Goal: Task Accomplishment & Management: Manage account settings

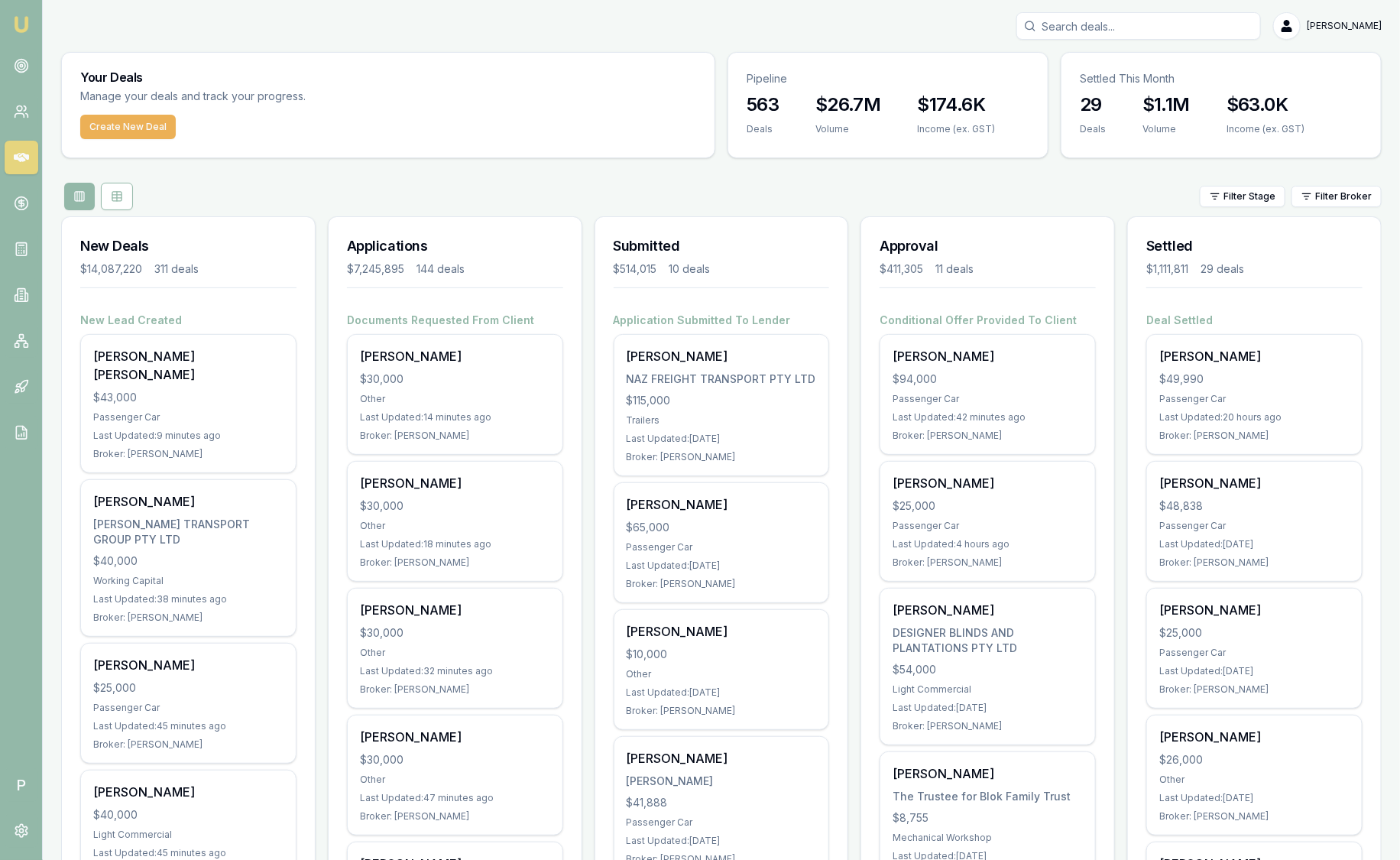
click at [473, 200] on div "Filter Stage Filter Broker" at bounding box center [722, 197] width 1321 height 28
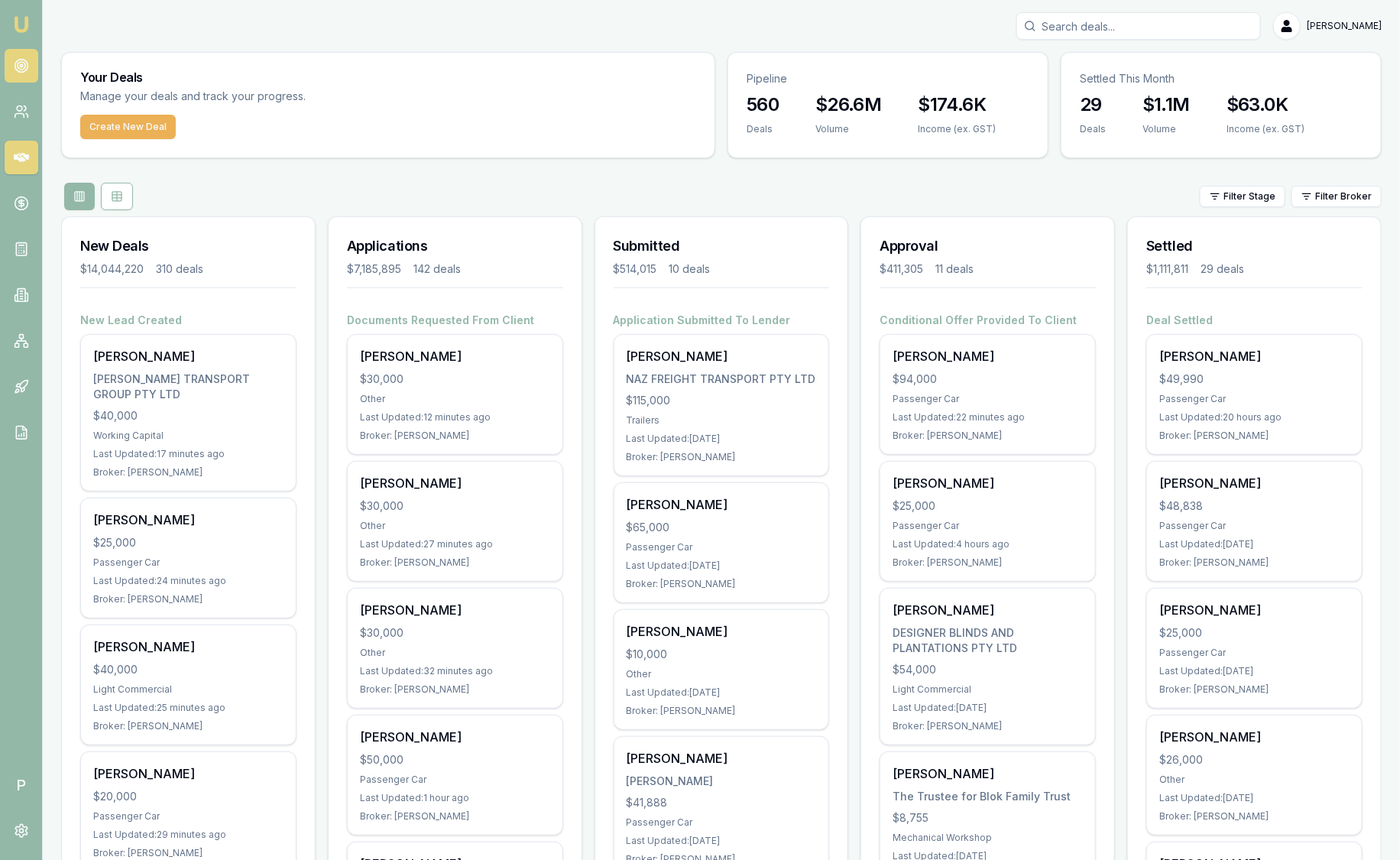
click at [29, 66] on link at bounding box center [21, 65] width 34 height 34
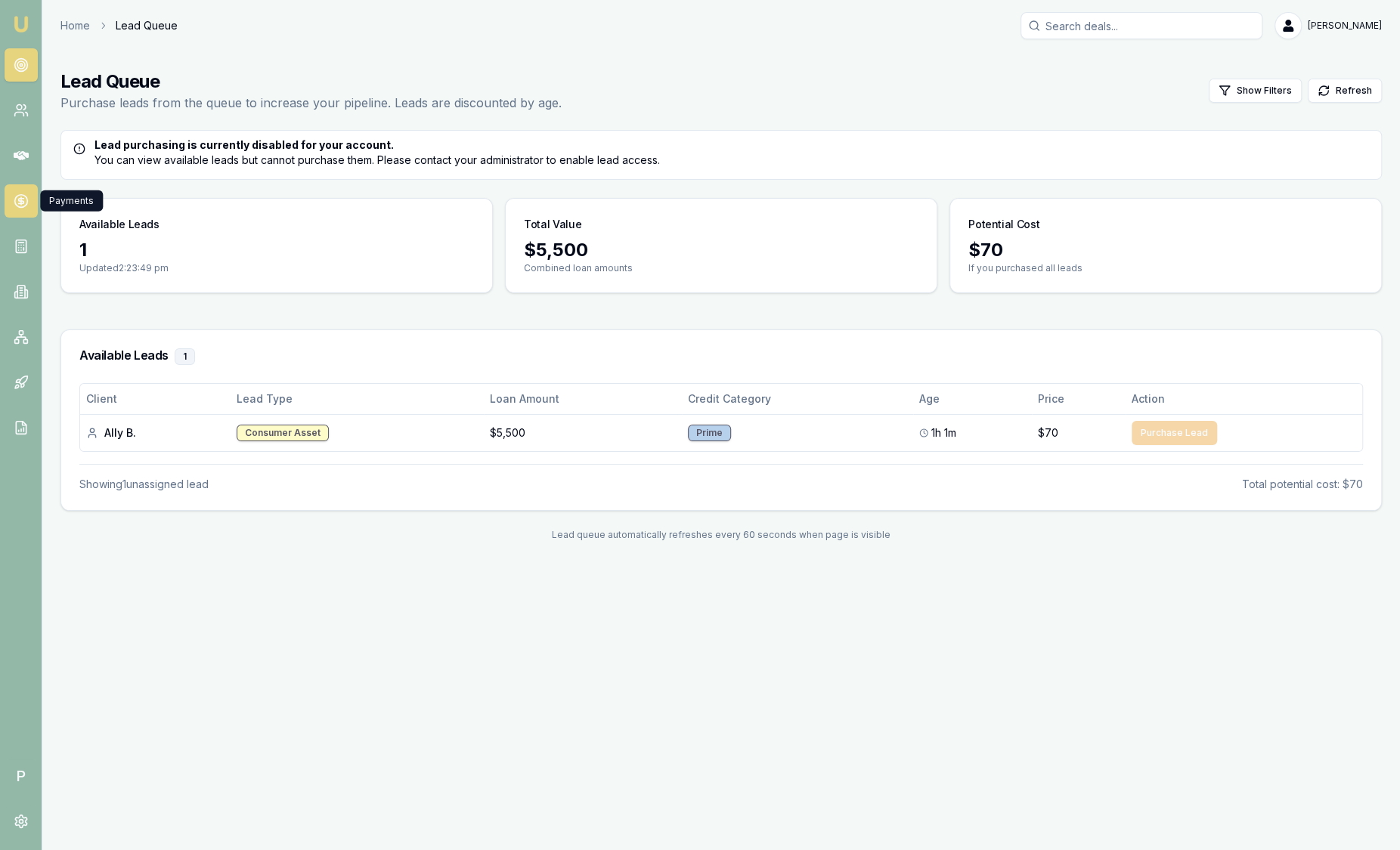
click at [24, 204] on icon at bounding box center [21, 201] width 15 height 15
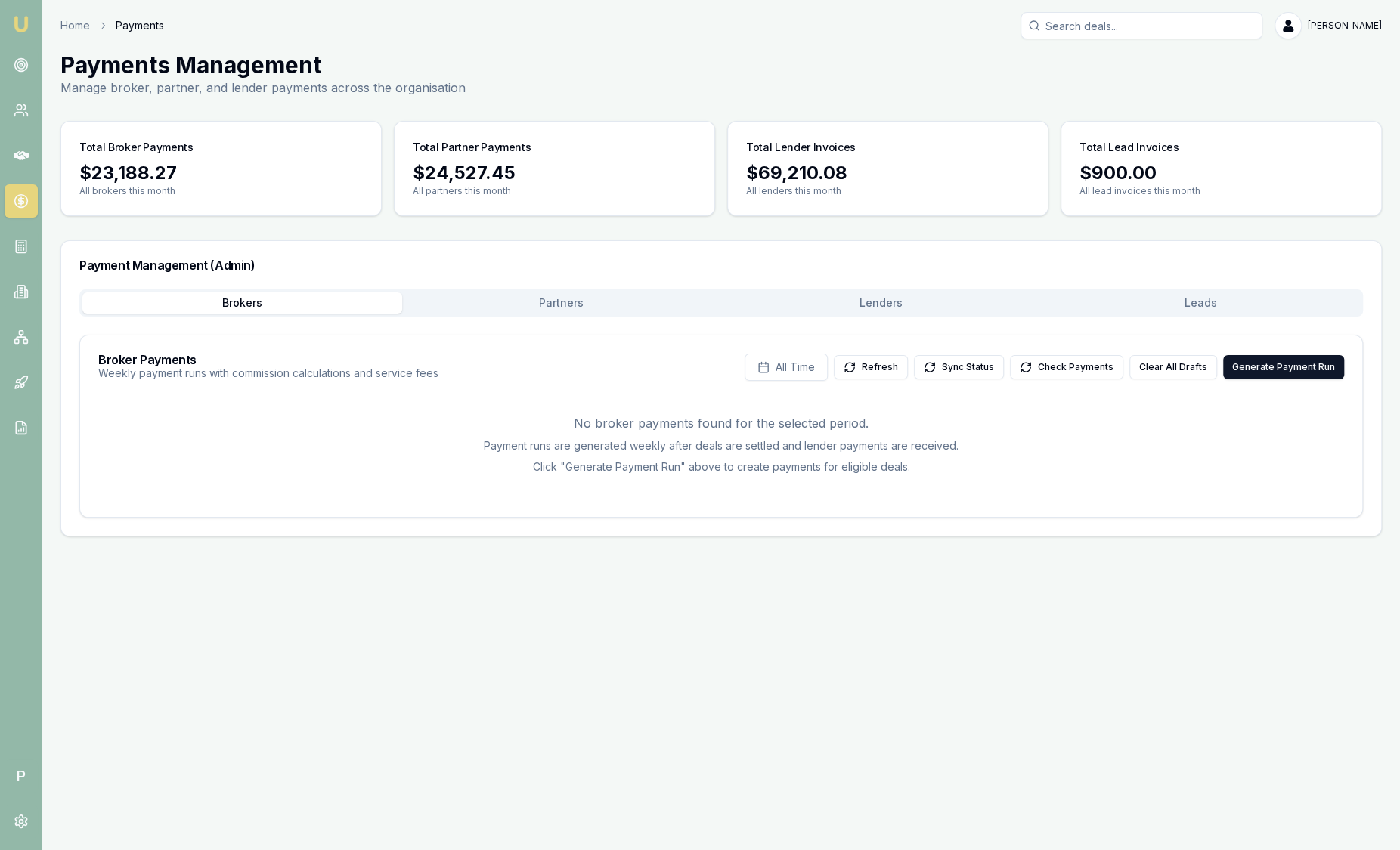
click at [1154, 303] on button "Leads" at bounding box center [1201, 302] width 320 height 21
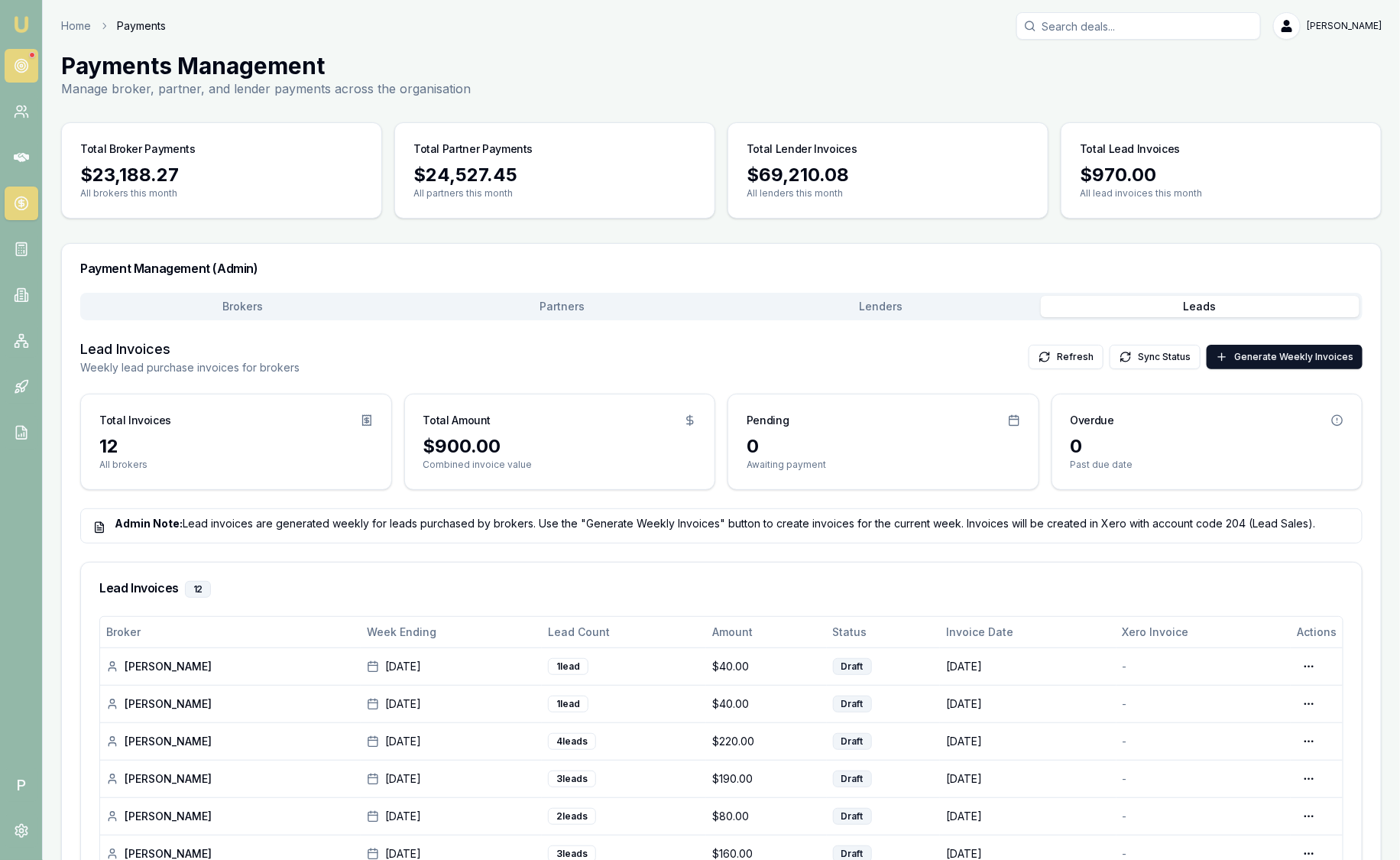
click at [32, 67] on link at bounding box center [21, 65] width 34 height 34
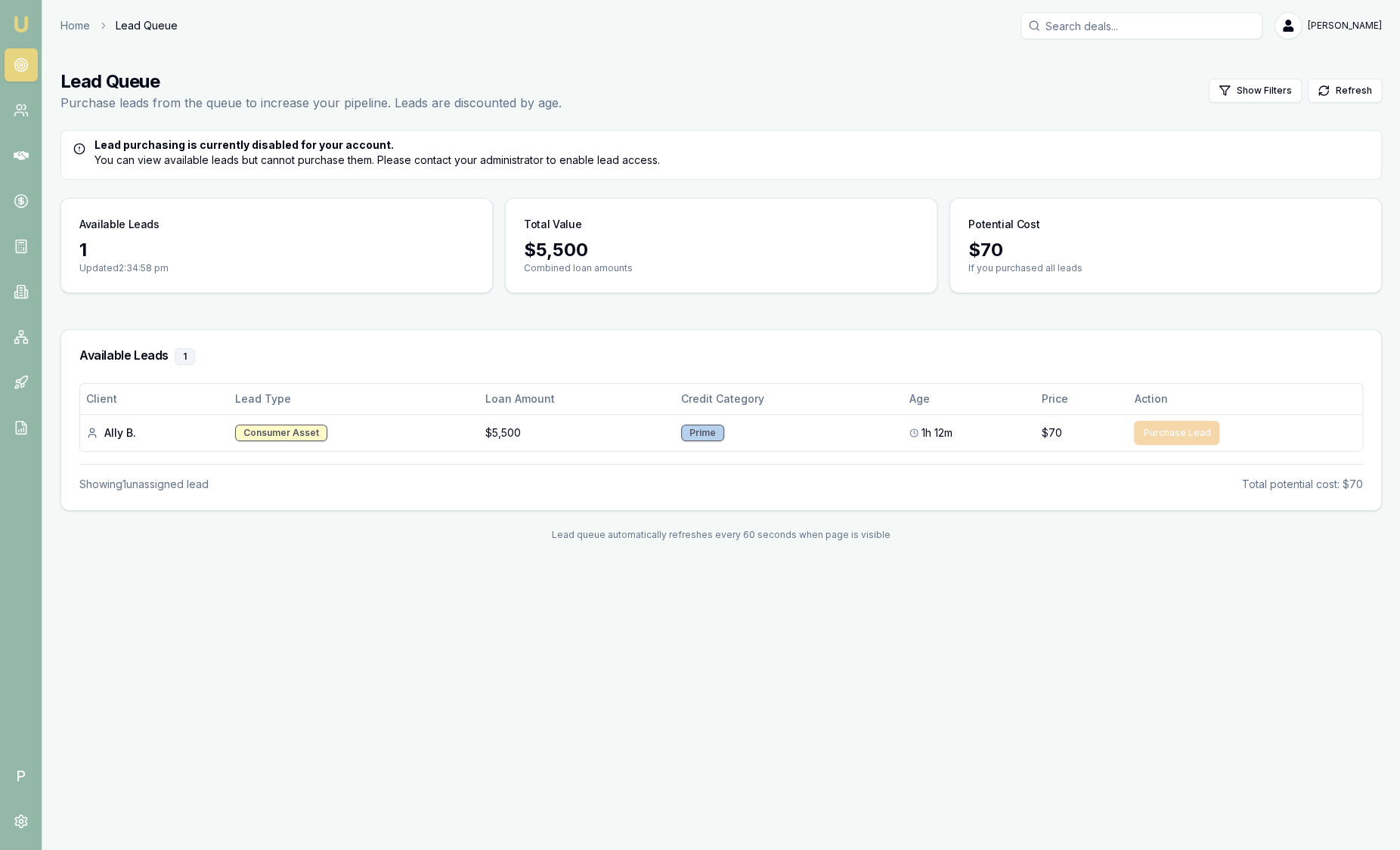
click at [26, 18] on img at bounding box center [21, 25] width 18 height 18
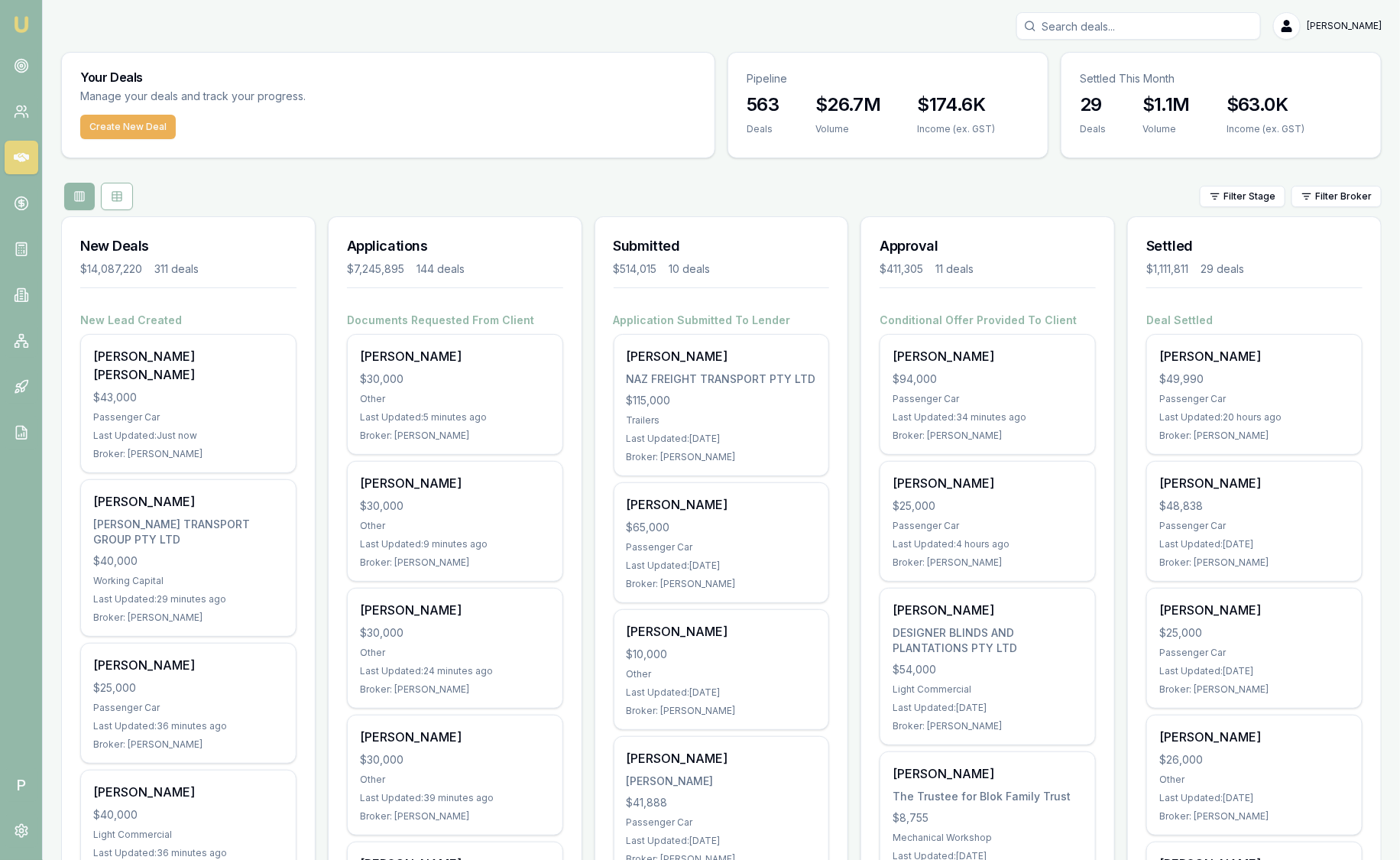
click at [1365, 198] on html "Emu Broker P Sam Crouch Toggle Menu Your Deals Manage your deals and track your…" at bounding box center [700, 430] width 1400 height 860
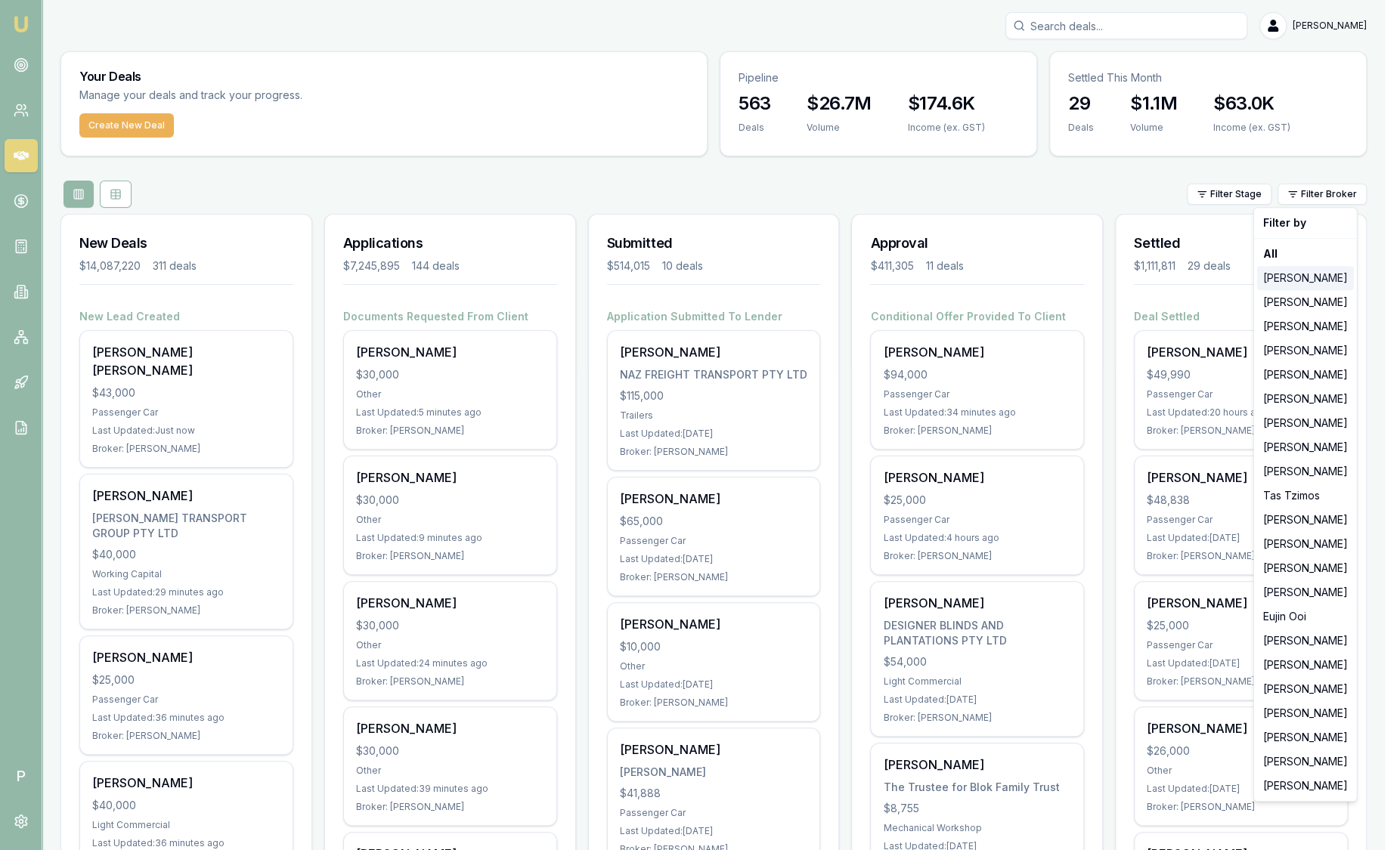
click at [1325, 280] on div "[PERSON_NAME]" at bounding box center [1305, 278] width 96 height 25
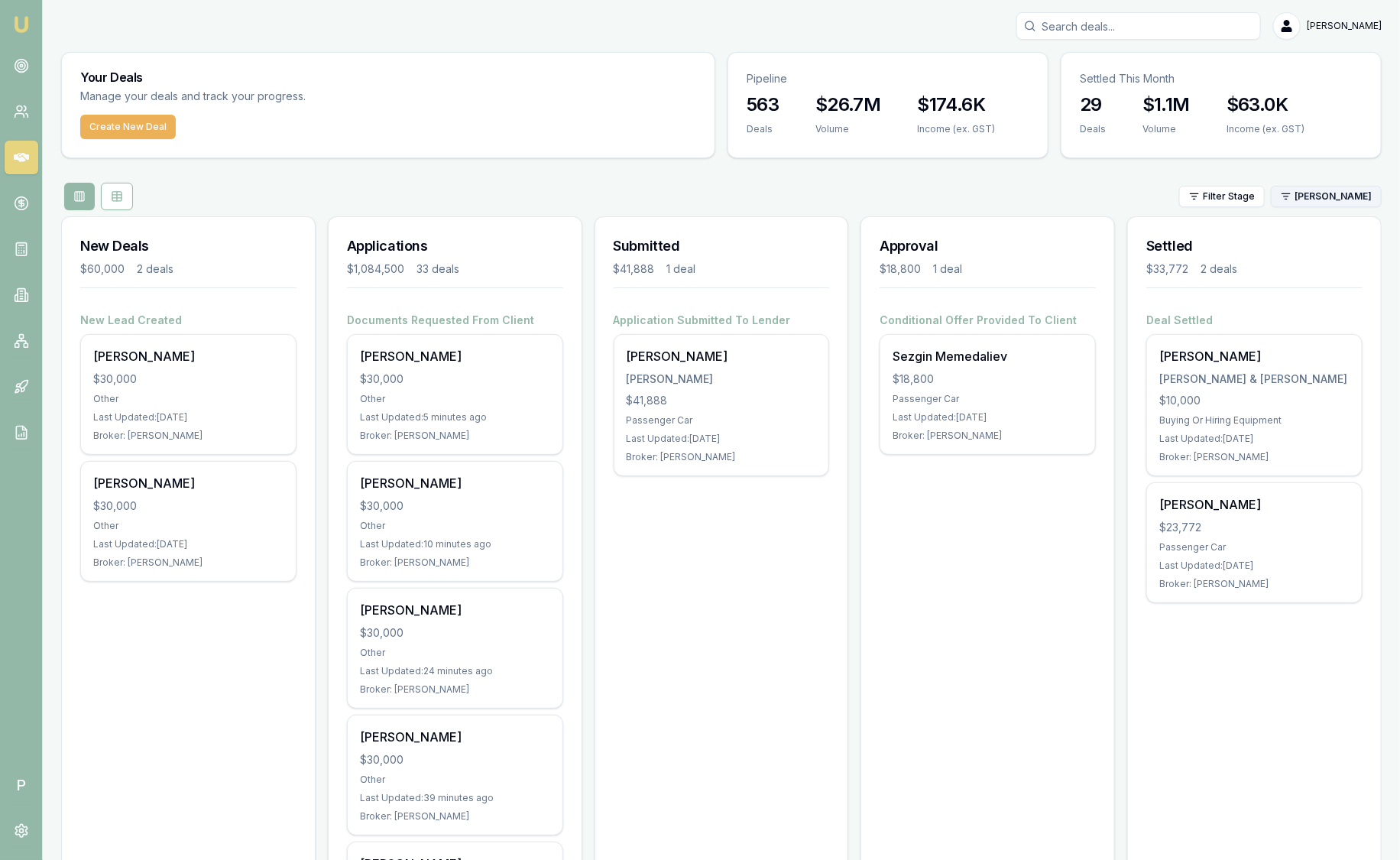
click at [1327, 195] on html "Emu Broker P Sam Crouch Toggle Menu Your Deals Manage your deals and track your…" at bounding box center [700, 430] width 1400 height 860
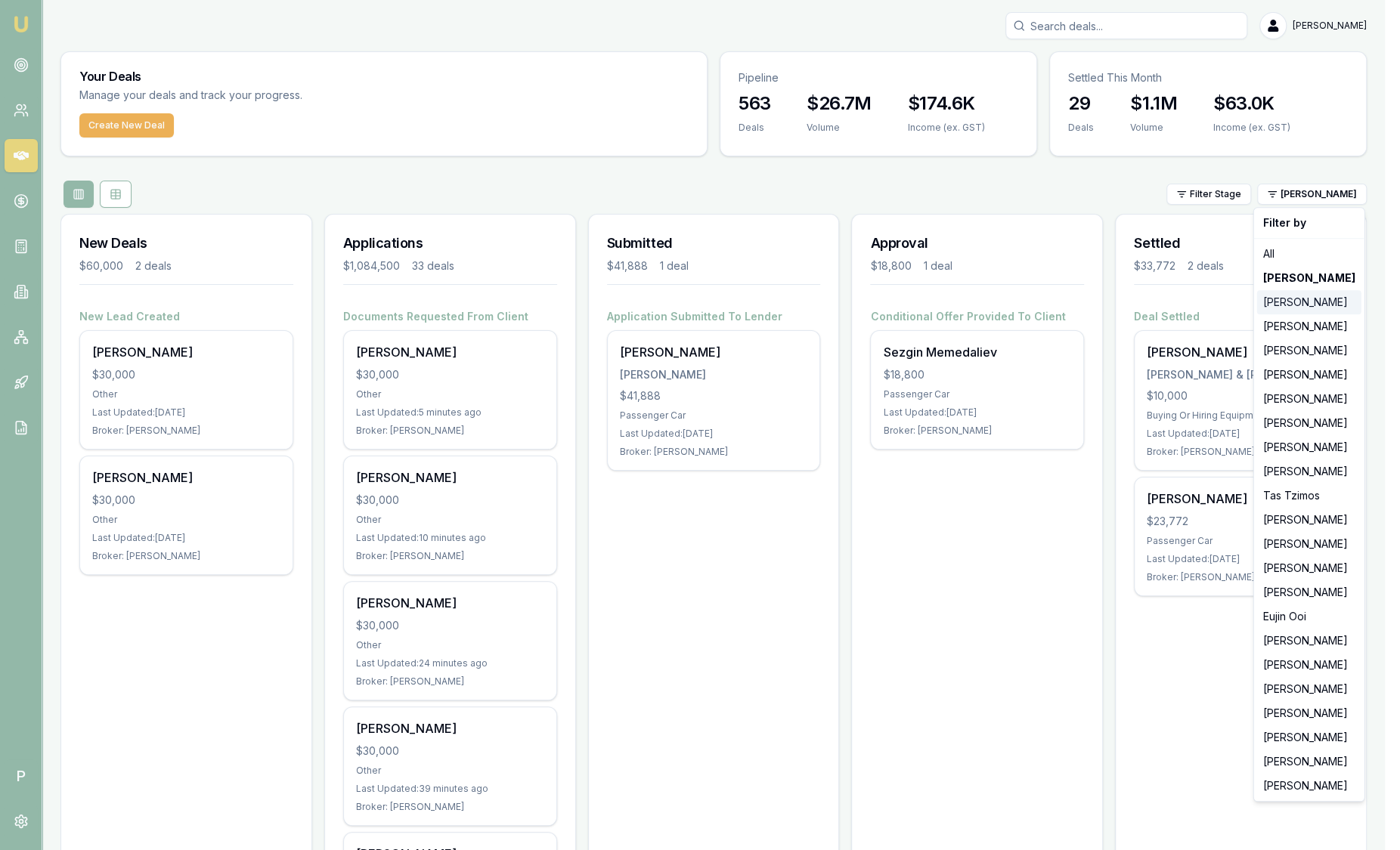
click at [1304, 298] on div "[PERSON_NAME]" at bounding box center [1308, 301] width 104 height 25
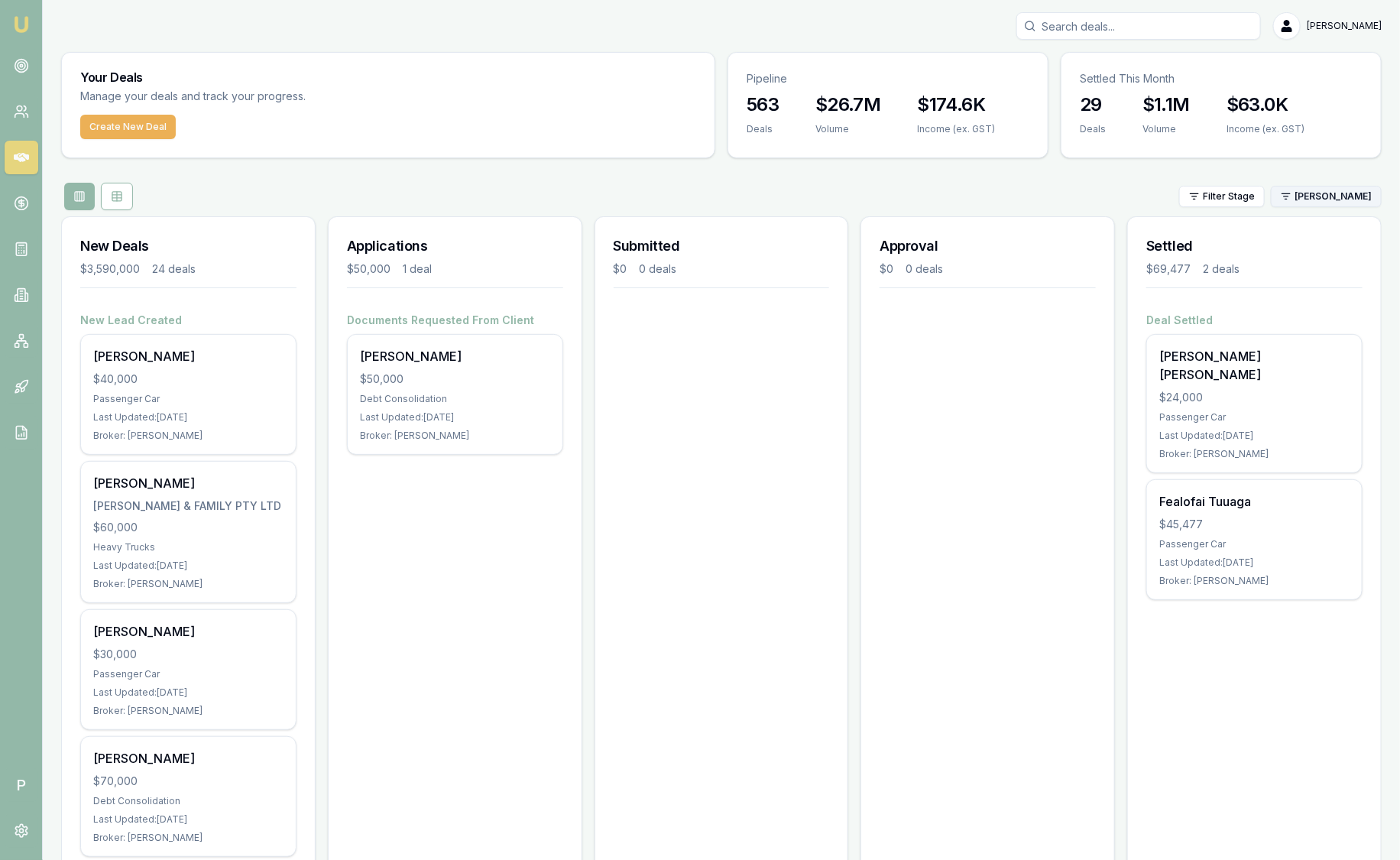
click at [1307, 202] on html "Emu Broker P Sam Crouch Toggle Menu Your Deals Manage your deals and track your…" at bounding box center [700, 430] width 1400 height 860
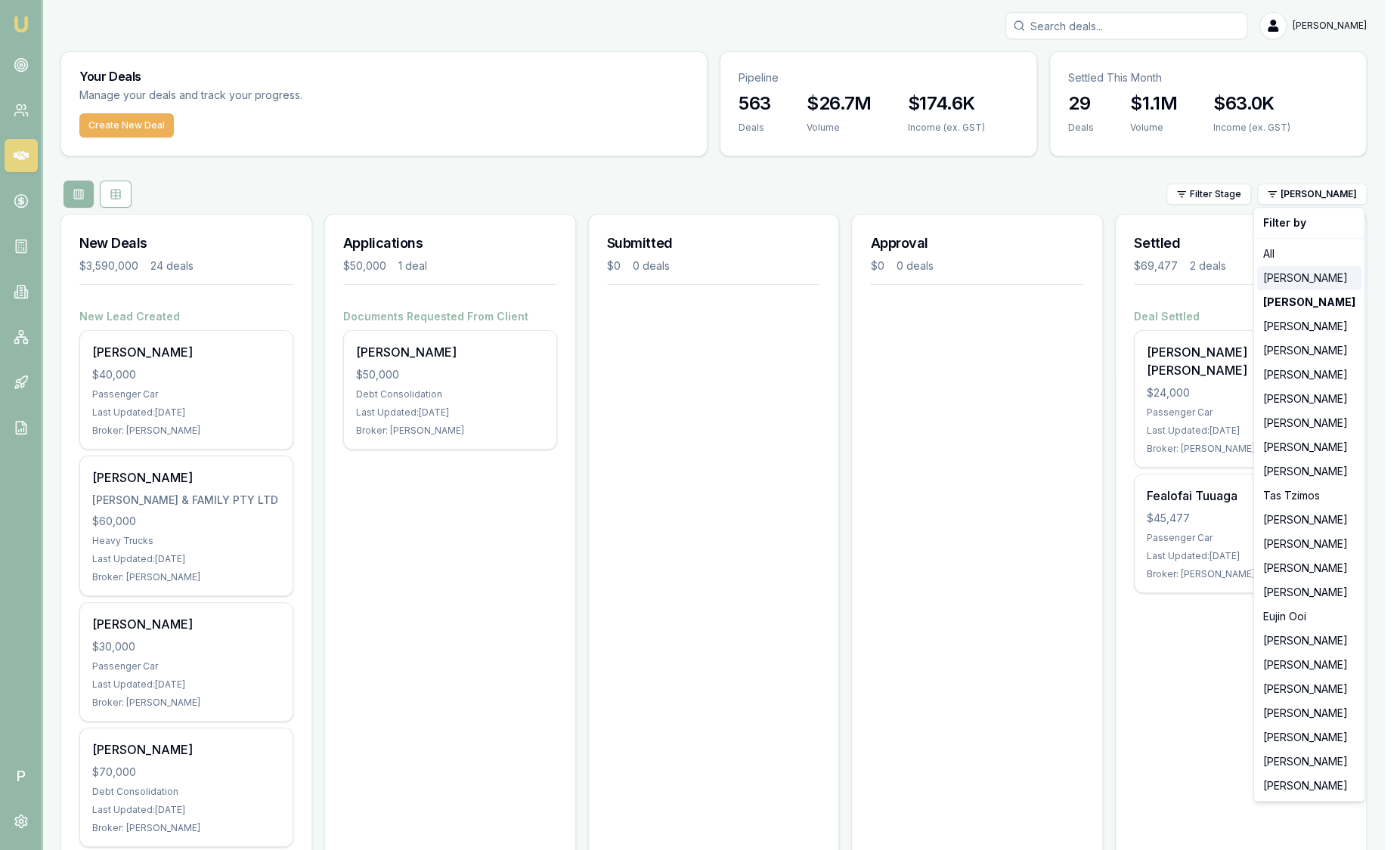
click at [1289, 276] on div "[PERSON_NAME]" at bounding box center [1308, 278] width 104 height 25
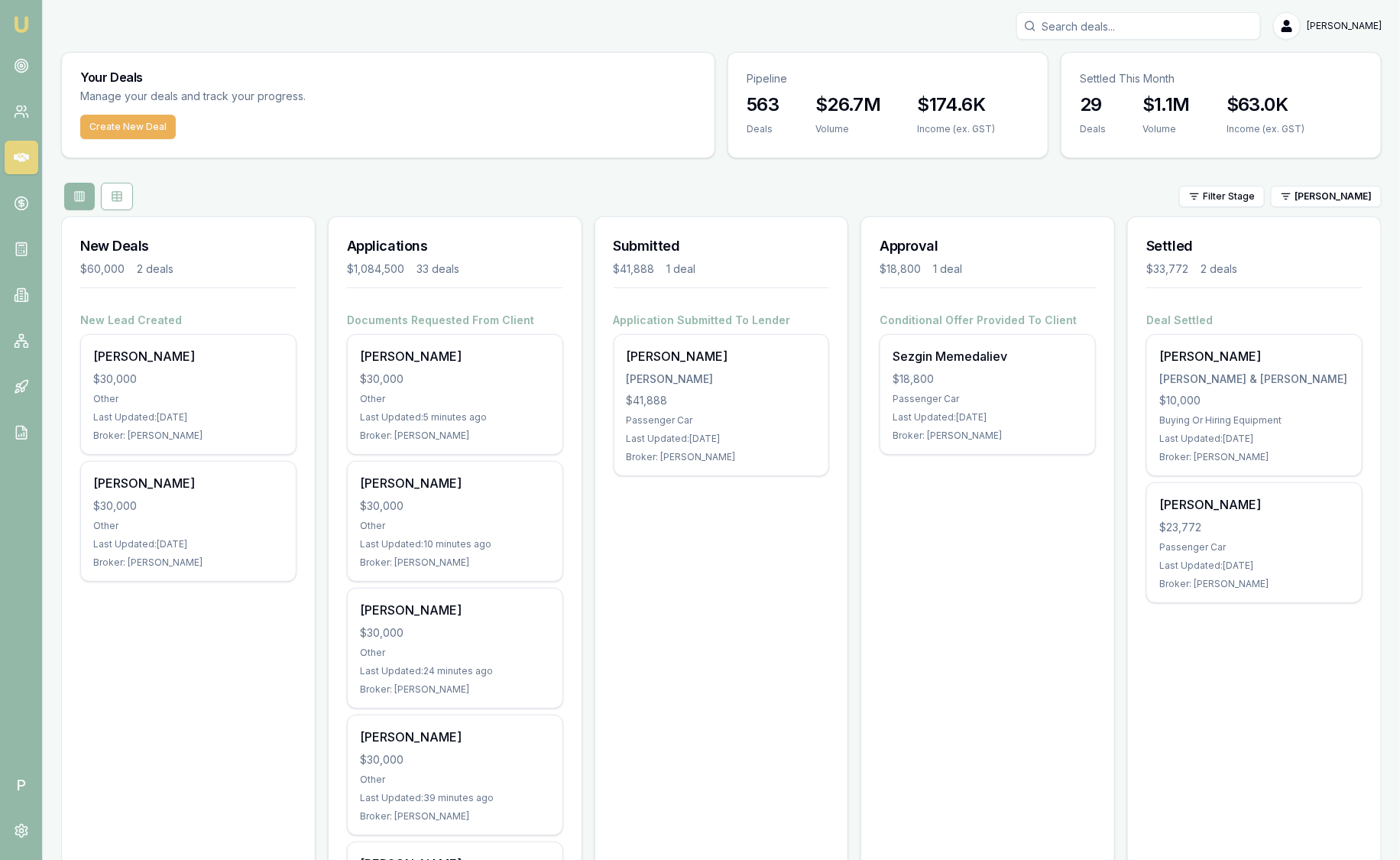
click at [1130, 185] on div "Filter Stage Jackson Fanfulla" at bounding box center [722, 197] width 1321 height 28
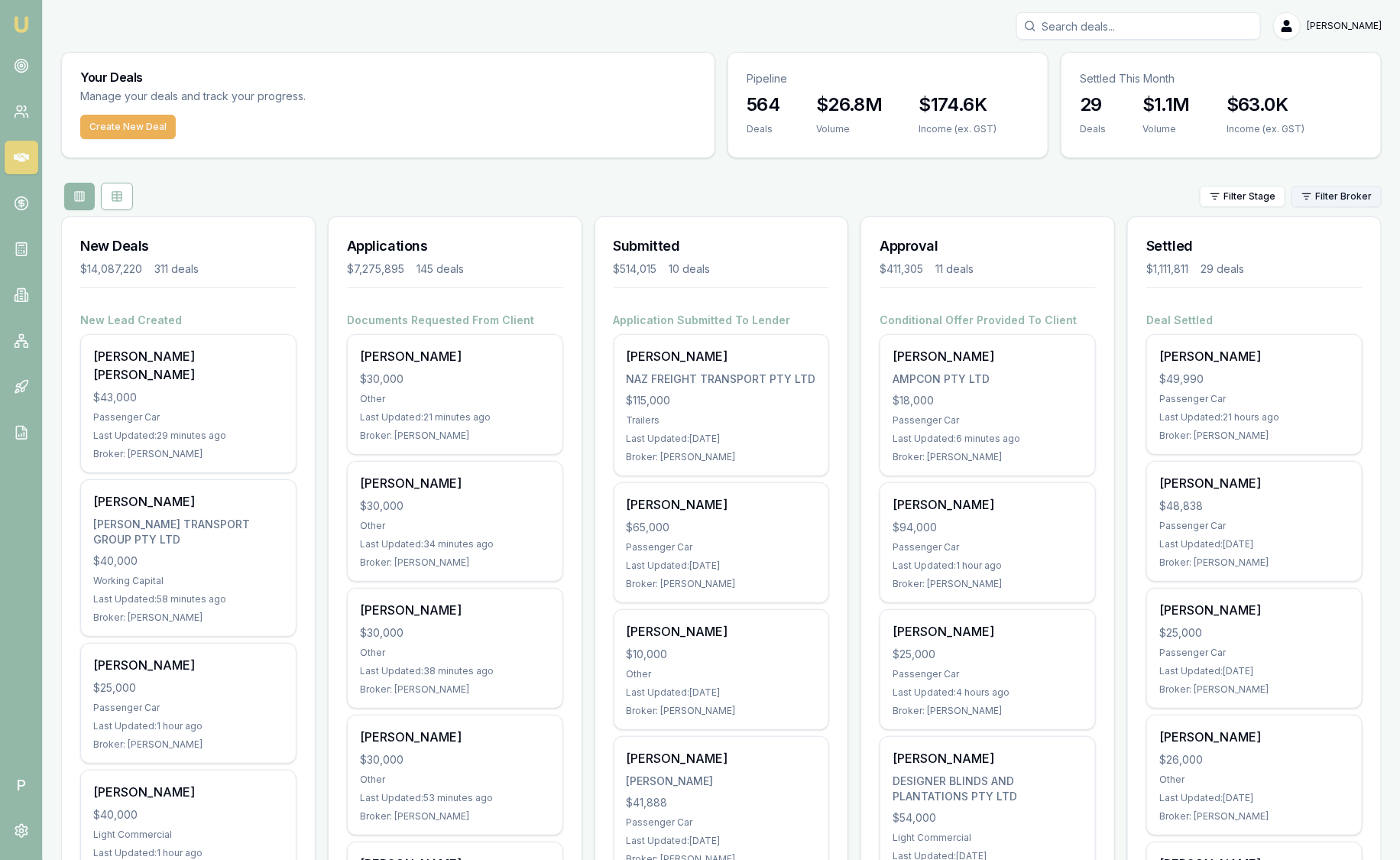
click at [1360, 188] on html "Emu Broker P Sam Crouch Toggle Menu Your Deals Manage your deals and track your…" at bounding box center [700, 430] width 1400 height 860
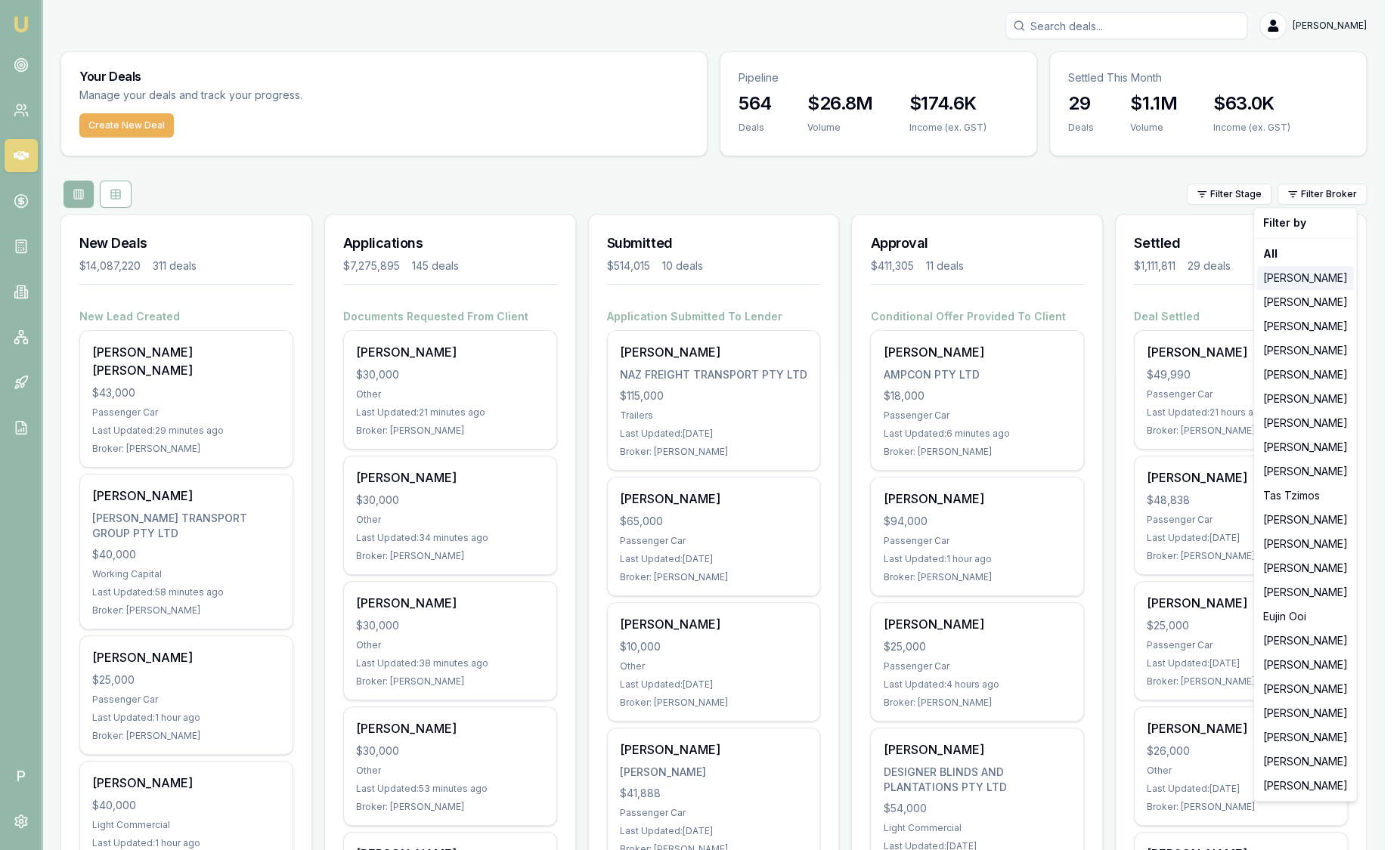
click at [1328, 285] on div "Jackson Fanfulla" at bounding box center [1305, 278] width 96 height 25
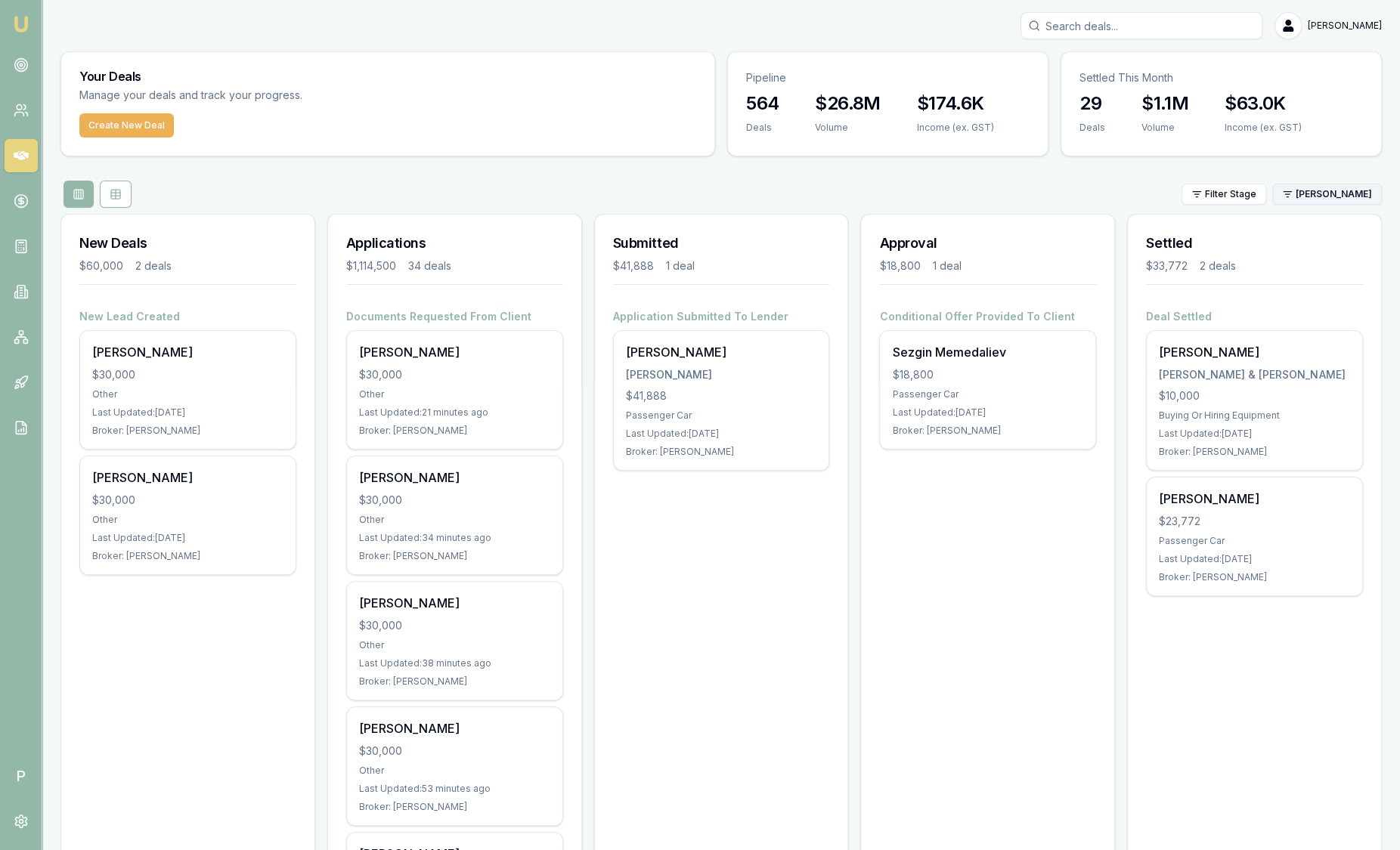
click at [1315, 195] on html "Emu Broker P Sam Crouch Toggle Menu Your Deals Manage your deals and track your…" at bounding box center [700, 425] width 1400 height 850
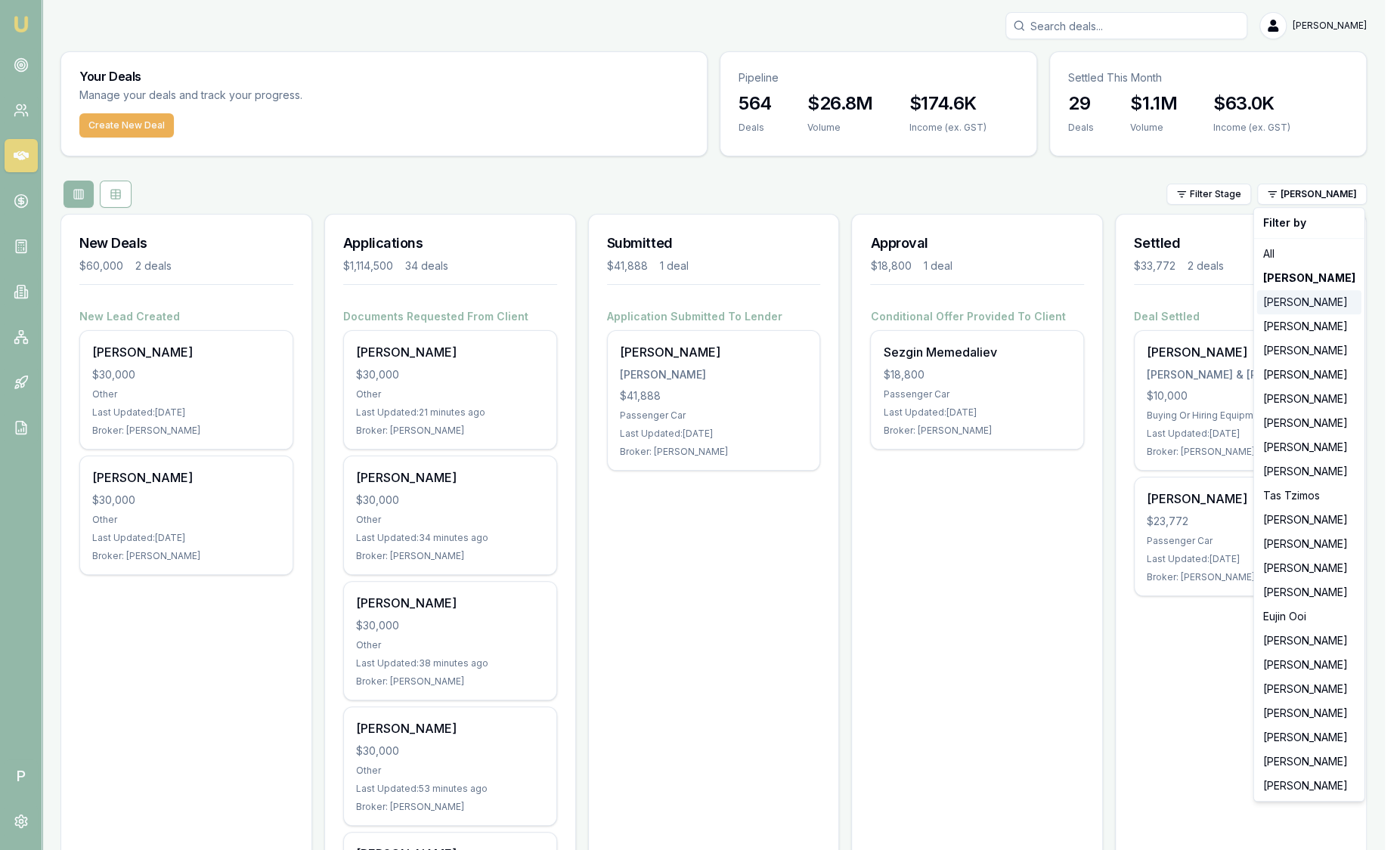
click at [1308, 310] on div "[PERSON_NAME]" at bounding box center [1308, 301] width 104 height 25
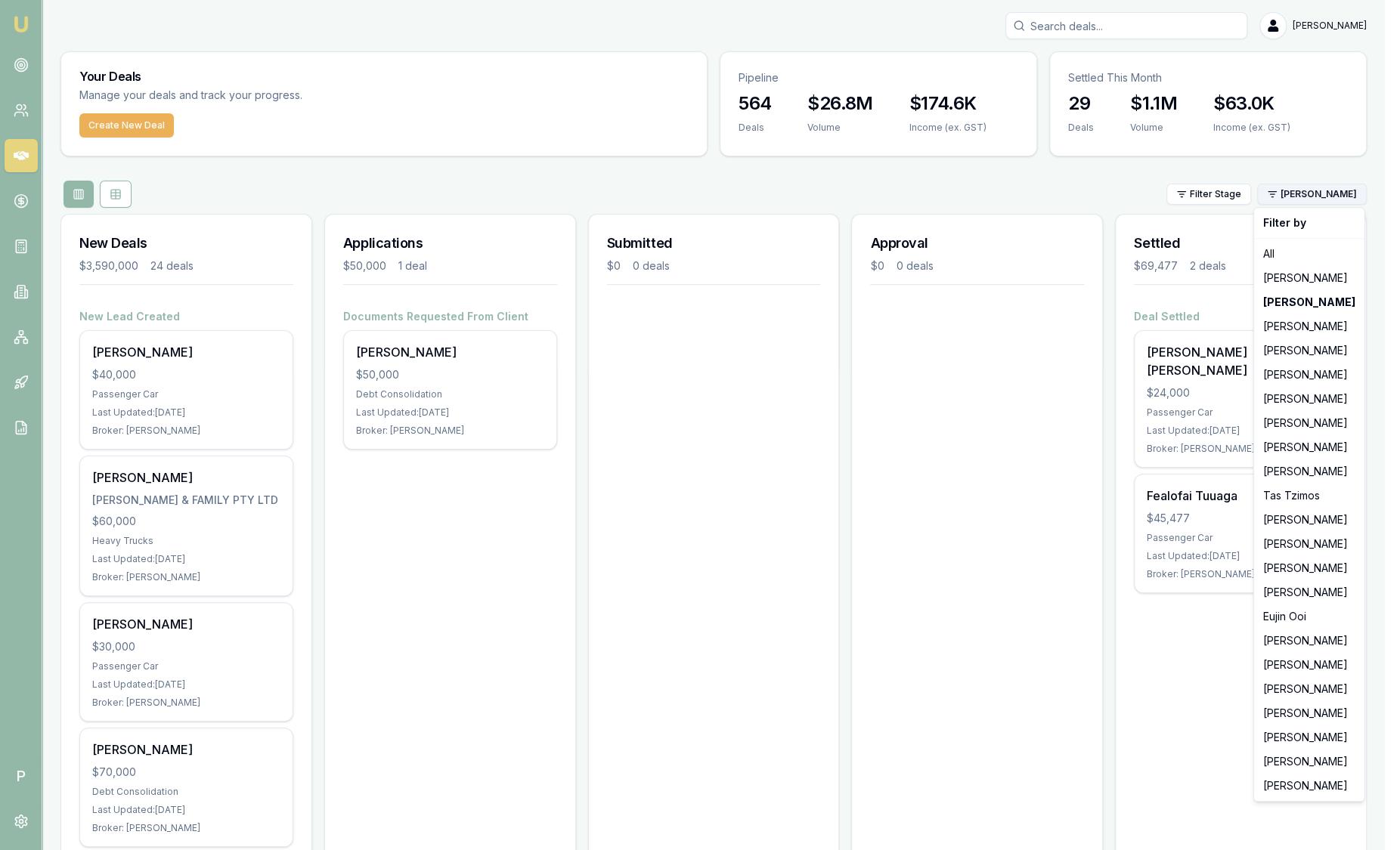
click at [1311, 199] on html "Emu Broker P Sam Crouch Toggle Menu Your Deals Manage your deals and track your…" at bounding box center [700, 425] width 1400 height 850
click at [1307, 374] on div "[PERSON_NAME]" at bounding box center [1308, 374] width 104 height 25
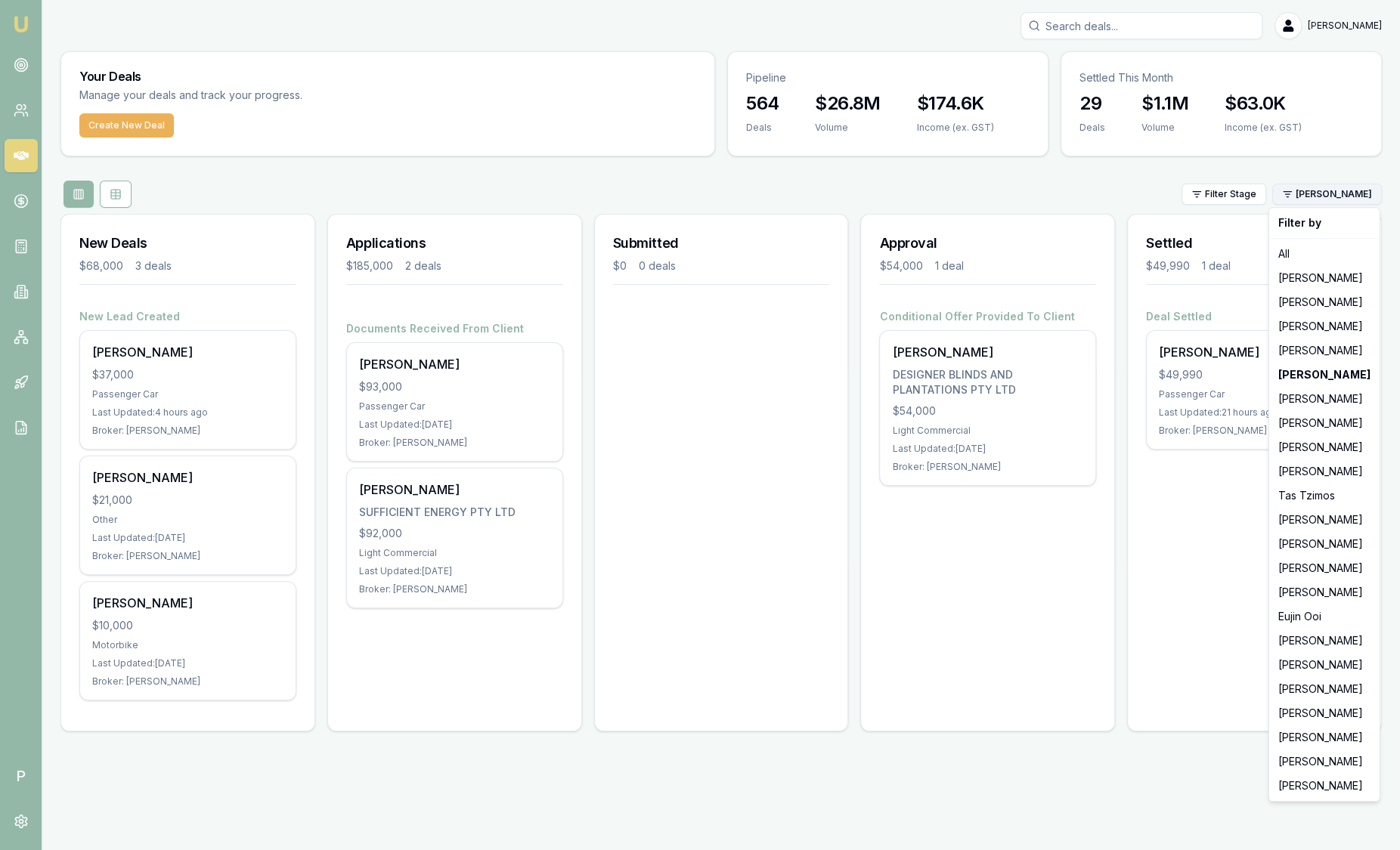
click at [1329, 200] on html "Emu Broker P Sam Crouch Toggle Menu Your Deals Manage your deals and track your…" at bounding box center [700, 425] width 1400 height 850
click at [1297, 420] on div "[PERSON_NAME]" at bounding box center [1324, 423] width 104 height 25
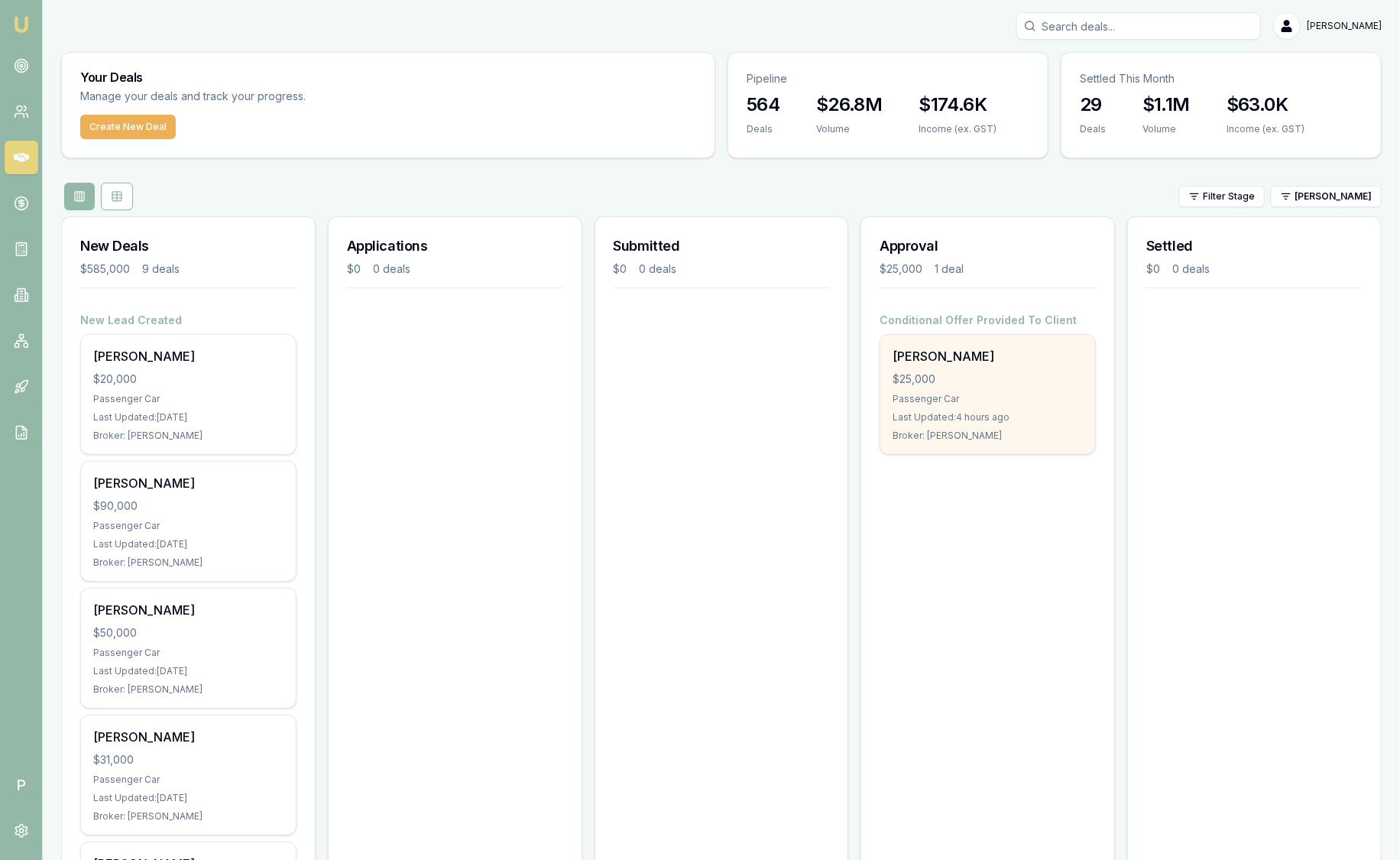
click at [1060, 416] on div "Last Updated: 4 hours ago" at bounding box center [988, 417] width 190 height 12
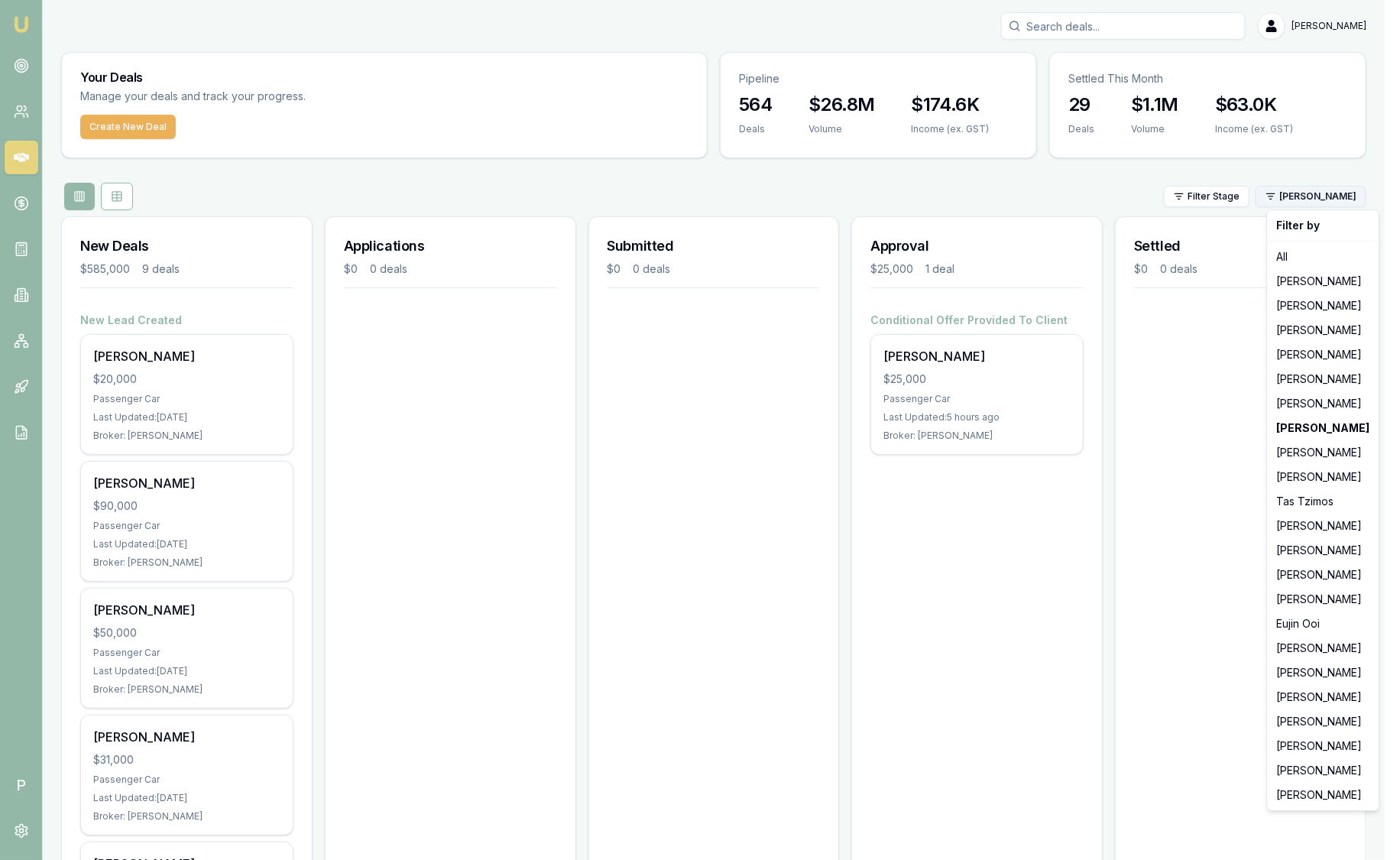
click at [1314, 194] on html "Emu Broker P Sam Crouch Toggle Menu Your Deals Manage your deals and track your…" at bounding box center [700, 430] width 1400 height 860
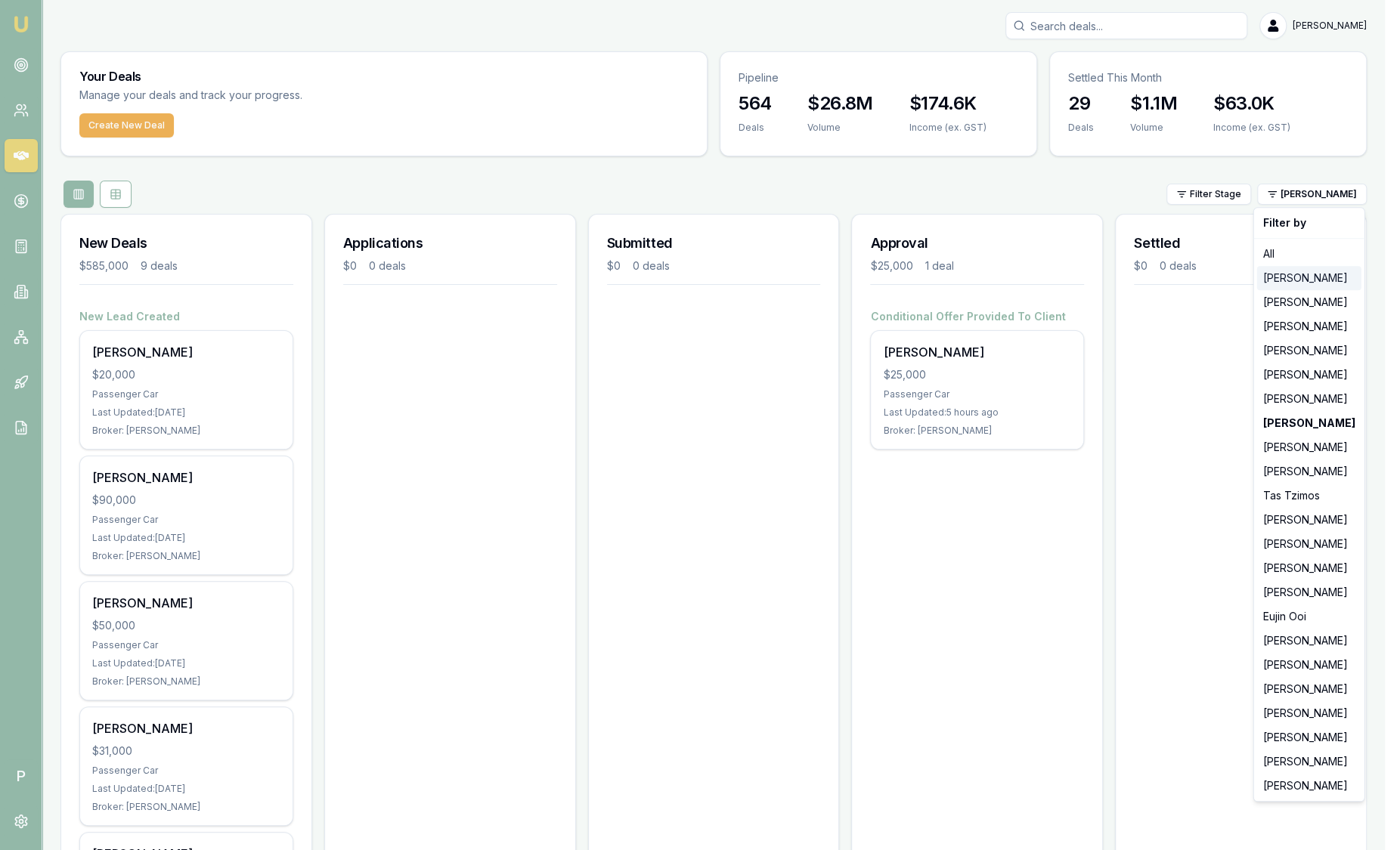
click at [1286, 274] on div "[PERSON_NAME]" at bounding box center [1308, 278] width 104 height 25
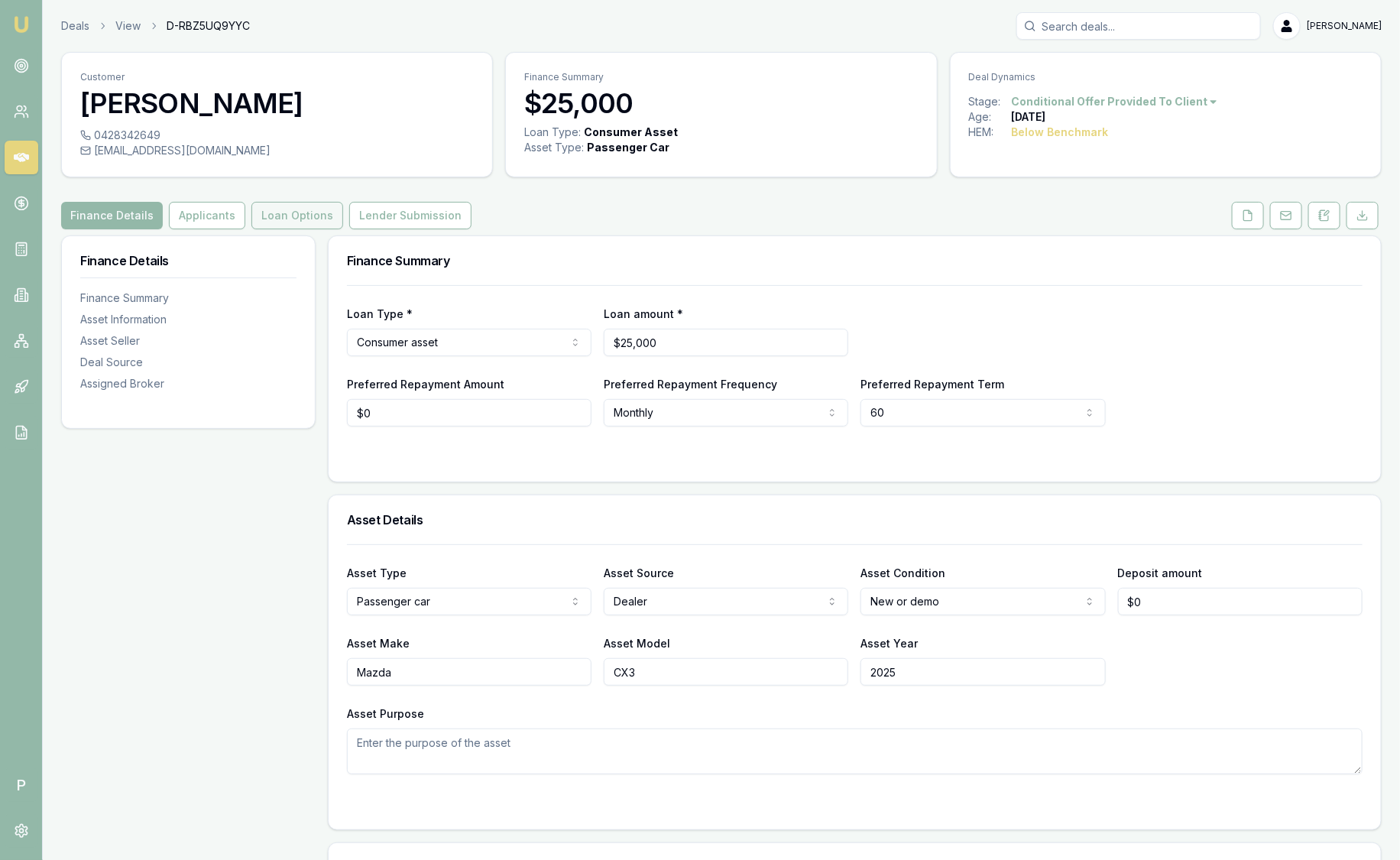
click at [311, 212] on button "Loan Options" at bounding box center [298, 216] width 92 height 28
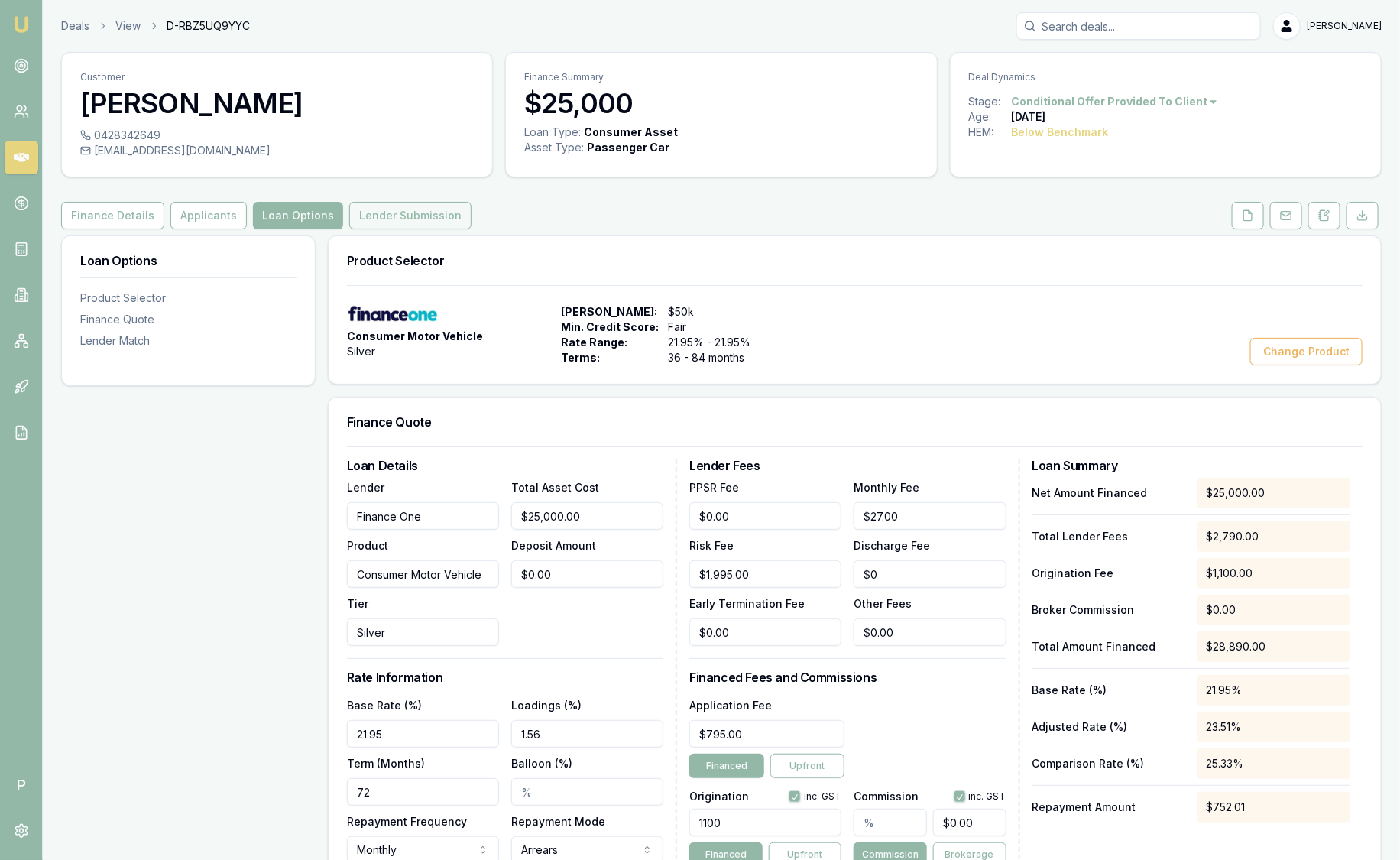
click at [423, 221] on button "Lender Submission" at bounding box center [410, 216] width 122 height 28
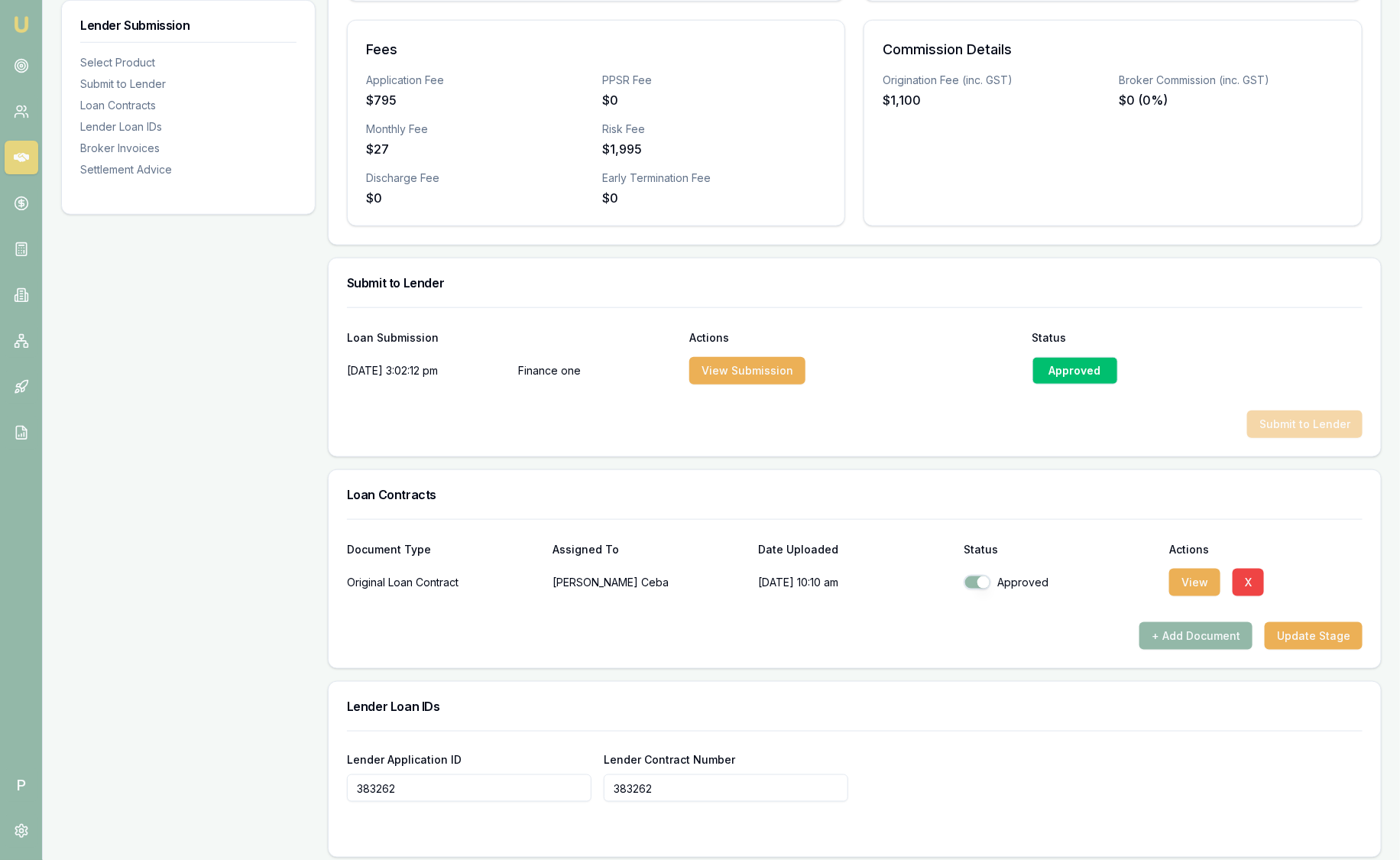
scroll to position [573, 0]
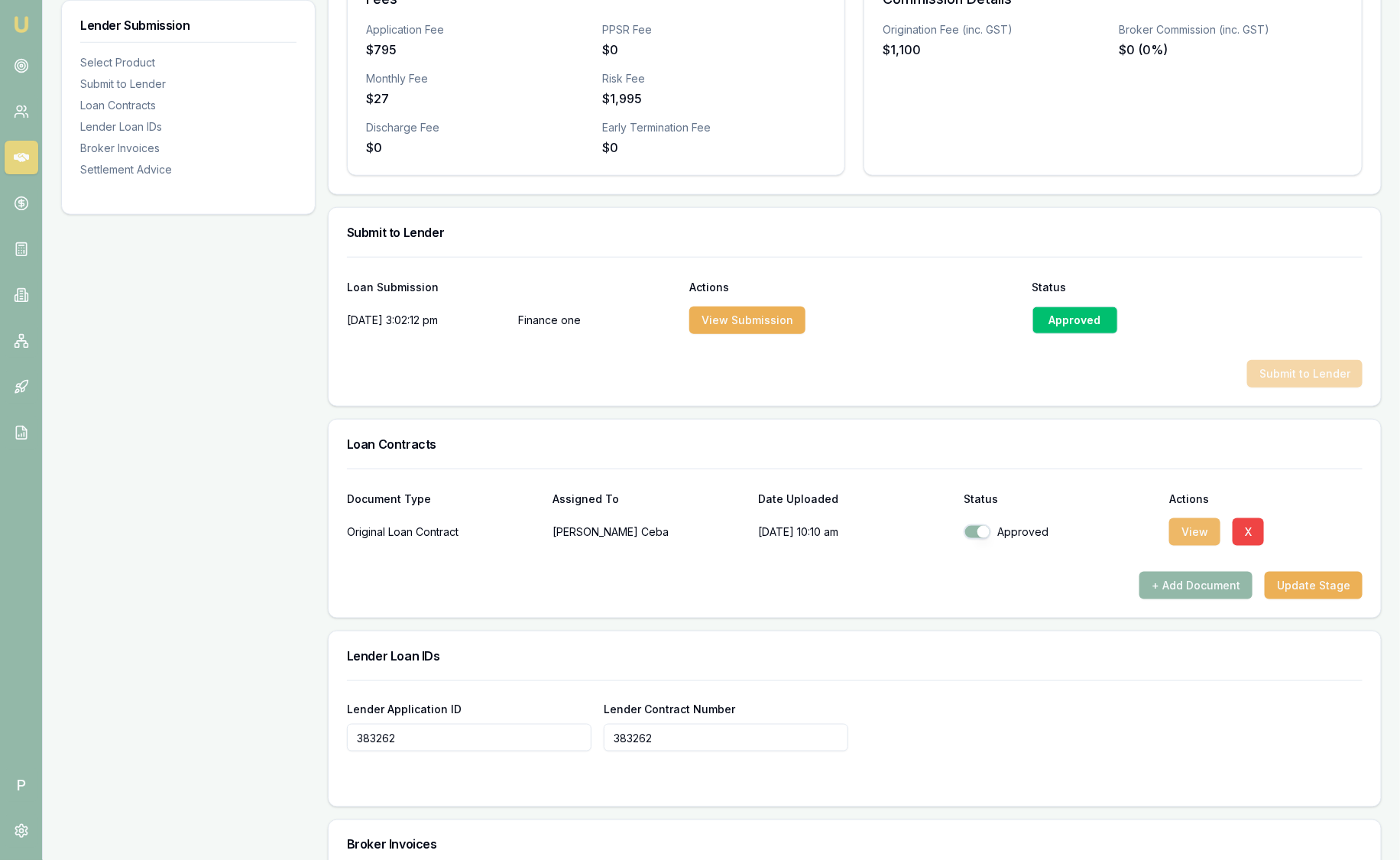
click at [1190, 524] on button "View" at bounding box center [1195, 532] width 51 height 28
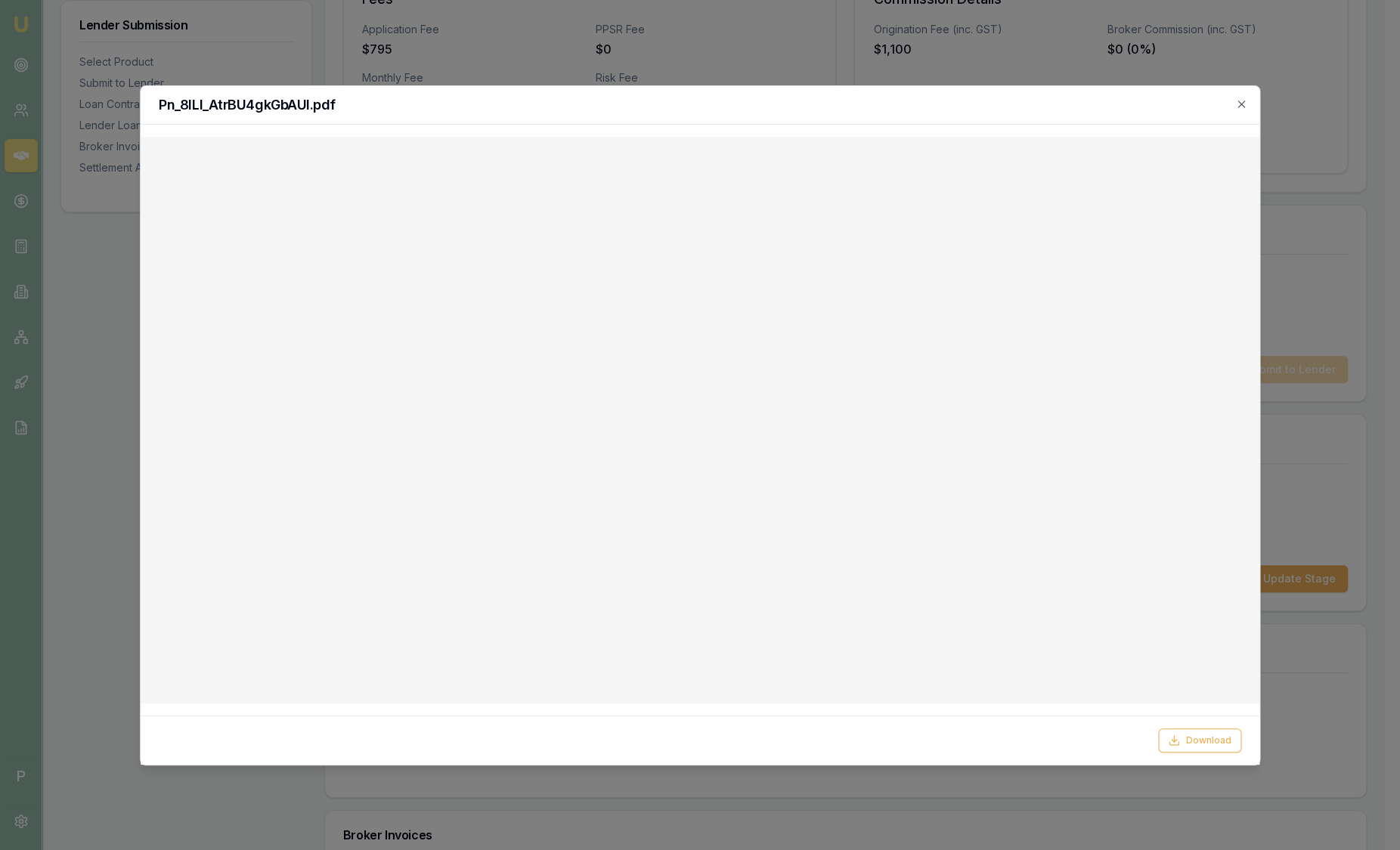
drag, startPoint x: 1240, startPoint y: 105, endPoint x: 1242, endPoint y: 117, distance: 12.2
click at [1241, 105] on icon "button" at bounding box center [1240, 104] width 12 height 12
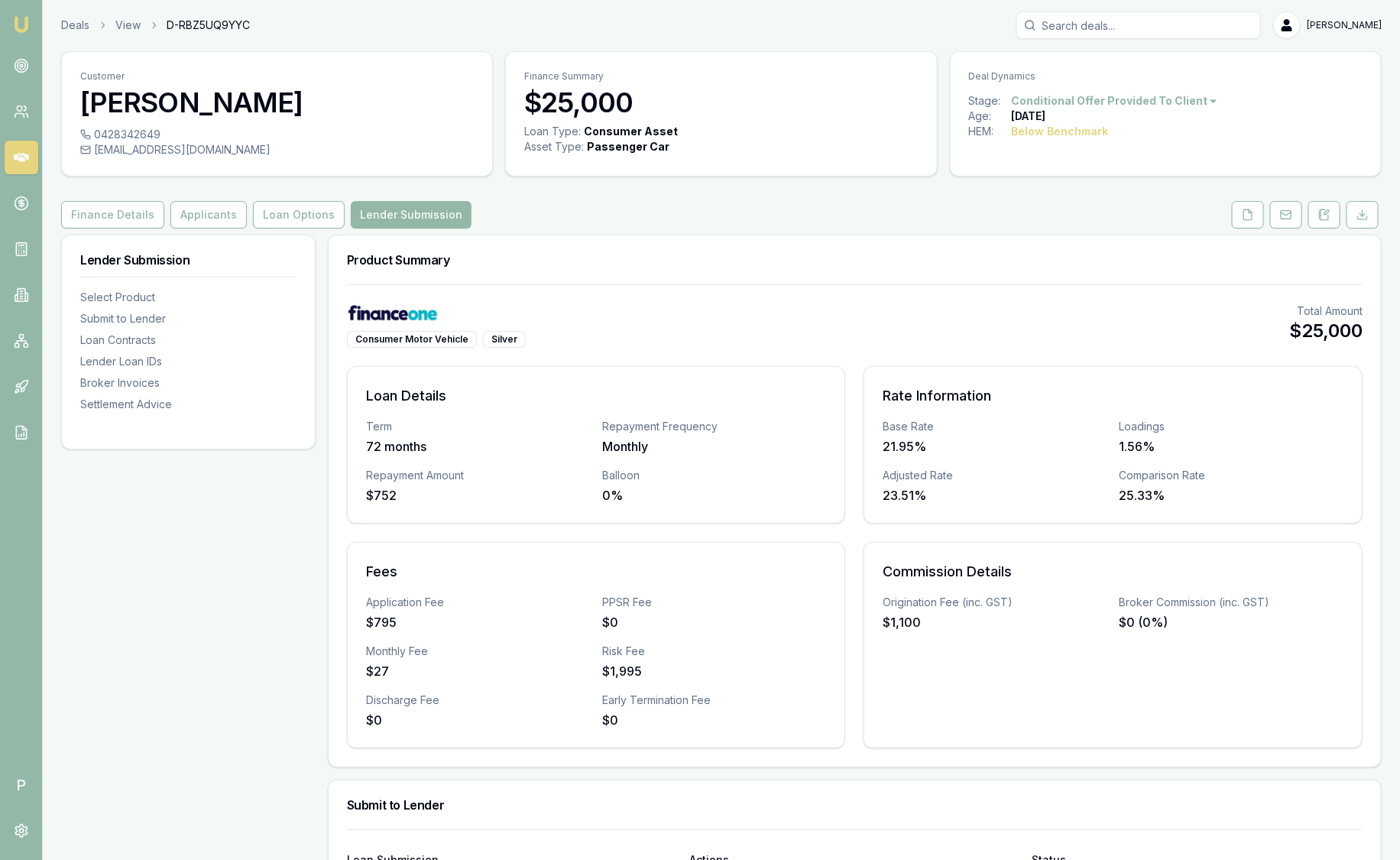
scroll to position [0, 0]
click at [20, 27] on img at bounding box center [21, 25] width 18 height 18
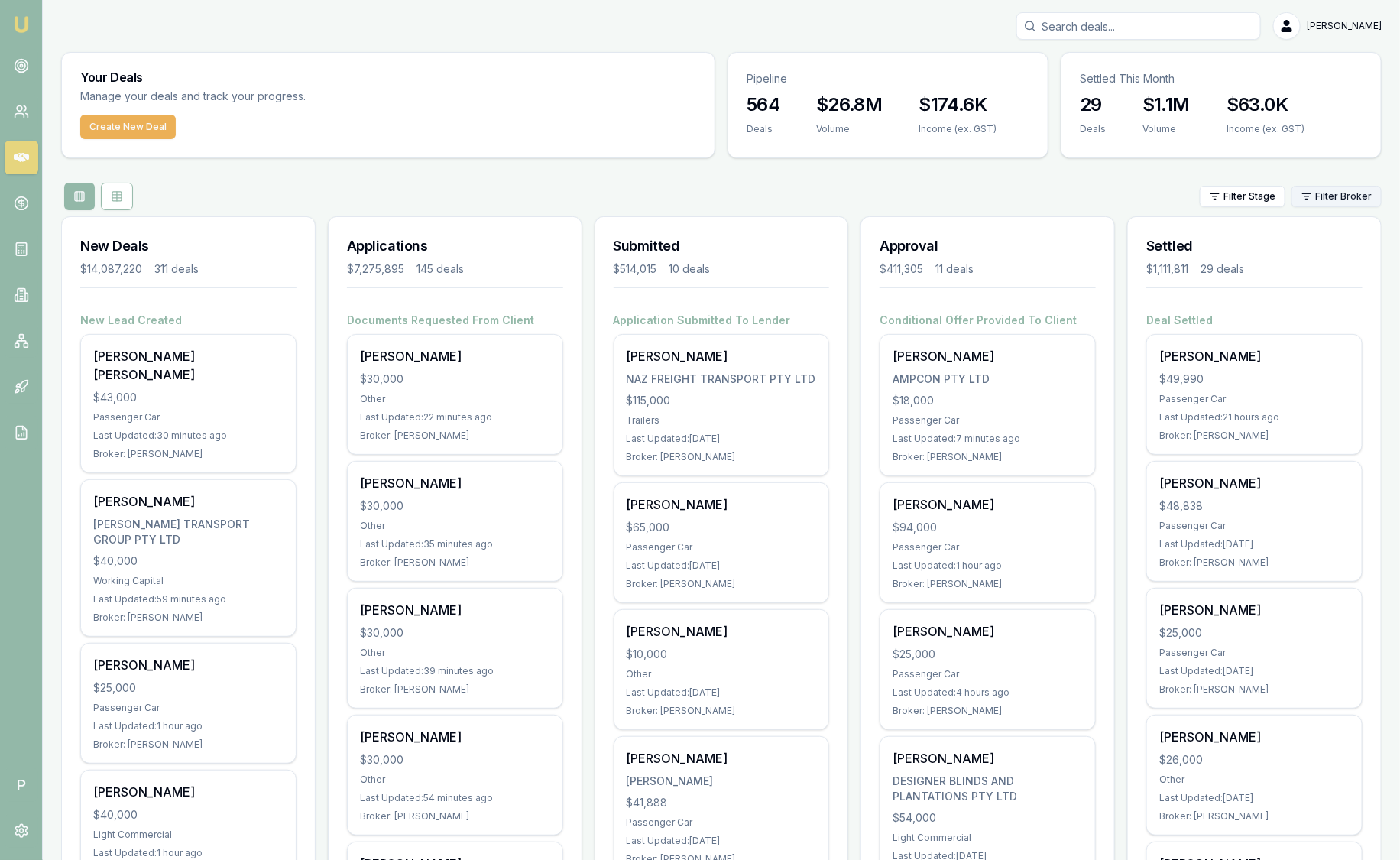
click at [1335, 193] on html "Emu Broker P Sam Crouch Toggle Menu Your Deals Manage your deals and track your…" at bounding box center [700, 430] width 1400 height 860
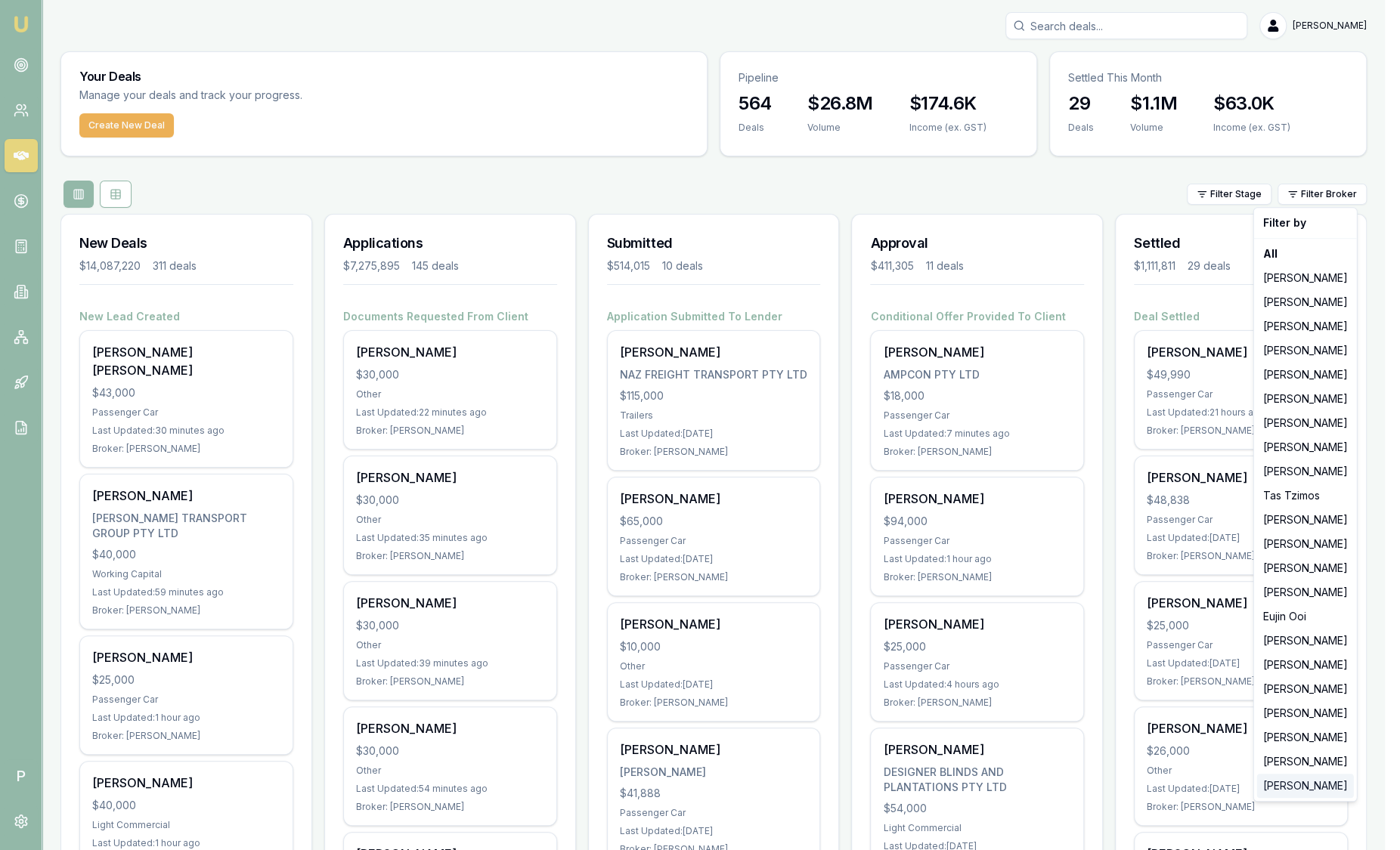
click at [1291, 784] on div "[PERSON_NAME]" at bounding box center [1305, 786] width 96 height 25
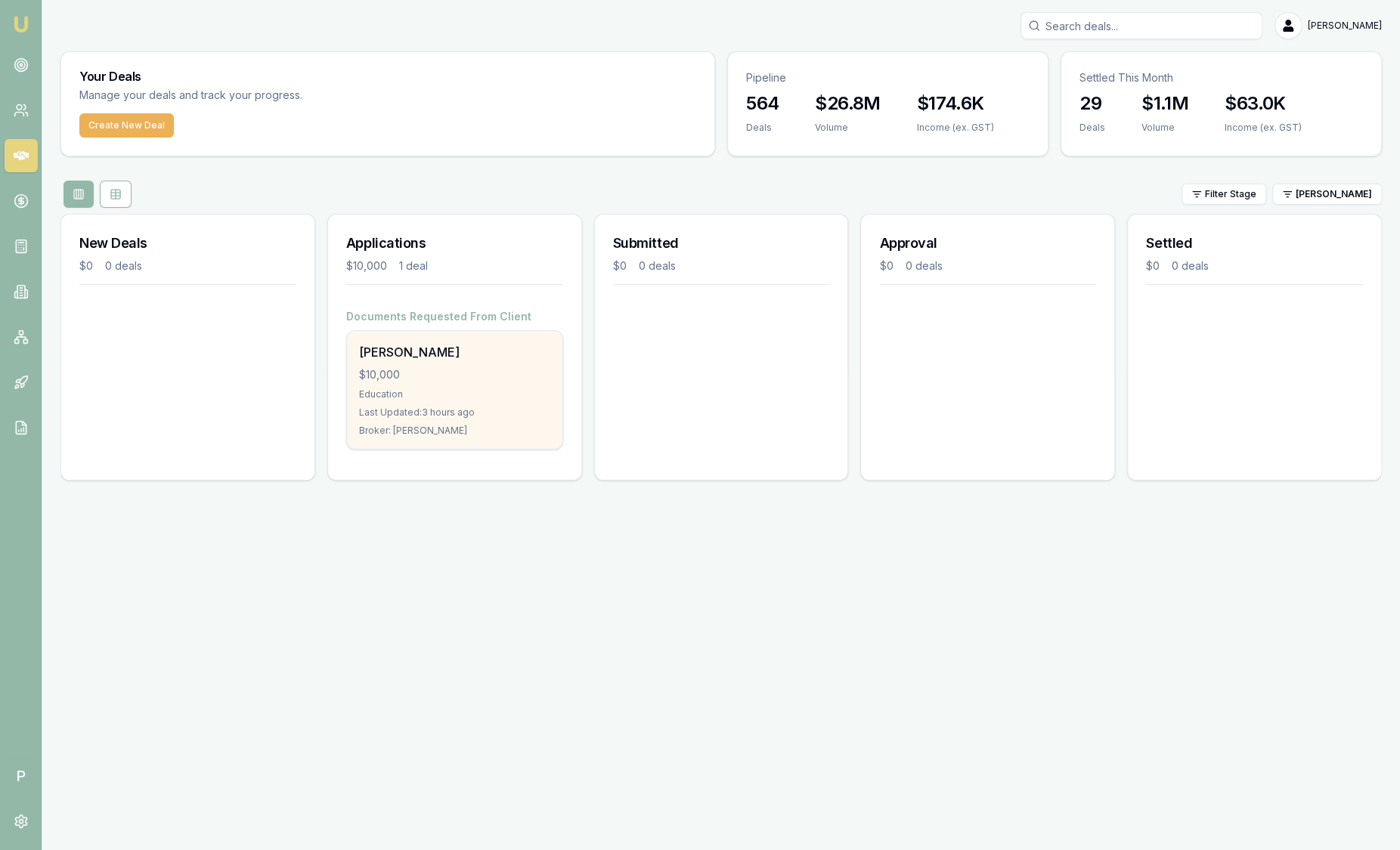
click at [429, 389] on div "Education" at bounding box center [454, 394] width 191 height 12
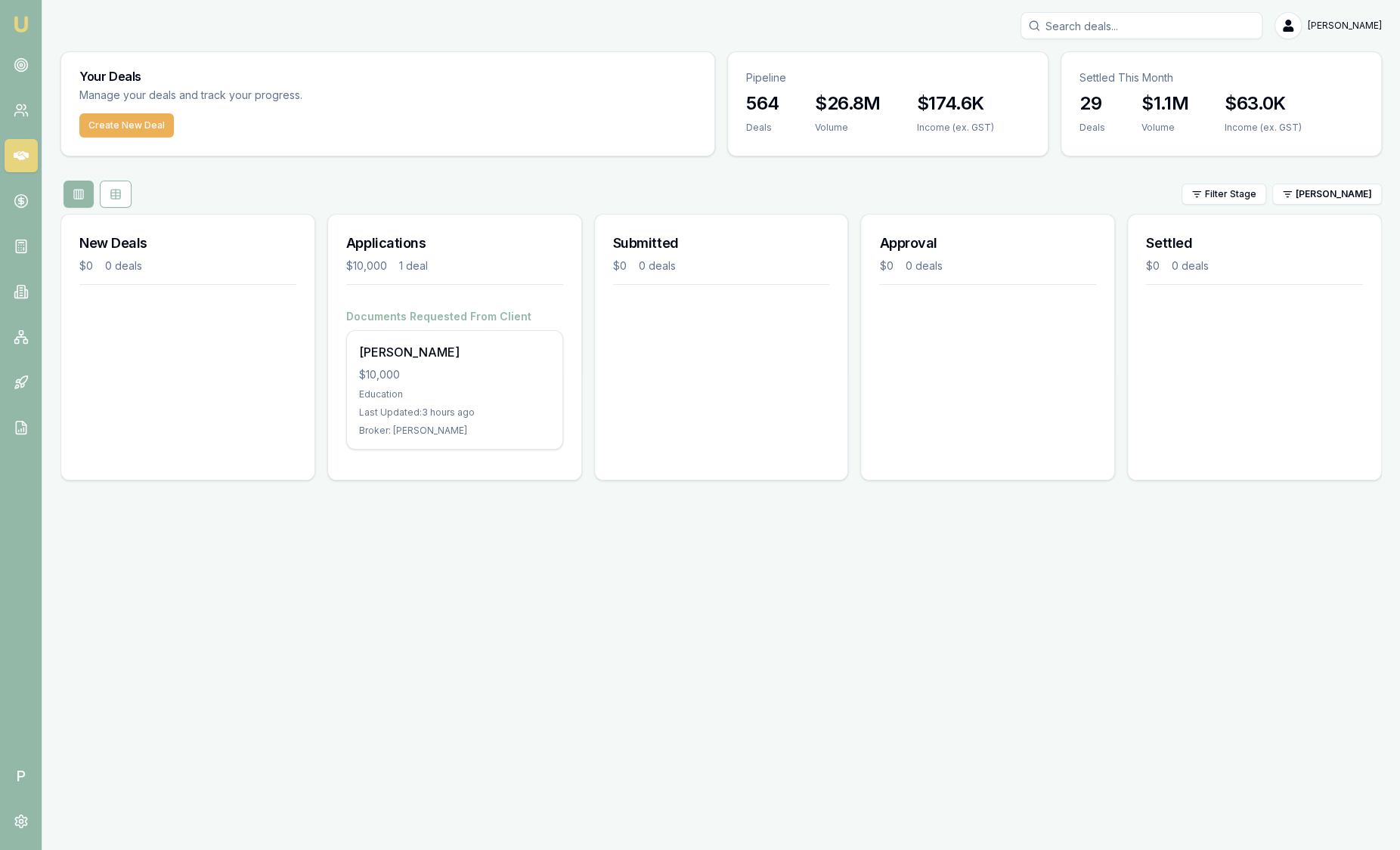
click at [23, 25] on img at bounding box center [21, 25] width 18 height 18
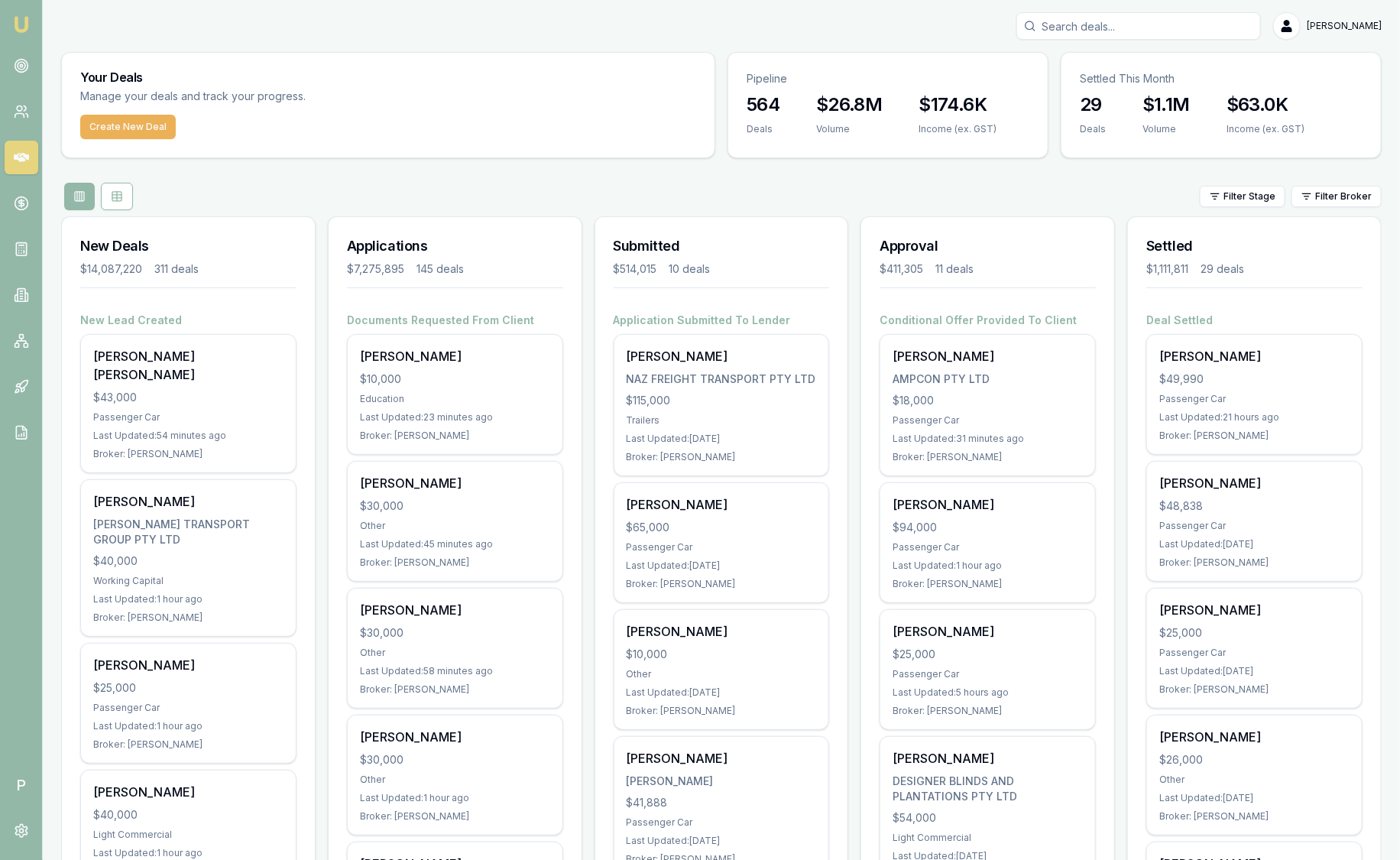
click at [1332, 189] on html "Emu Broker P Sam Crouch Toggle Menu Your Deals Manage your deals and track your…" at bounding box center [700, 430] width 1400 height 860
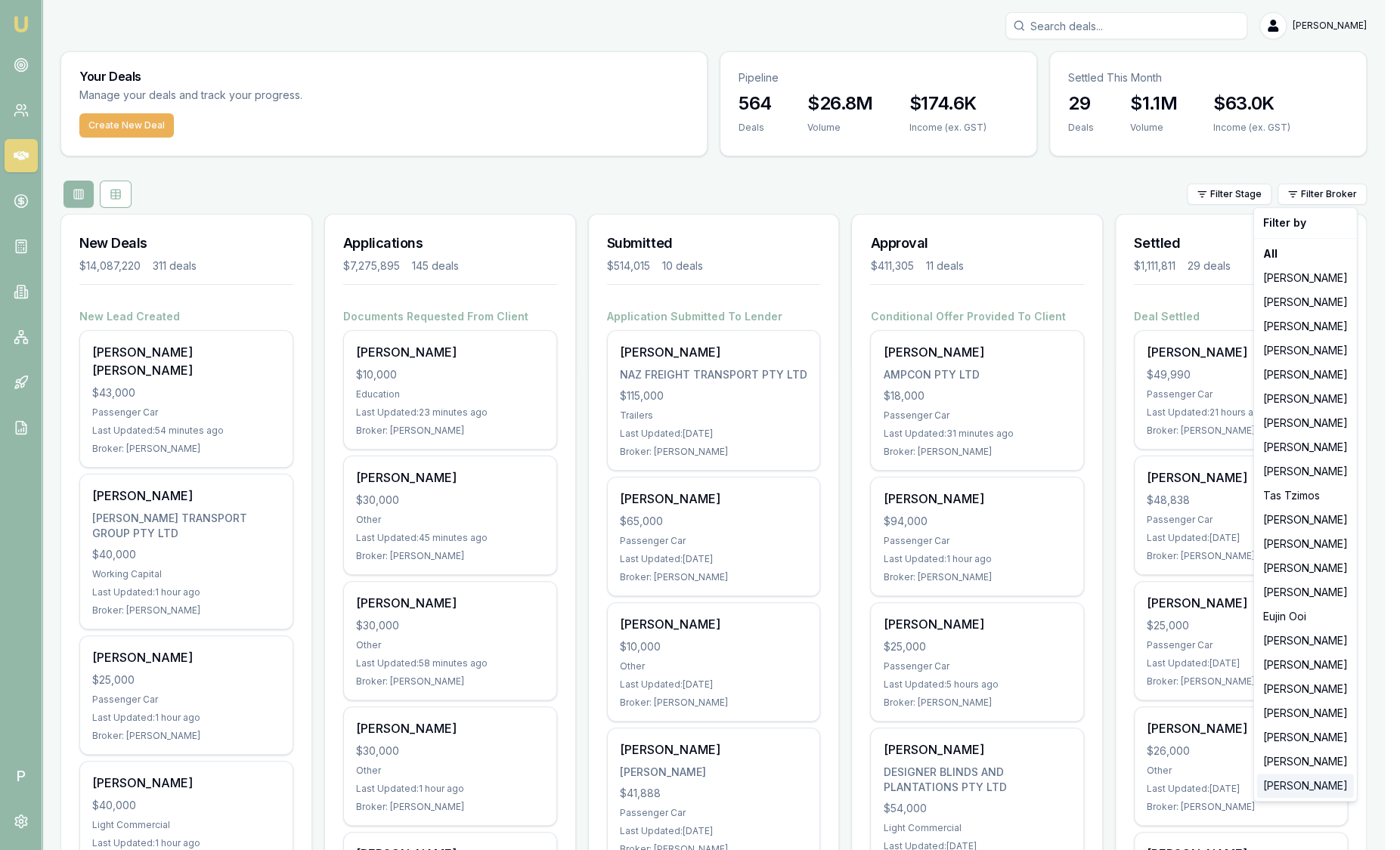
click at [1307, 786] on div "[PERSON_NAME]" at bounding box center [1305, 786] width 96 height 25
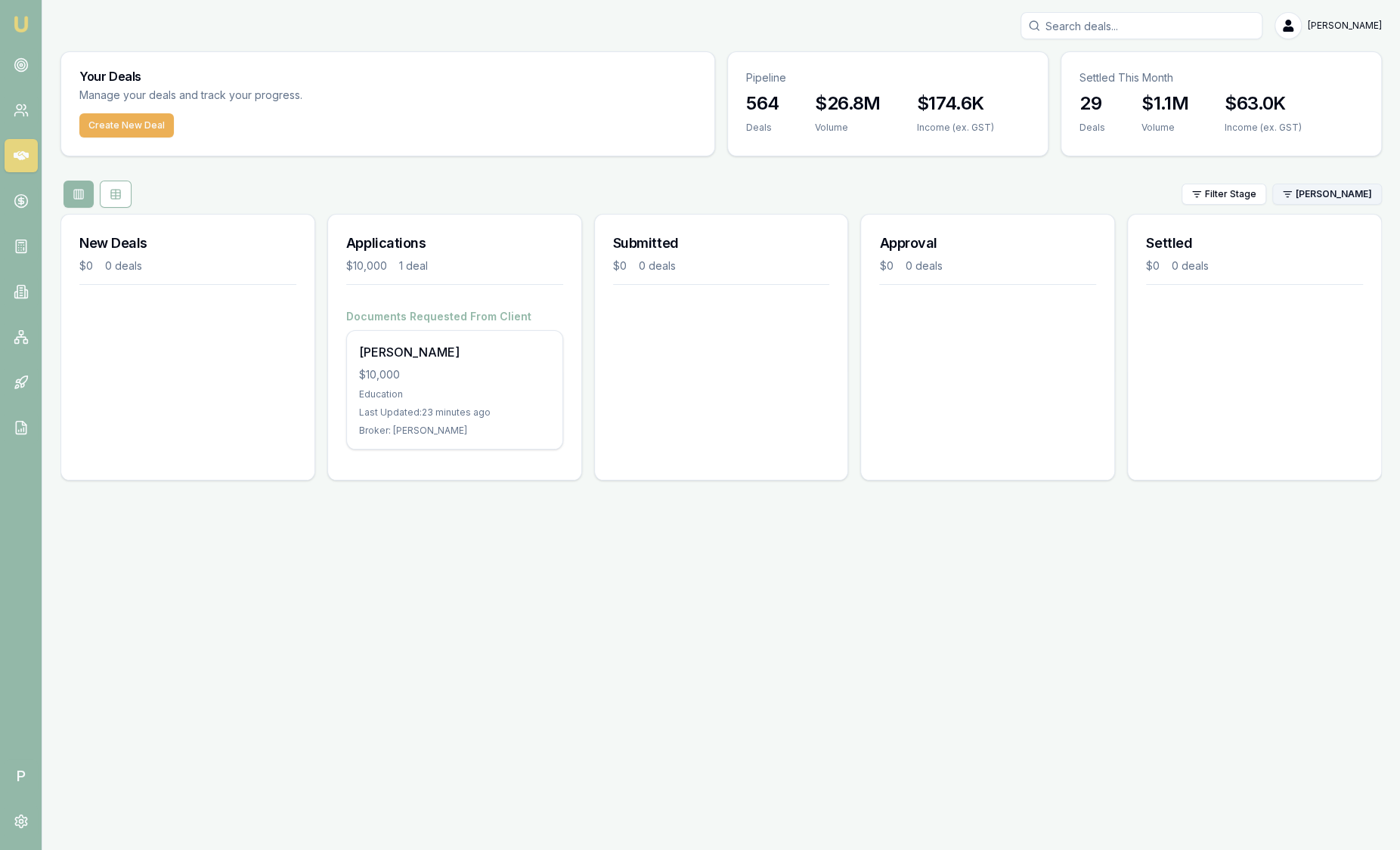
click at [1335, 189] on html "Emu Broker P Sam Crouch Toggle Menu Your Deals Manage your deals and track your…" at bounding box center [700, 425] width 1400 height 850
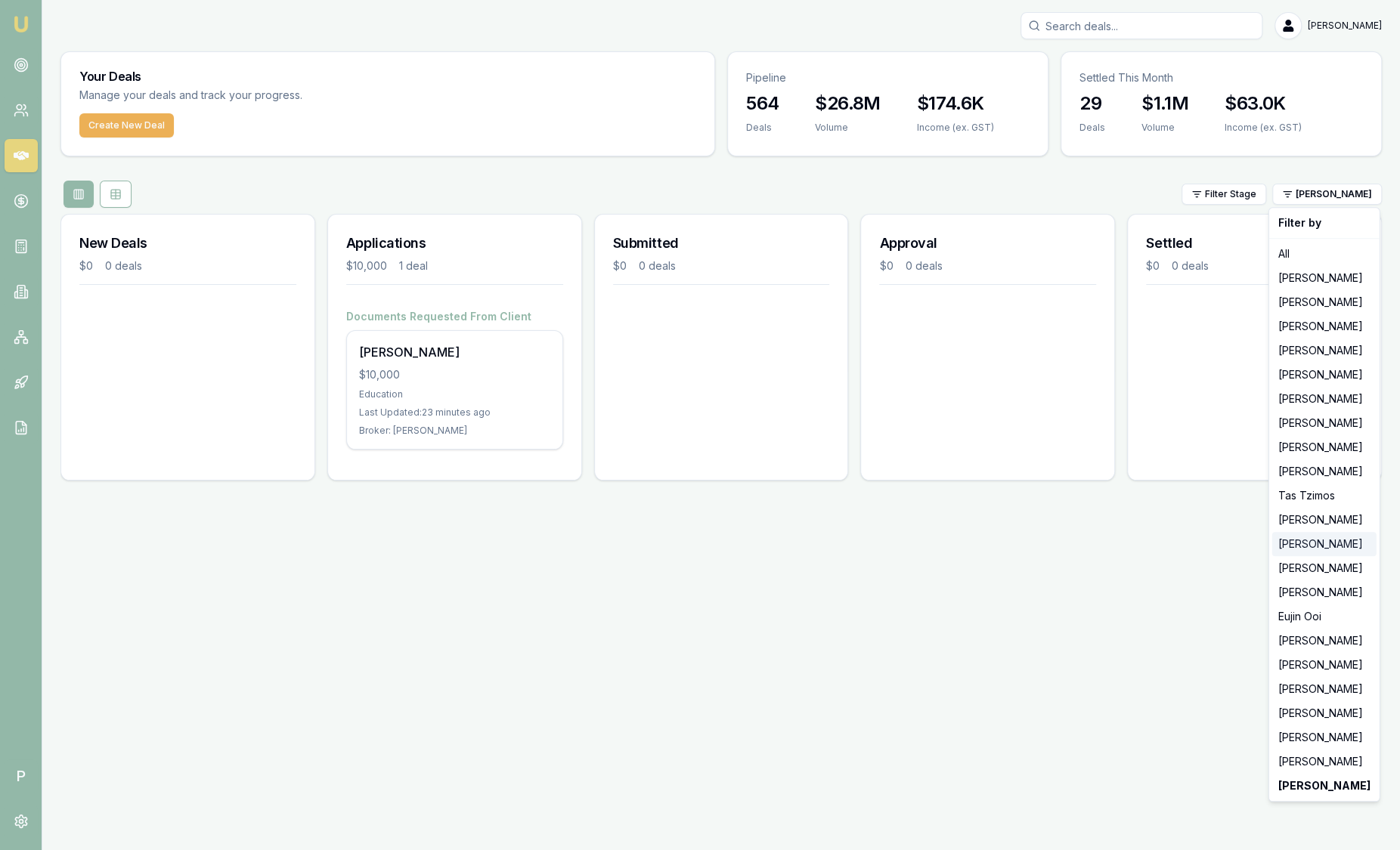
click at [1287, 551] on div "[PERSON_NAME]" at bounding box center [1324, 544] width 104 height 25
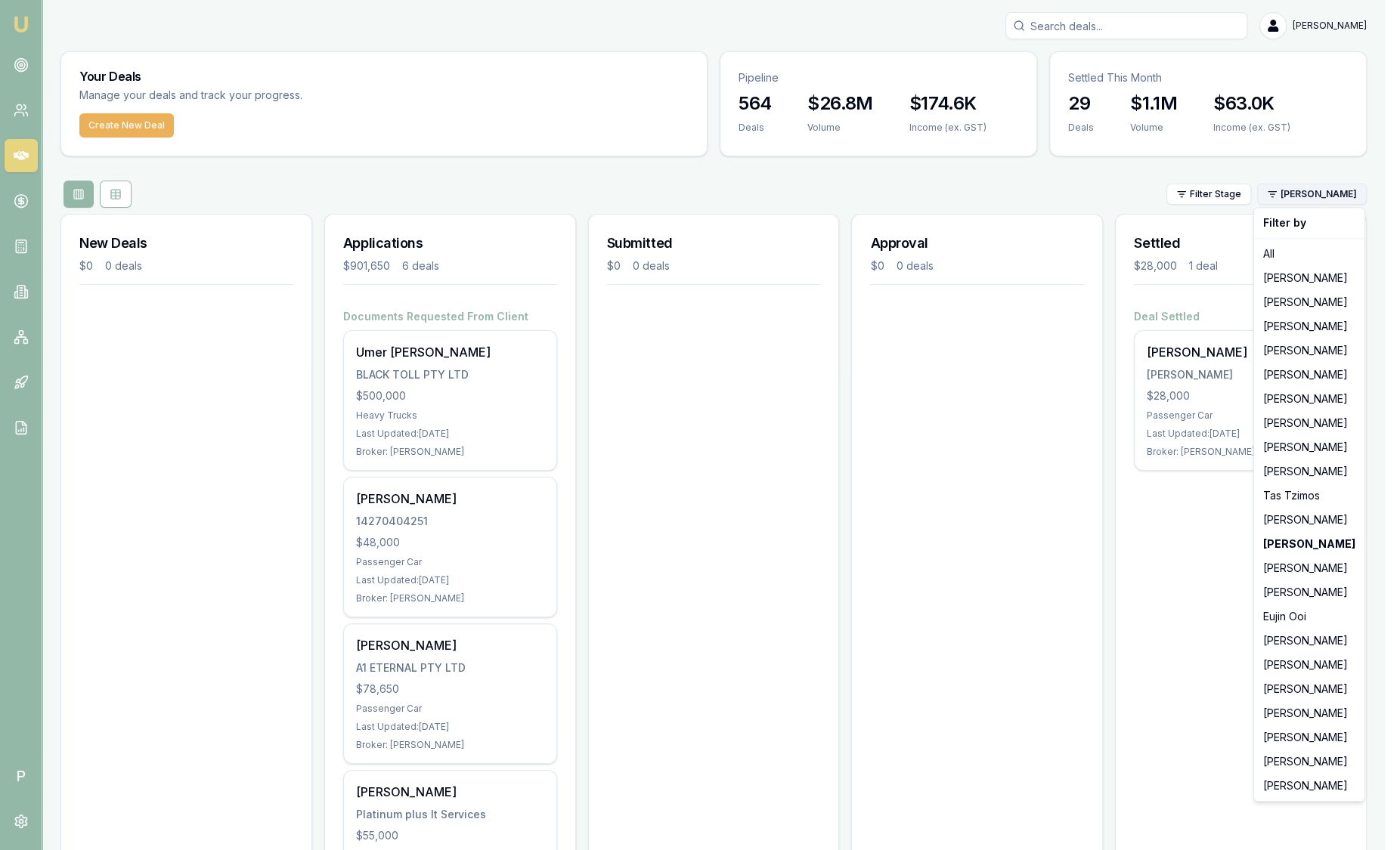
click at [1348, 190] on html "Emu Broker P Sam Crouch Toggle Menu Your Deals Manage your deals and track your…" at bounding box center [700, 425] width 1400 height 850
click at [1334, 443] on div "[PERSON_NAME]" at bounding box center [1308, 447] width 104 height 25
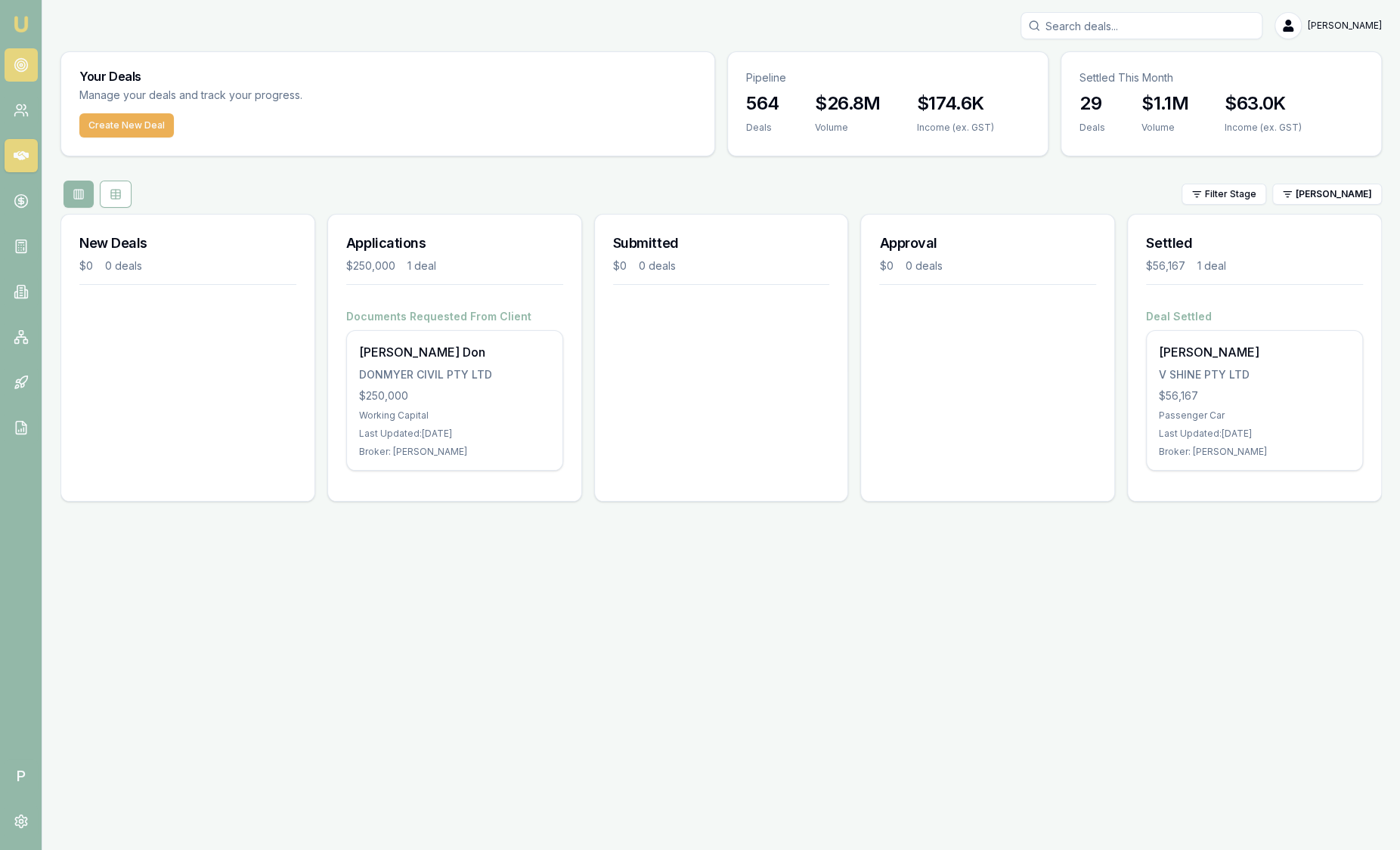
click at [9, 64] on link at bounding box center [21, 64] width 34 height 34
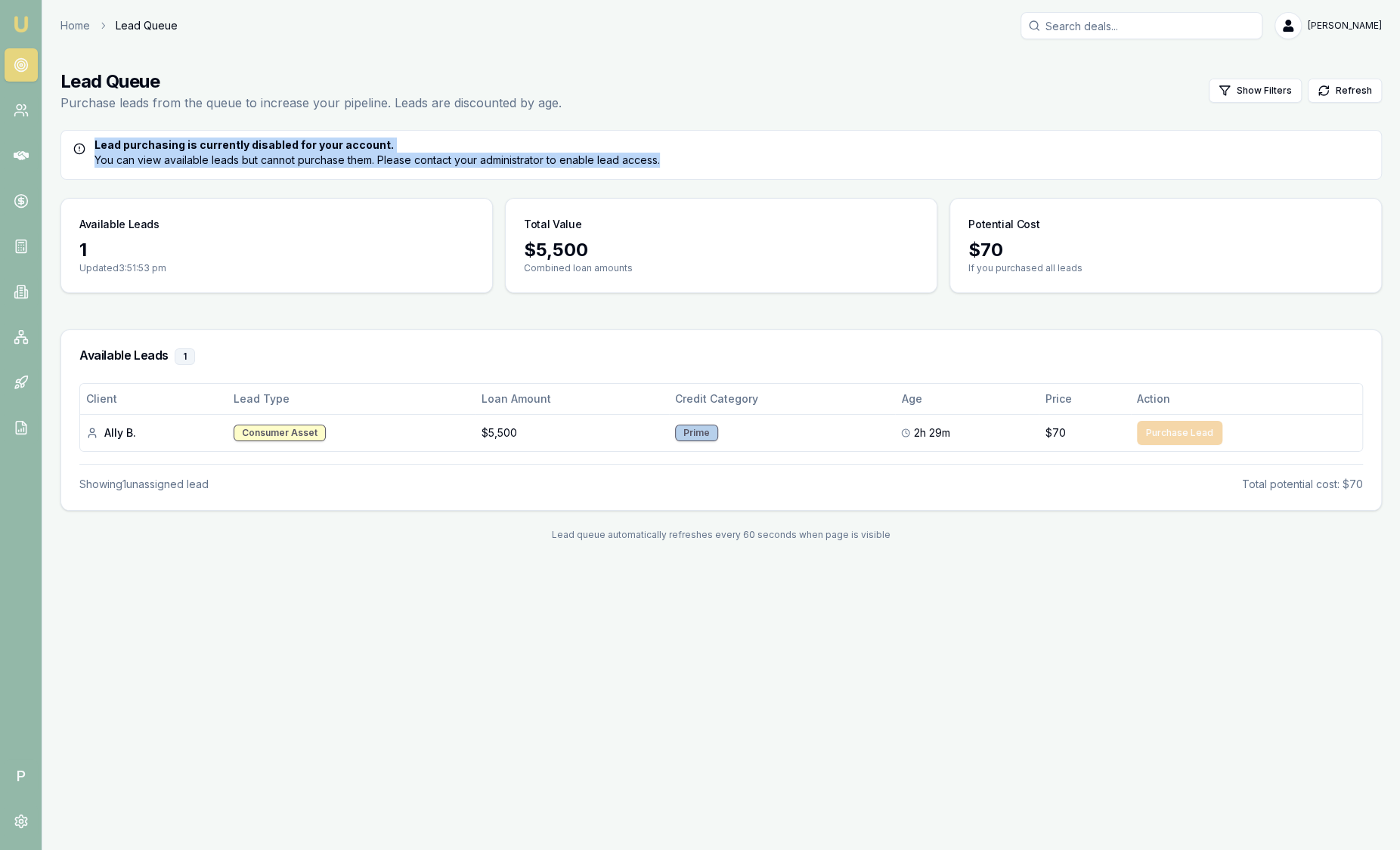
drag, startPoint x: 700, startPoint y: 151, endPoint x: 738, endPoint y: 164, distance: 40.2
click at [738, 164] on div "Lead purchasing is currently disabled for your account. You can view available …" at bounding box center [721, 152] width 1296 height 30
drag, startPoint x: 738, startPoint y: 164, endPoint x: 705, endPoint y: 163, distance: 33.0
click at [726, 163] on div "Lead purchasing is currently disabled for your account. You can view available …" at bounding box center [721, 152] width 1296 height 30
click at [690, 162] on div "Lead purchasing is currently disabled for your account. You can view available …" at bounding box center [721, 152] width 1296 height 30
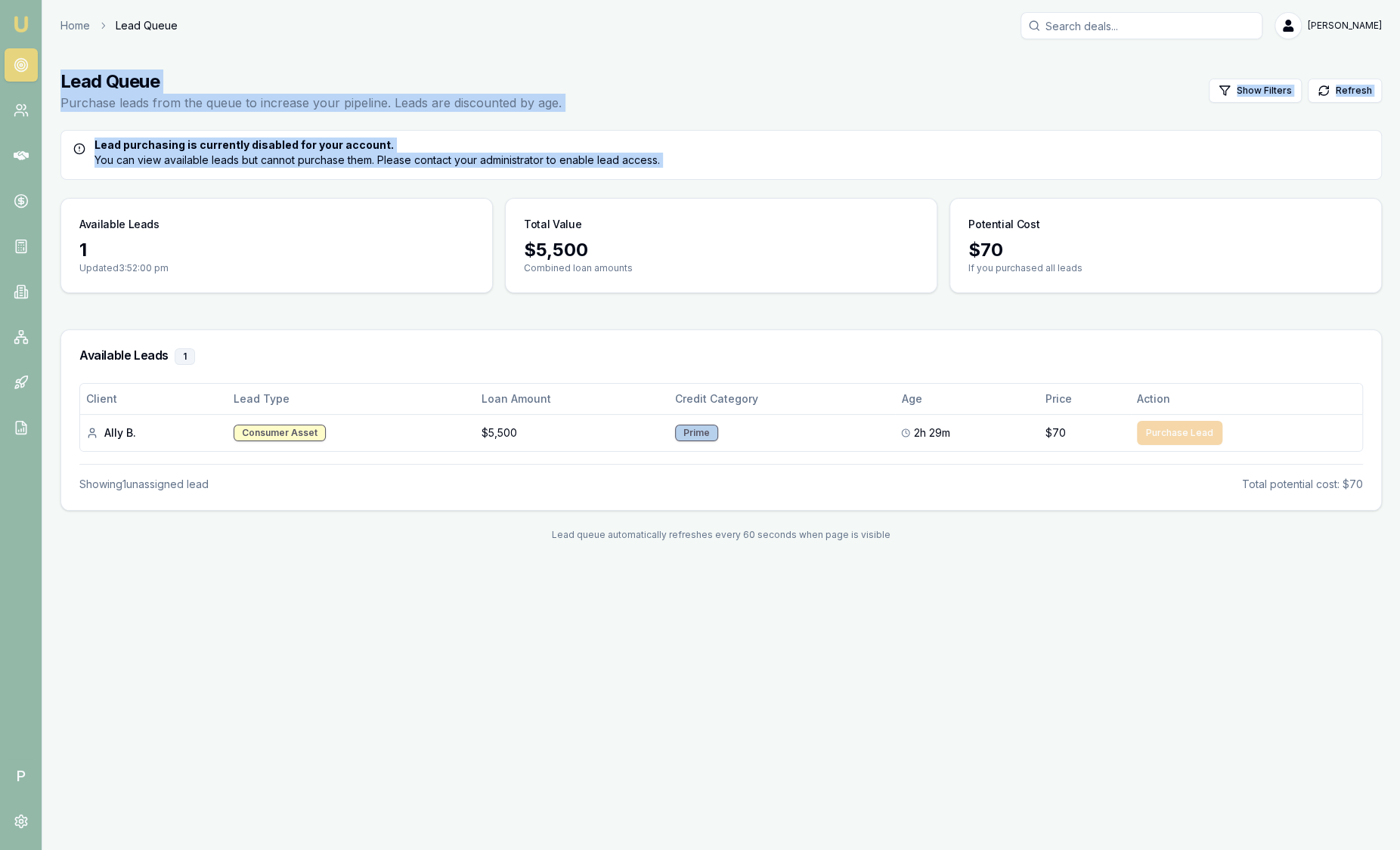
drag, startPoint x: 690, startPoint y: 163, endPoint x: 69, endPoint y: 77, distance: 626.9
click at [69, 77] on main "Lead Queue Purchase leads from the queue to increase your pipeline. Leads are d…" at bounding box center [721, 305] width 1357 height 508
click at [235, 56] on main "Lead Queue Purchase leads from the queue to increase your pipeline. Leads are d…" at bounding box center [721, 305] width 1357 height 508
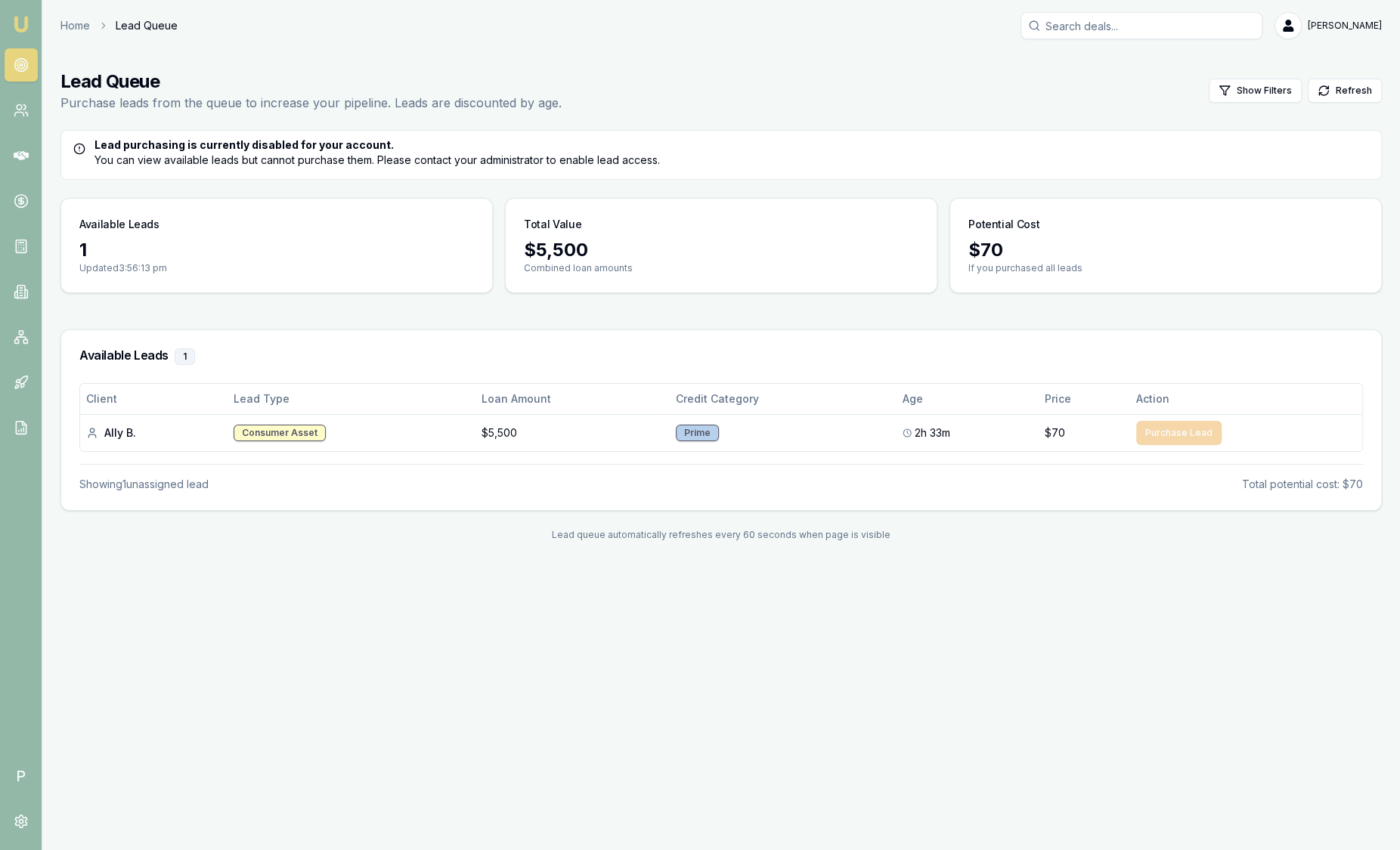
click at [25, 21] on img at bounding box center [21, 25] width 18 height 18
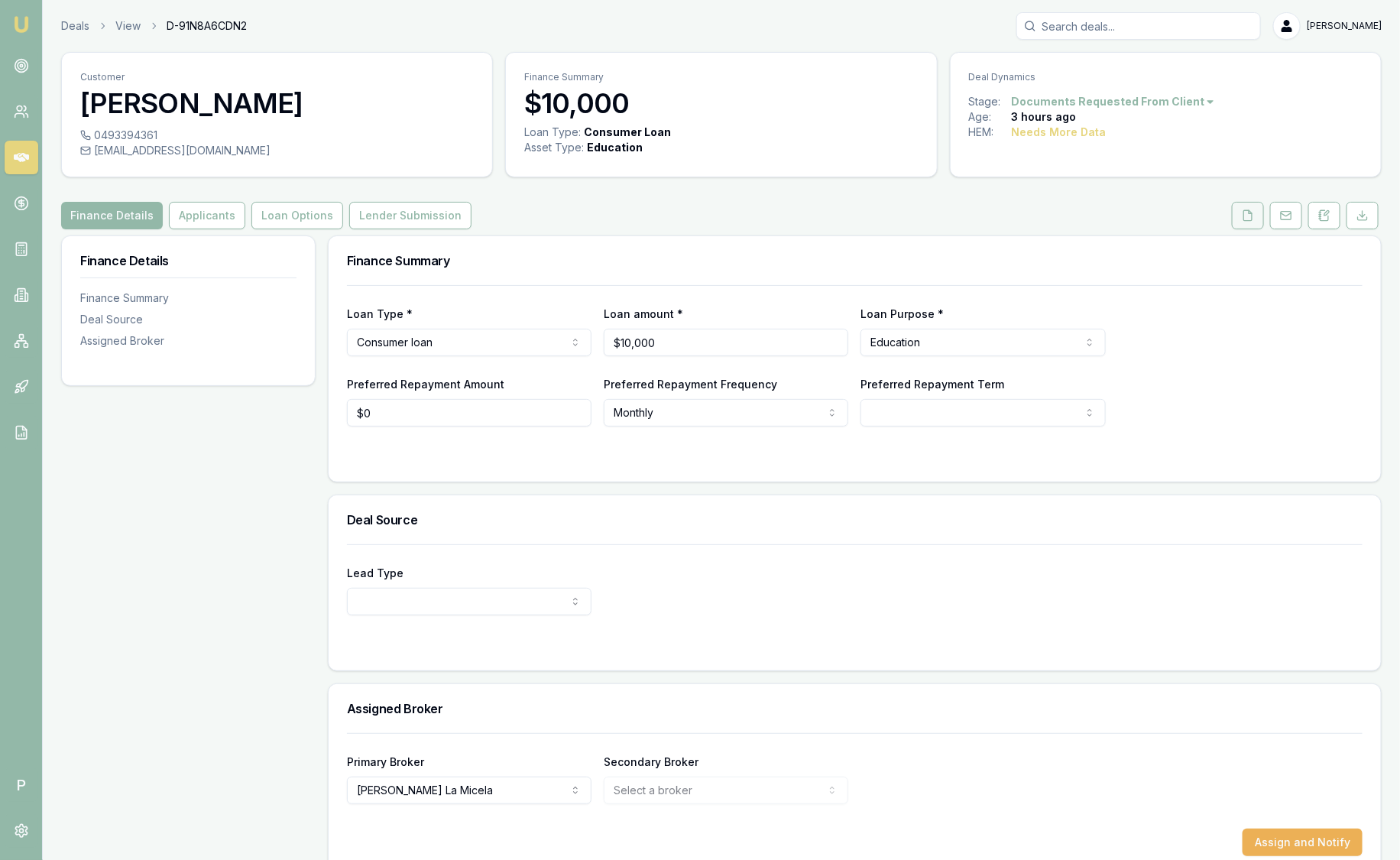
click at [1244, 214] on icon at bounding box center [1248, 215] width 12 height 12
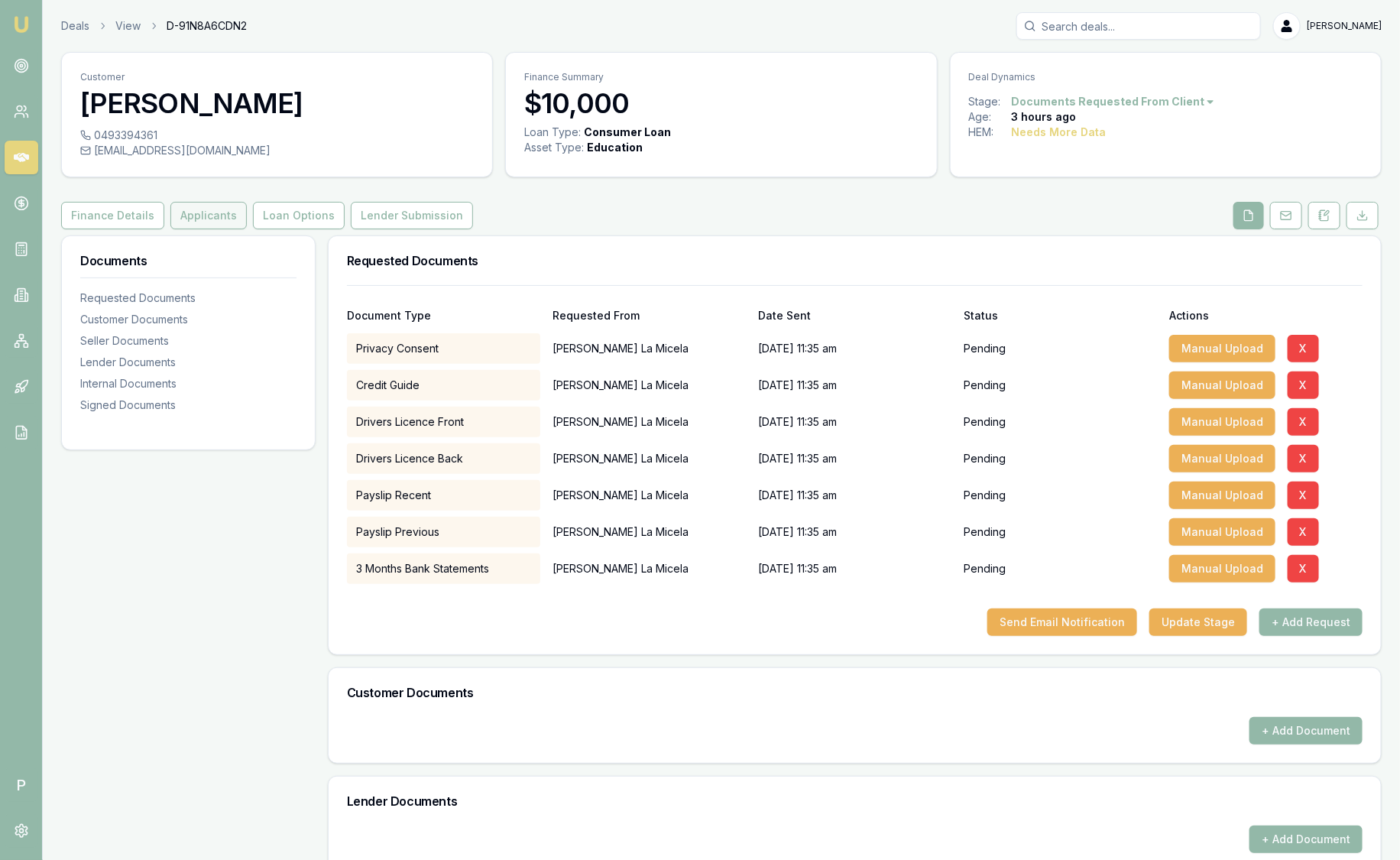
click at [183, 214] on button "Applicants" at bounding box center [209, 216] width 76 height 28
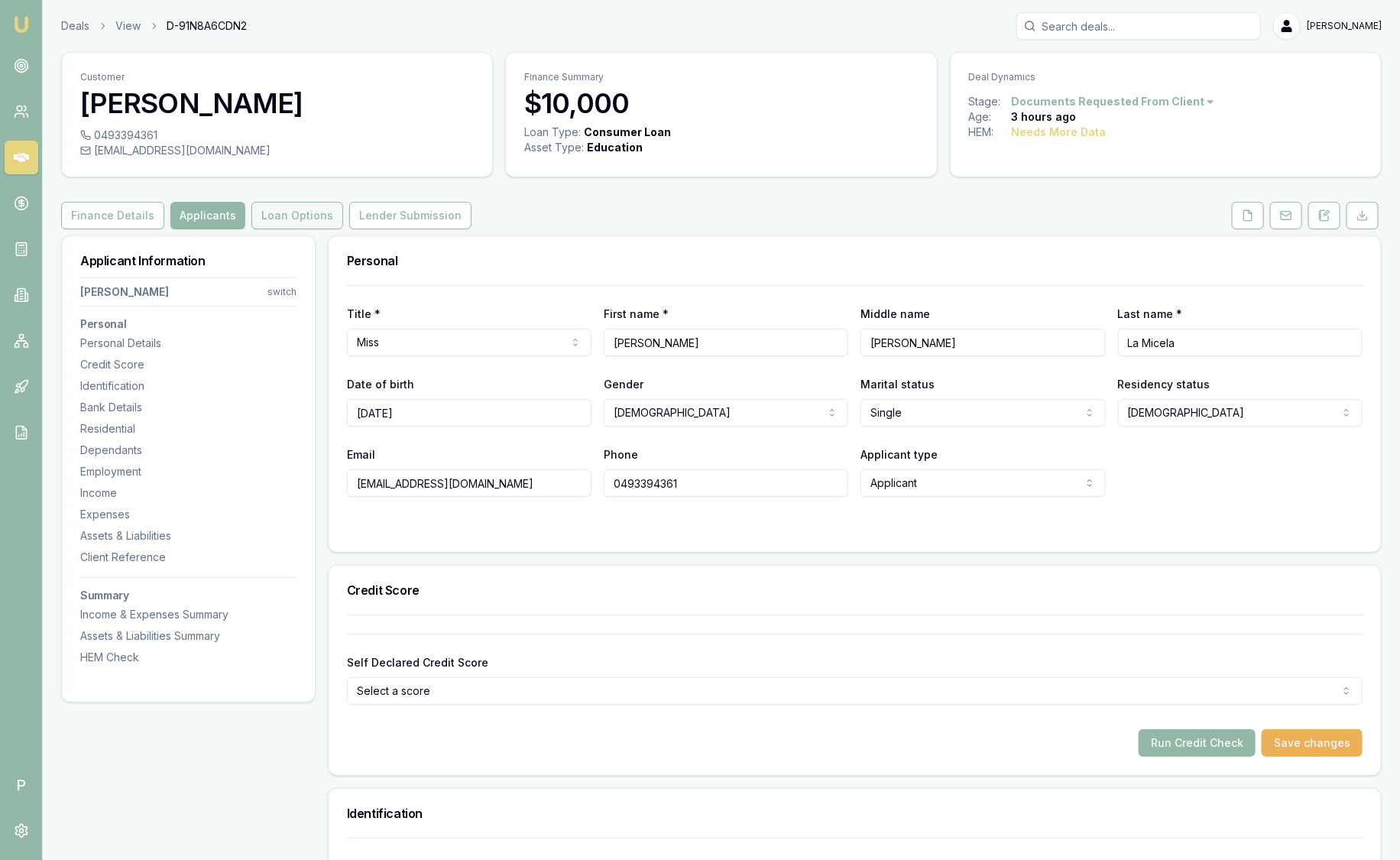
click at [306, 214] on button "Loan Options" at bounding box center [298, 216] width 92 height 28
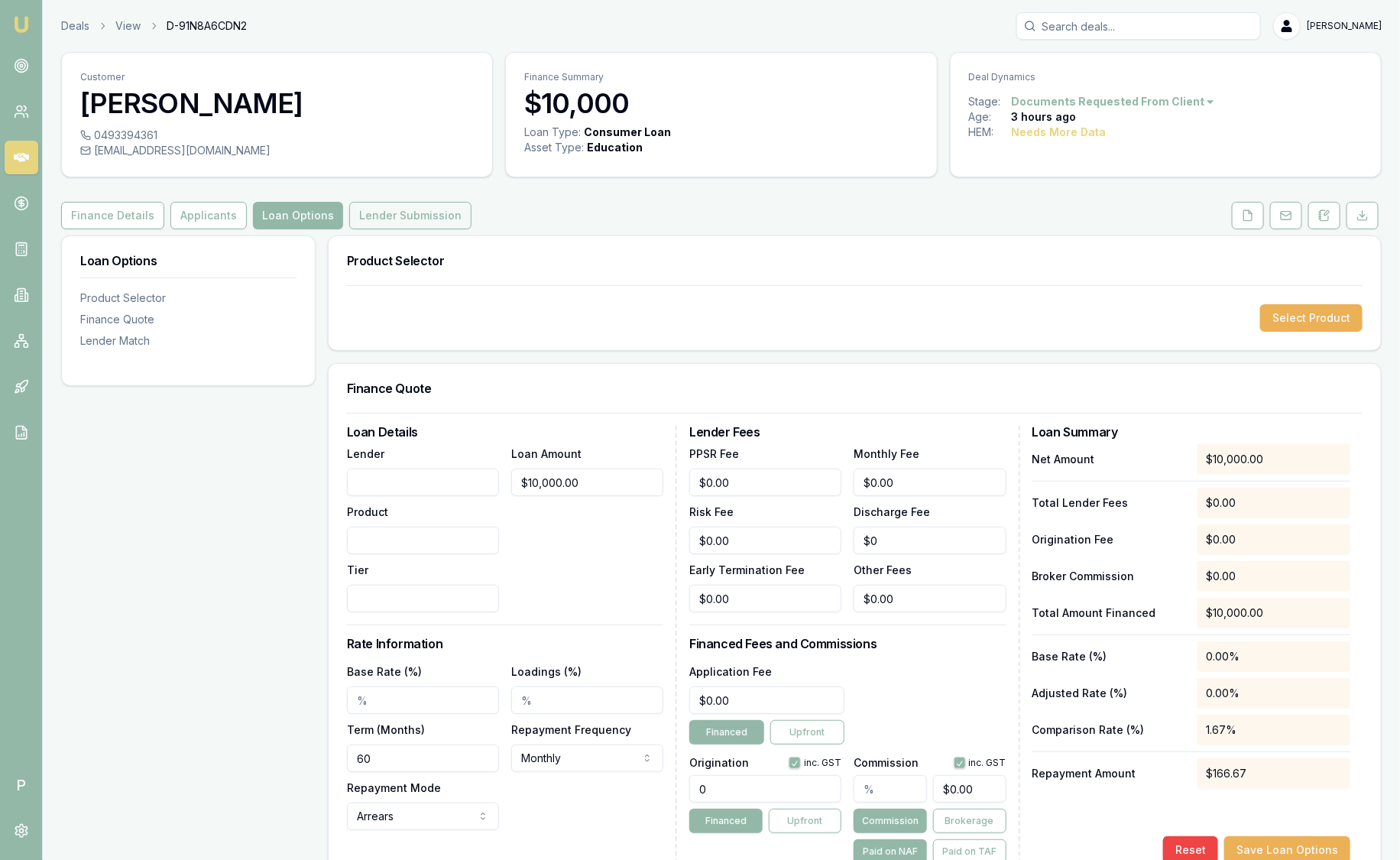
click at [378, 209] on button "Lender Submission" at bounding box center [410, 216] width 122 height 28
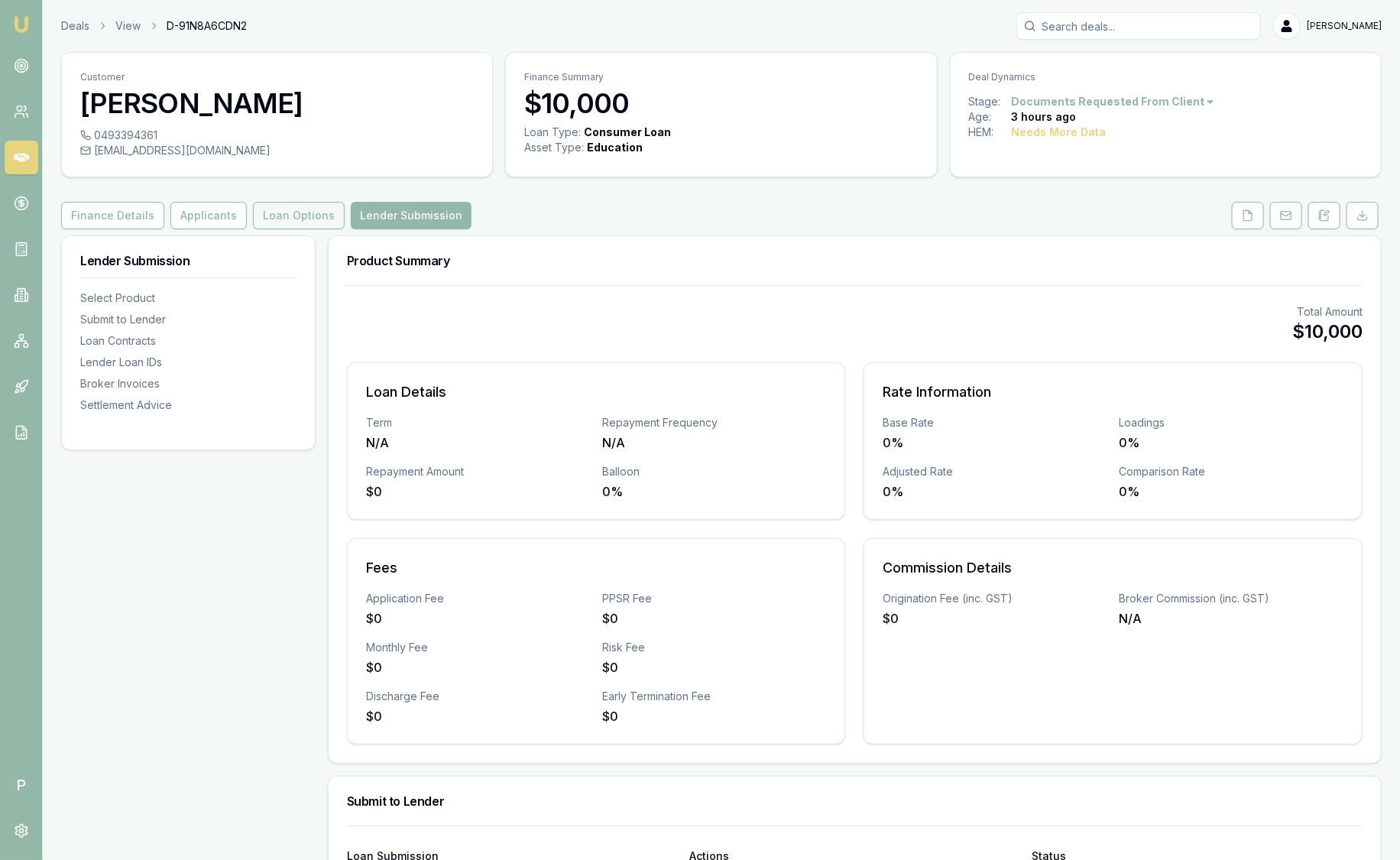
click at [309, 210] on button "Loan Options" at bounding box center [299, 216] width 92 height 28
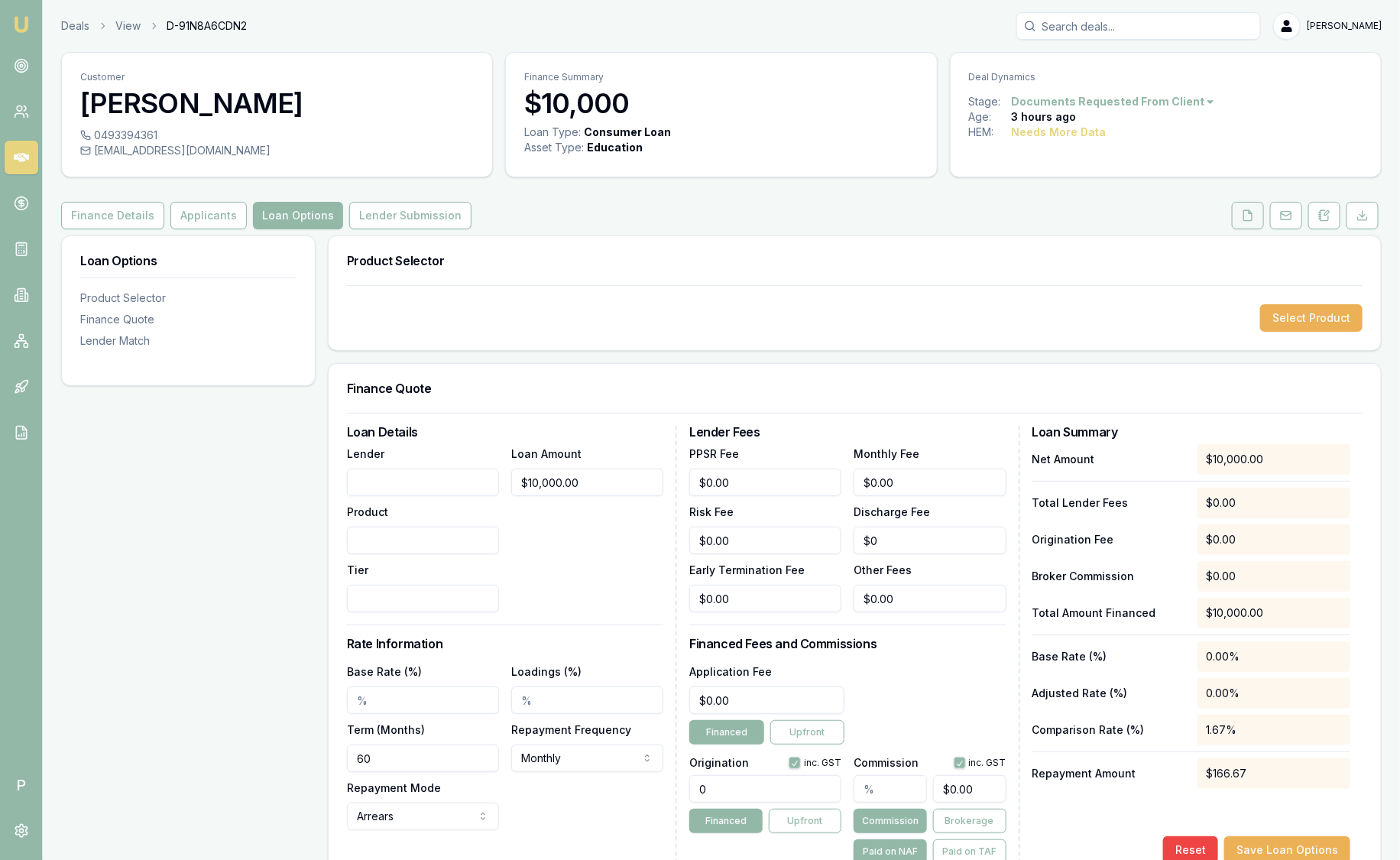
click at [1255, 218] on button at bounding box center [1248, 216] width 32 height 28
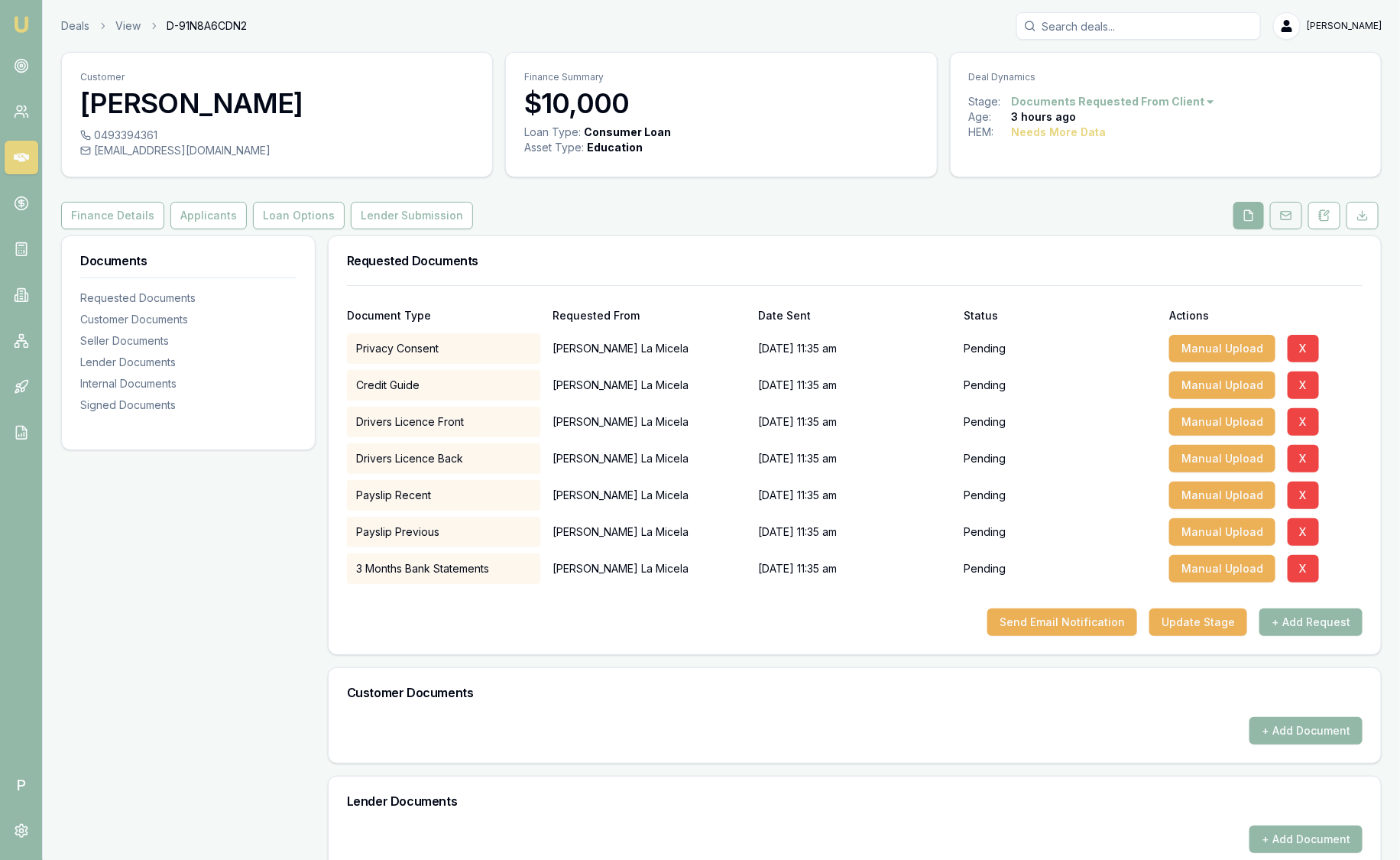
click at [1293, 216] on button at bounding box center [1286, 216] width 32 height 28
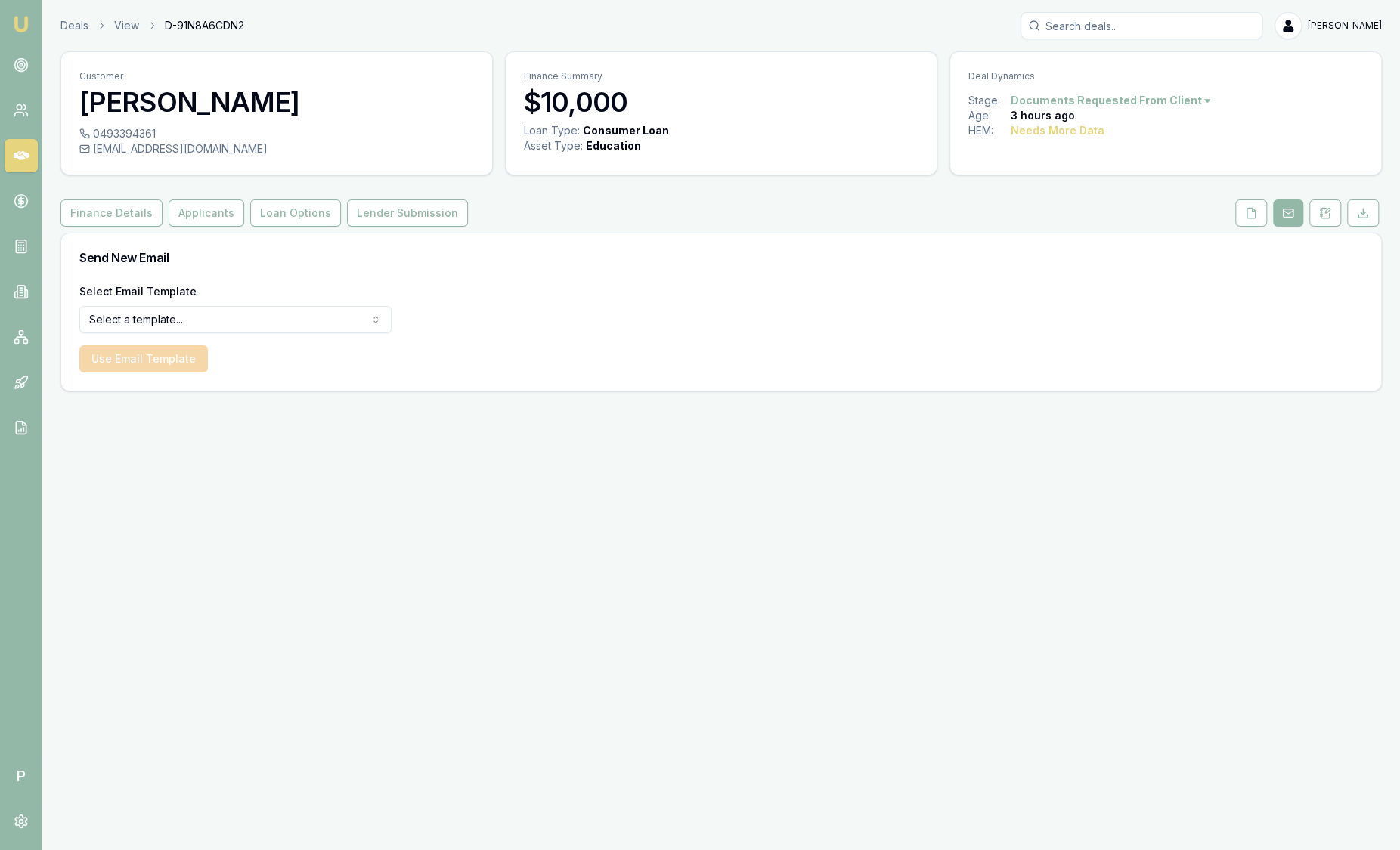
click at [1315, 214] on button at bounding box center [1325, 213] width 32 height 27
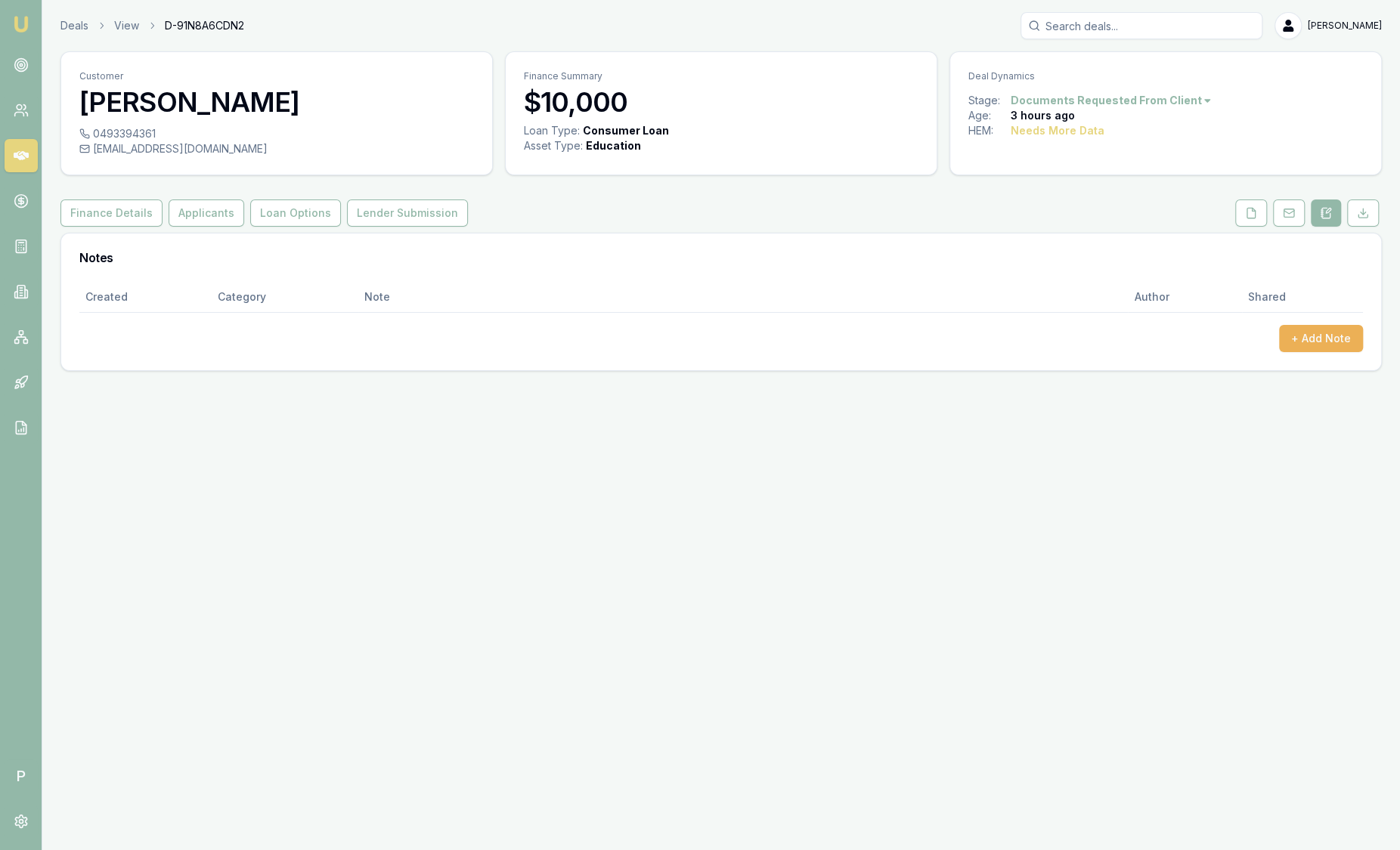
click at [31, 25] on link "Emu Broker" at bounding box center [21, 24] width 25 height 25
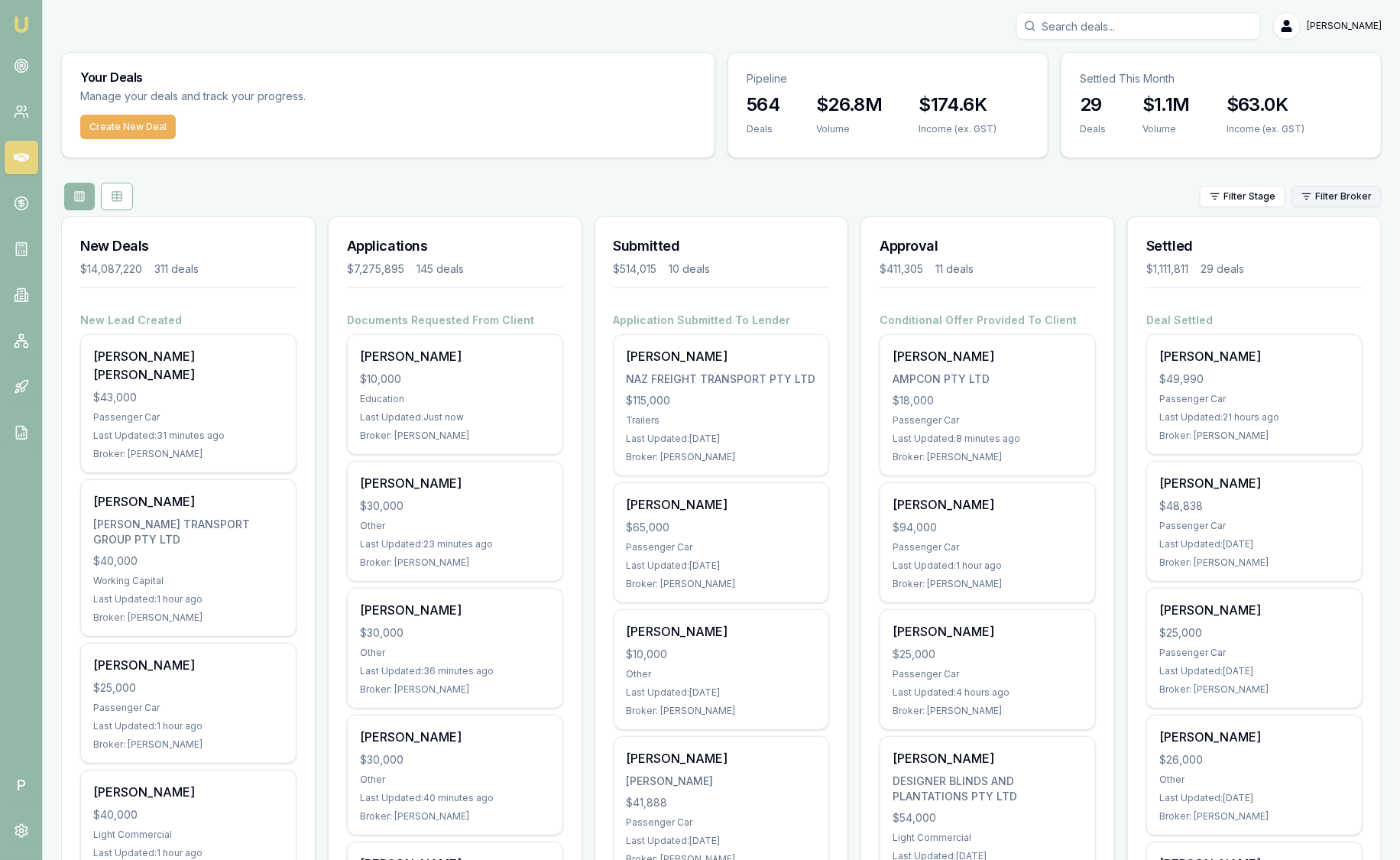
click at [1316, 204] on html "Emu Broker P Sam Crouch Toggle Menu Your Deals Manage your deals and track your…" at bounding box center [700, 430] width 1400 height 860
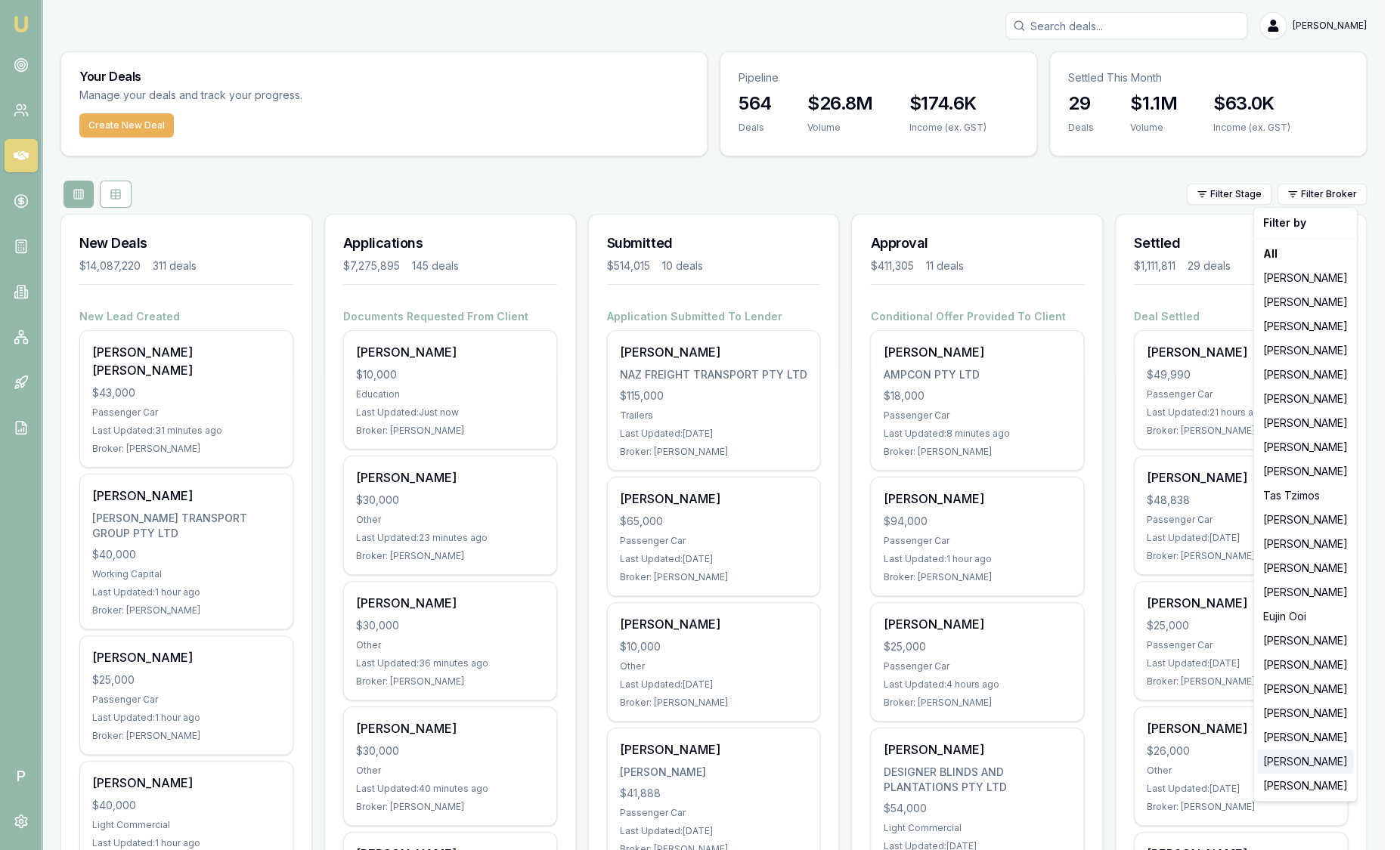
click at [1335, 756] on div "[PERSON_NAME]" at bounding box center [1305, 761] width 96 height 25
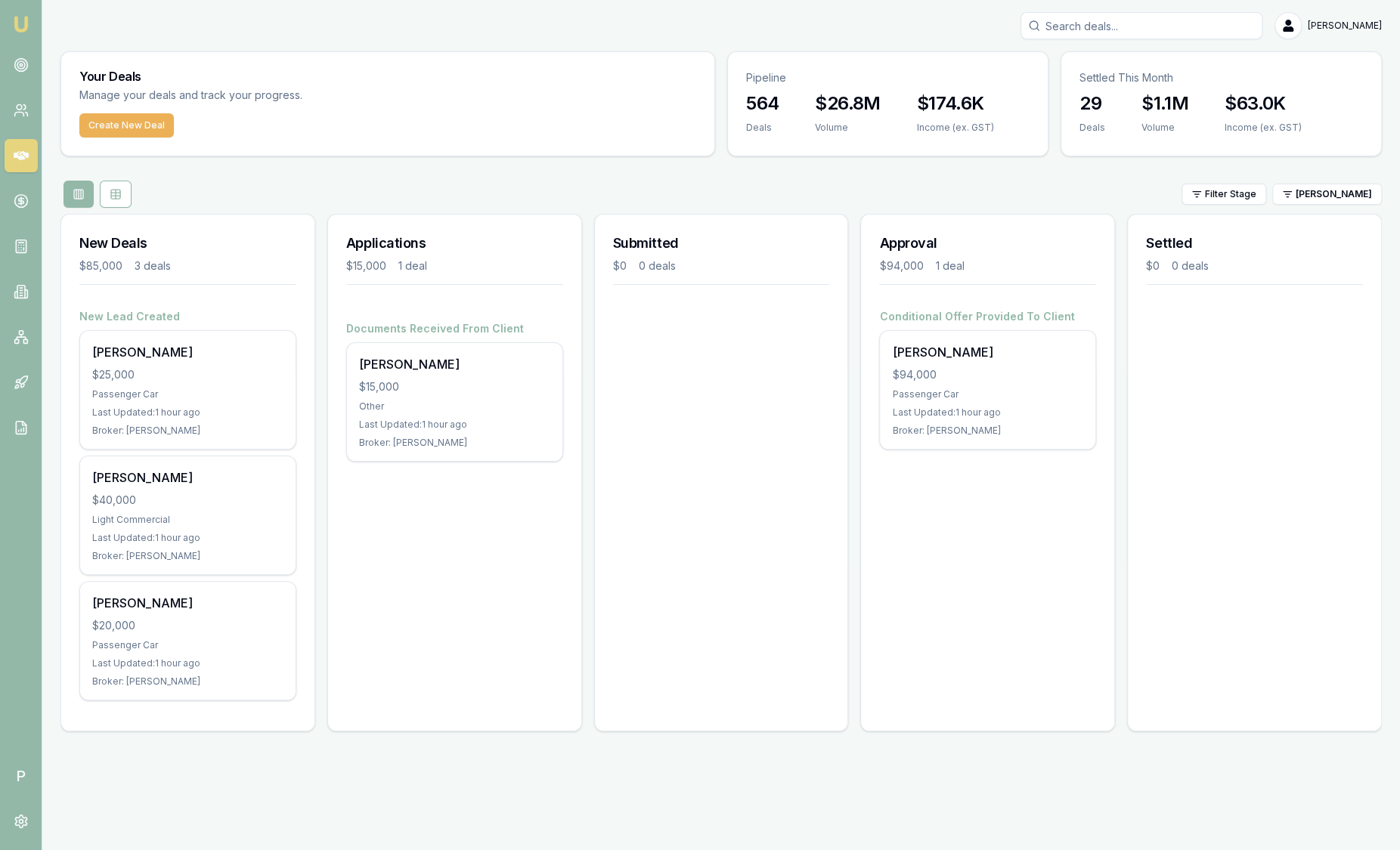
click at [1320, 182] on html "Emu Broker P Sam Crouch Toggle Menu Your Deals Manage your deals and track your…" at bounding box center [700, 425] width 1400 height 850
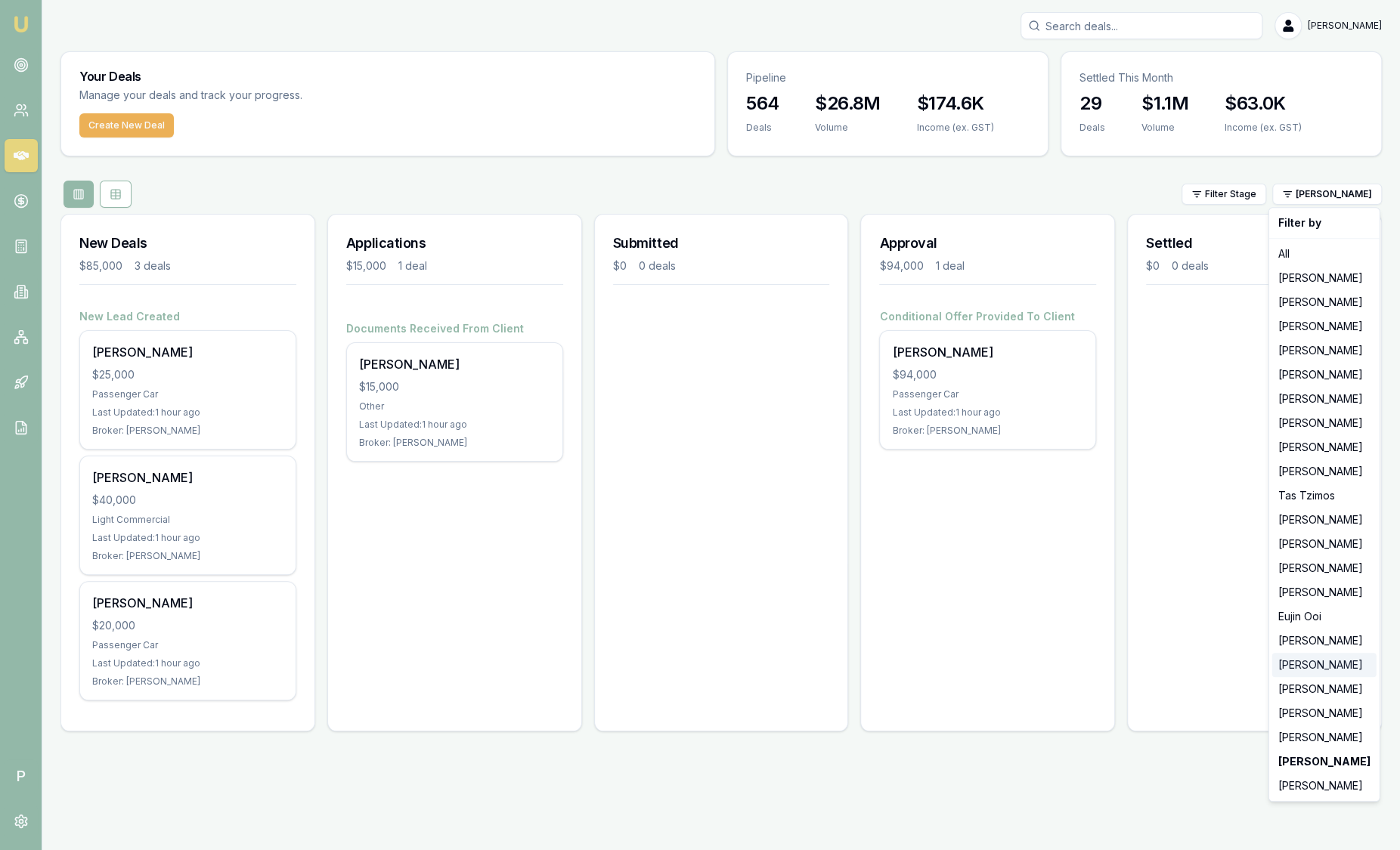
click at [1332, 663] on div "[PERSON_NAME]" at bounding box center [1324, 665] width 104 height 25
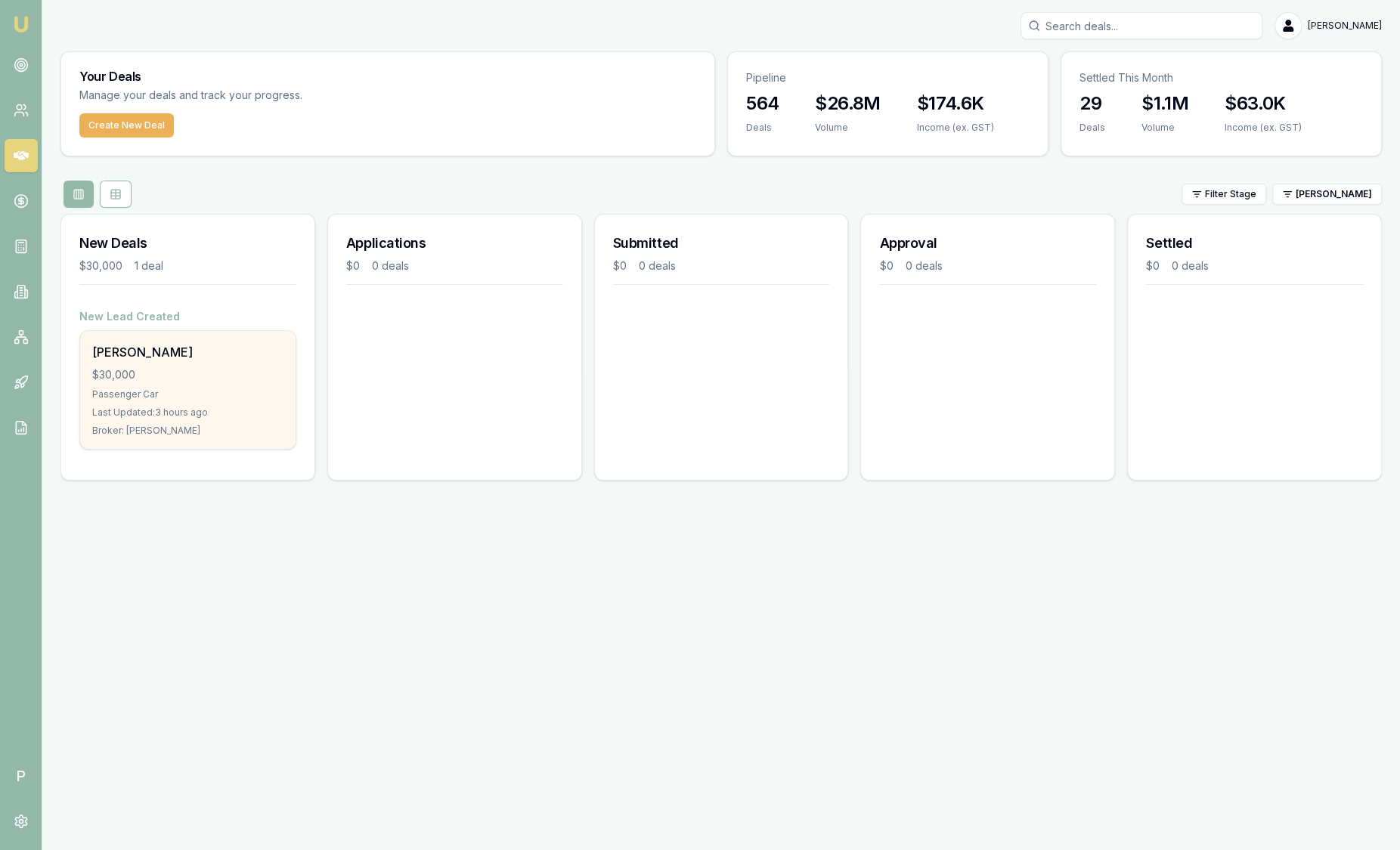
click at [221, 401] on div "Shelby Johnson $30,000 Passenger Car Last Updated: 3 hours ago Broker: Natasha …" at bounding box center [187, 390] width 215 height 118
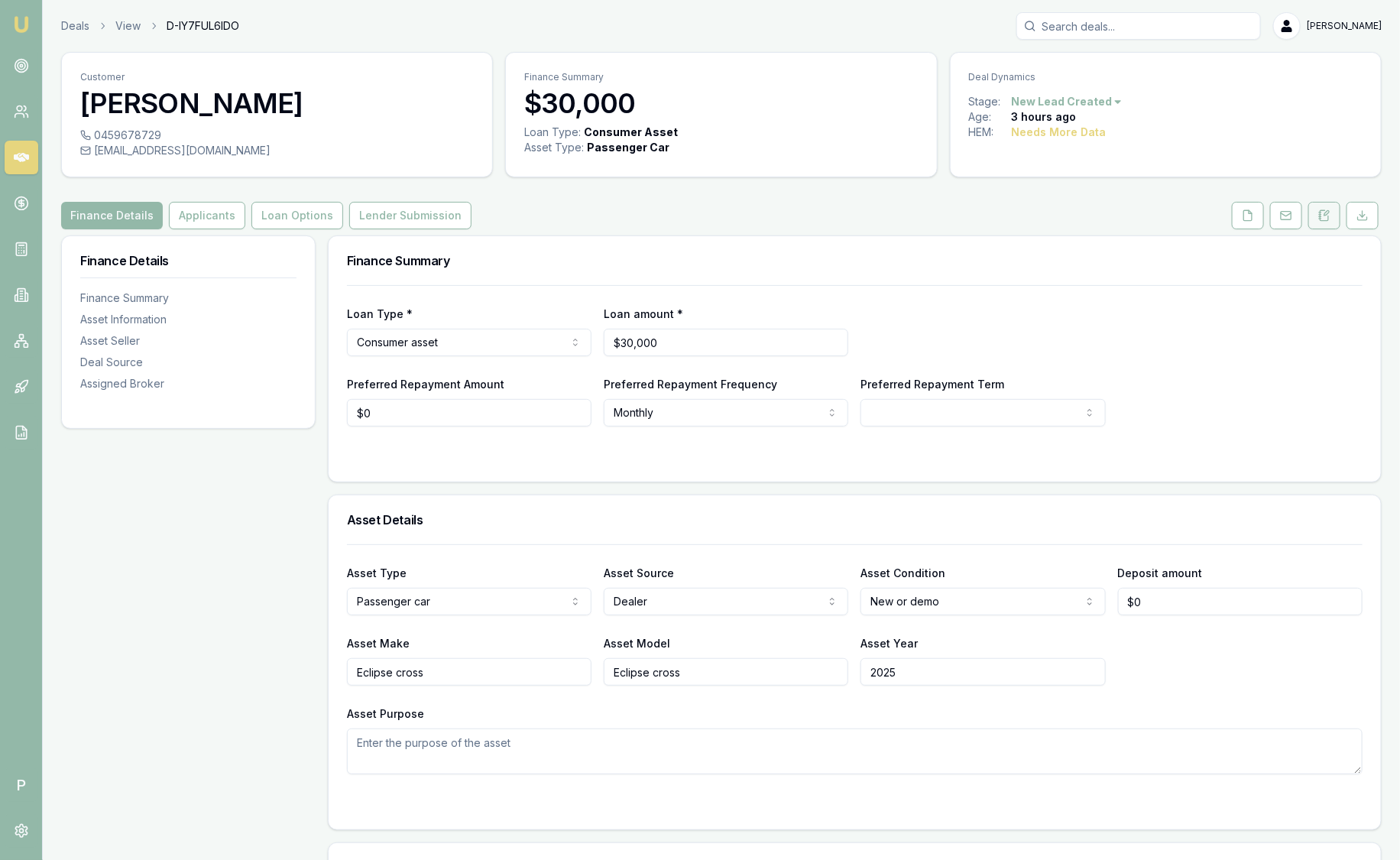
click at [1328, 216] on icon at bounding box center [1325, 215] width 8 height 10
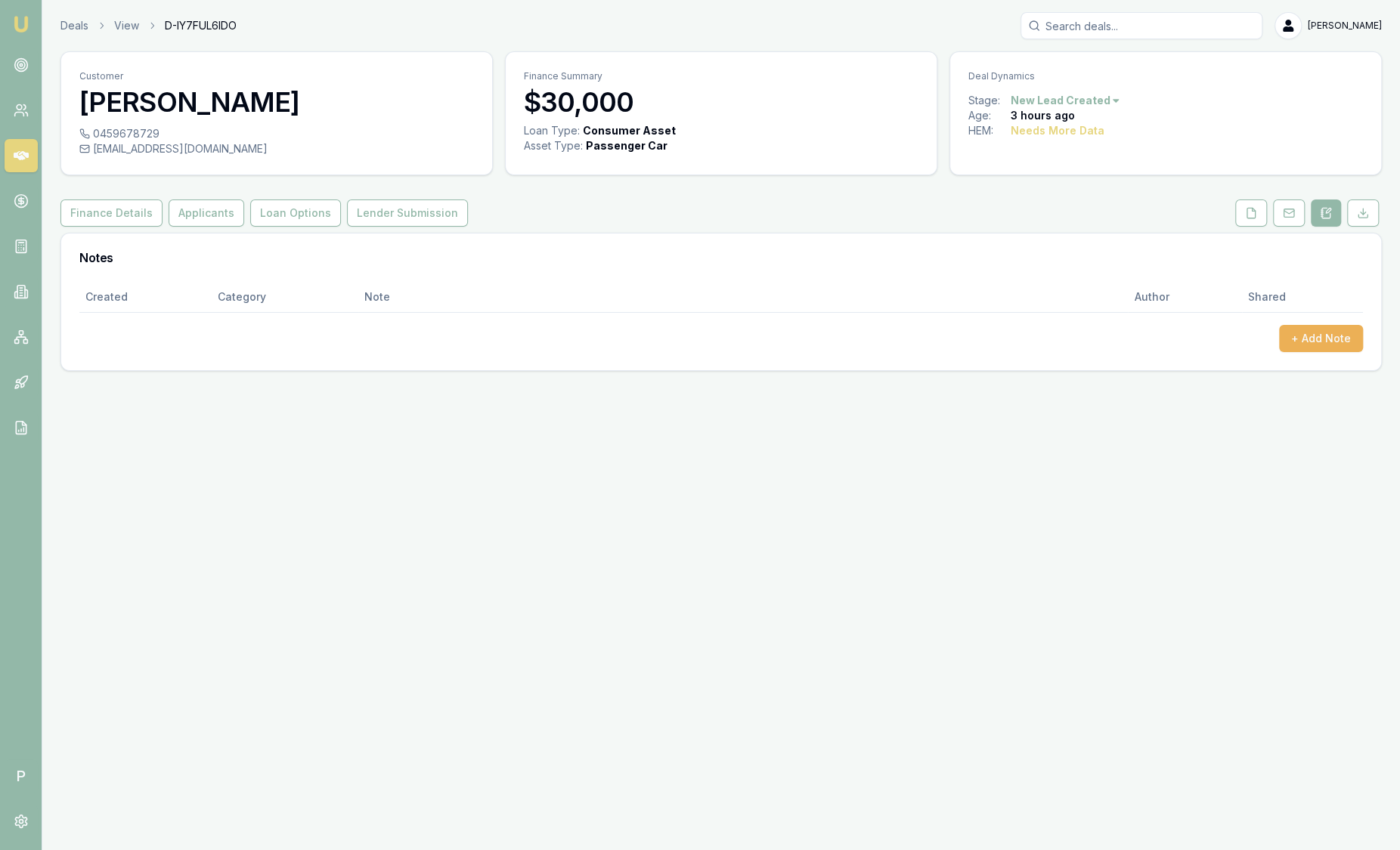
click at [34, 23] on nav "Emu Broker" at bounding box center [21, 228] width 42 height 456
click at [25, 25] on img at bounding box center [21, 25] width 18 height 18
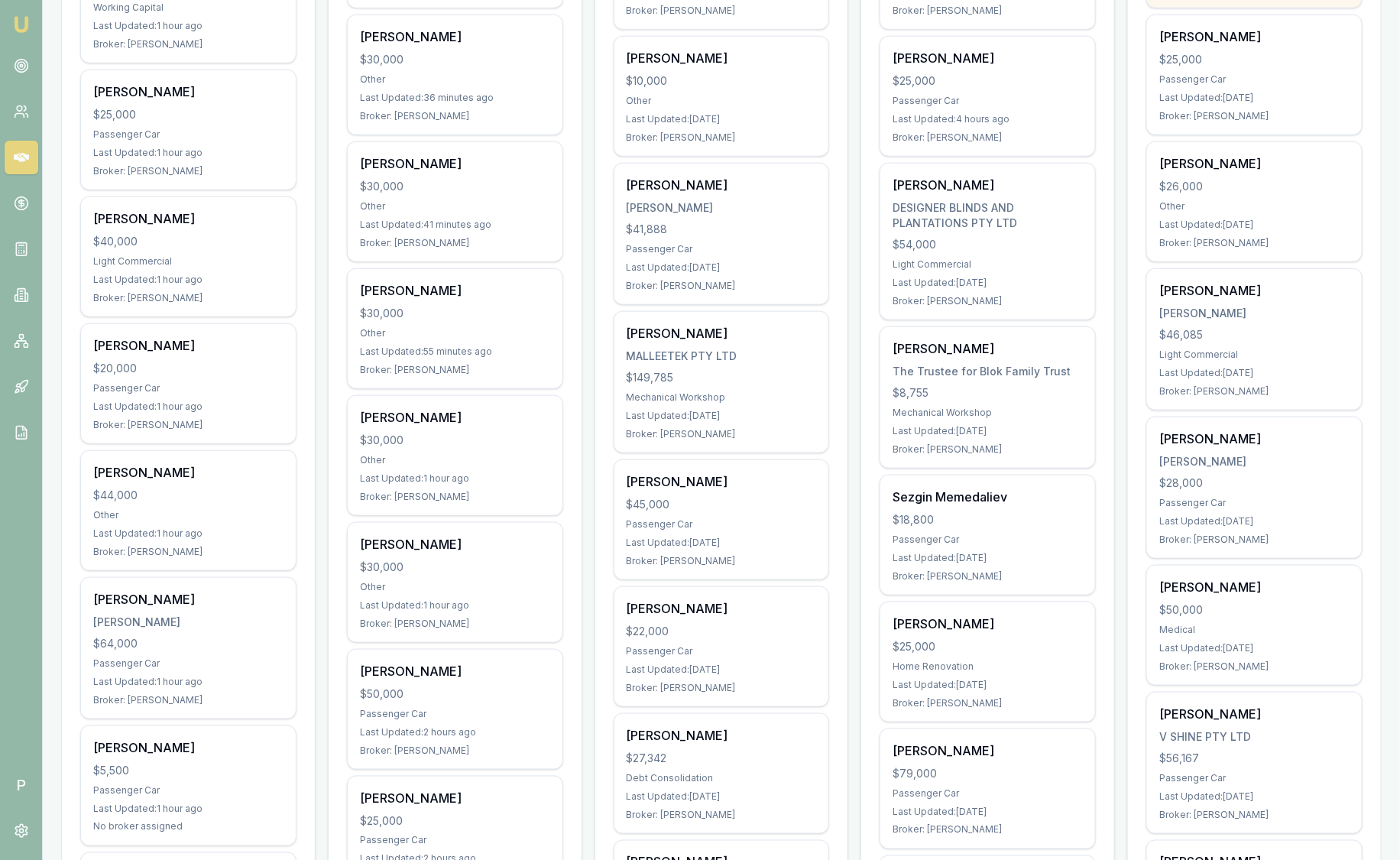
scroll to position [95, 0]
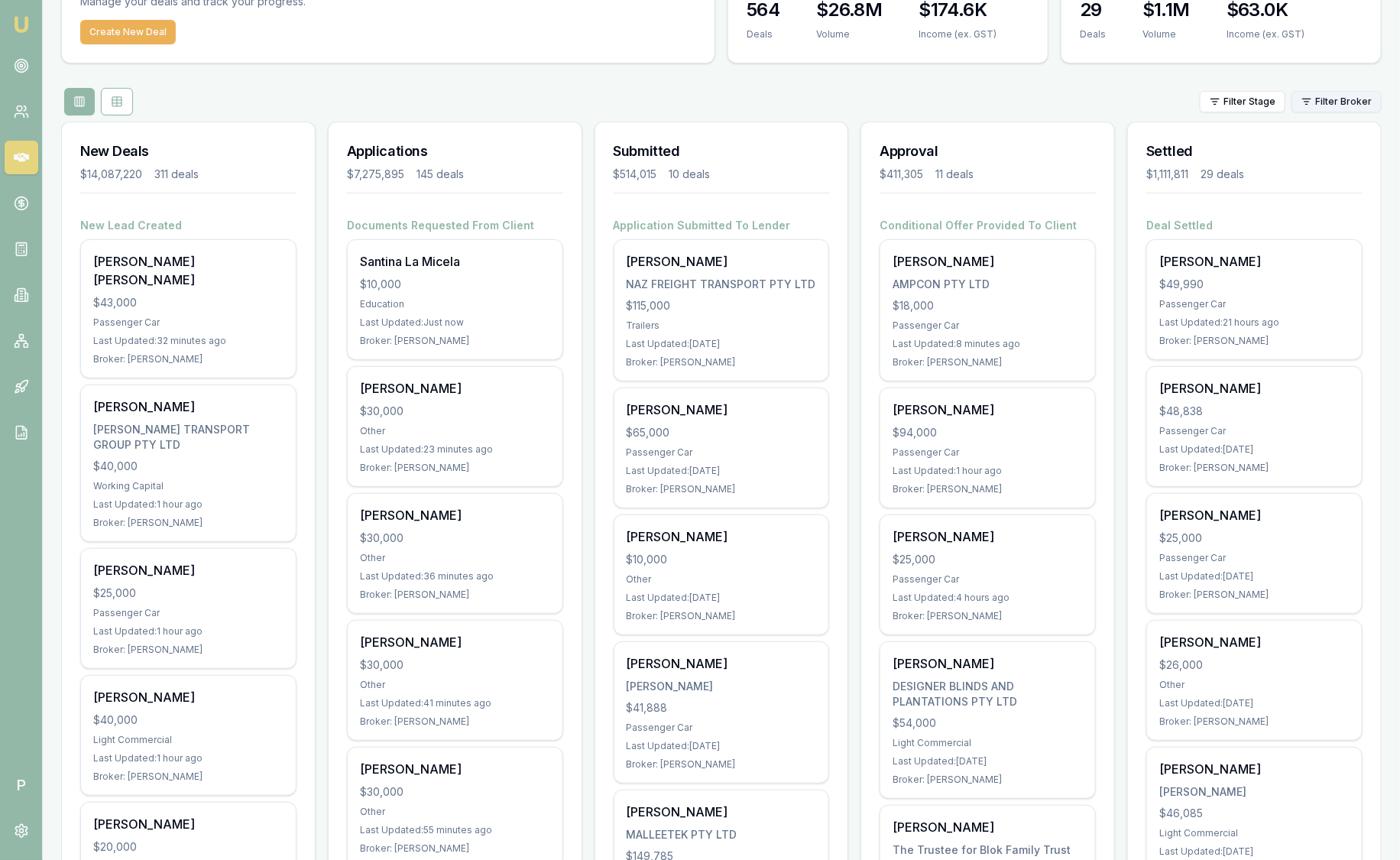
click at [1322, 105] on html "Emu Broker P [PERSON_NAME] Toggle Menu Your Deals Manage your deals and track y…" at bounding box center [700, 335] width 1400 height 860
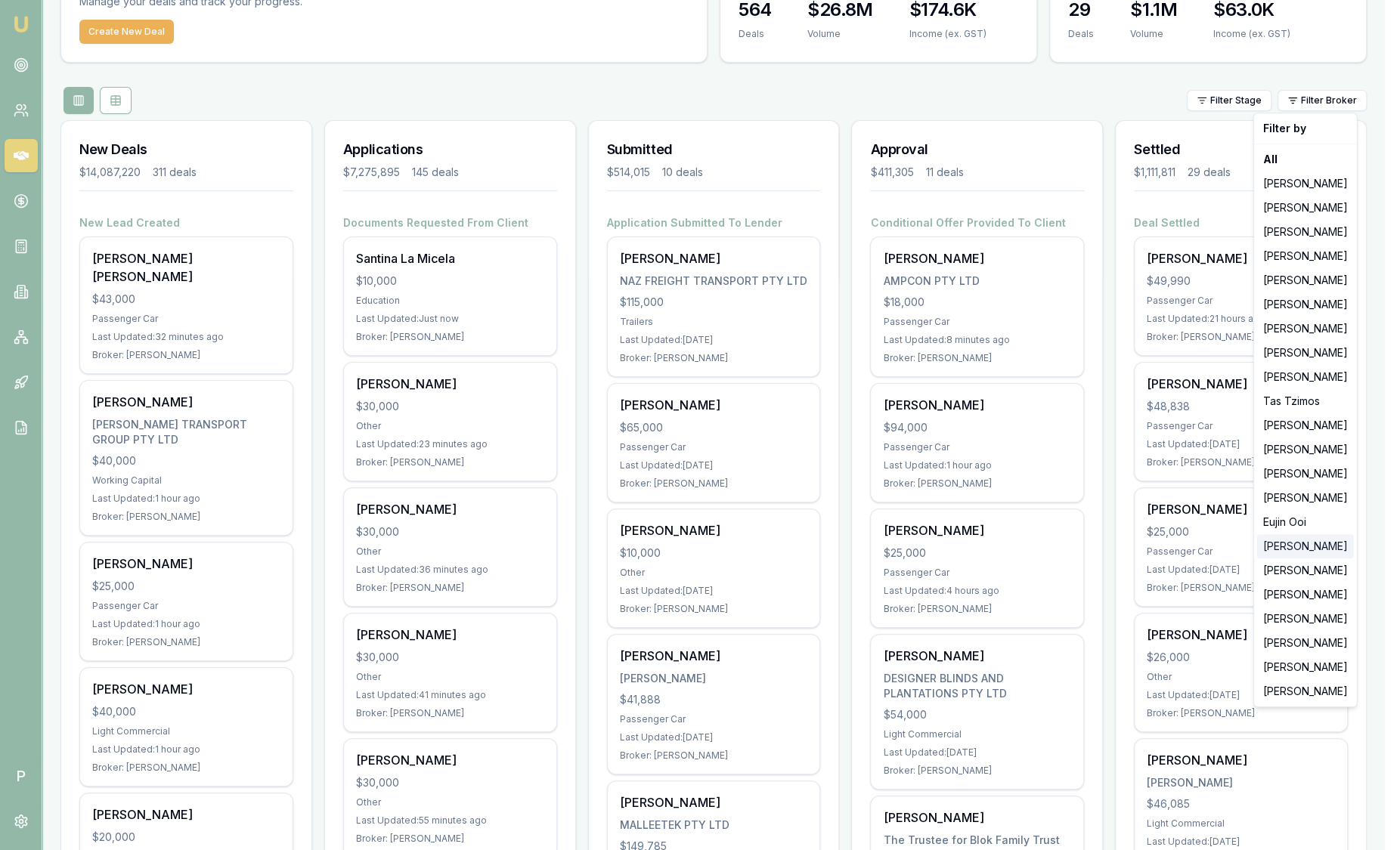
click at [1293, 541] on div "[PERSON_NAME]" at bounding box center [1305, 546] width 96 height 25
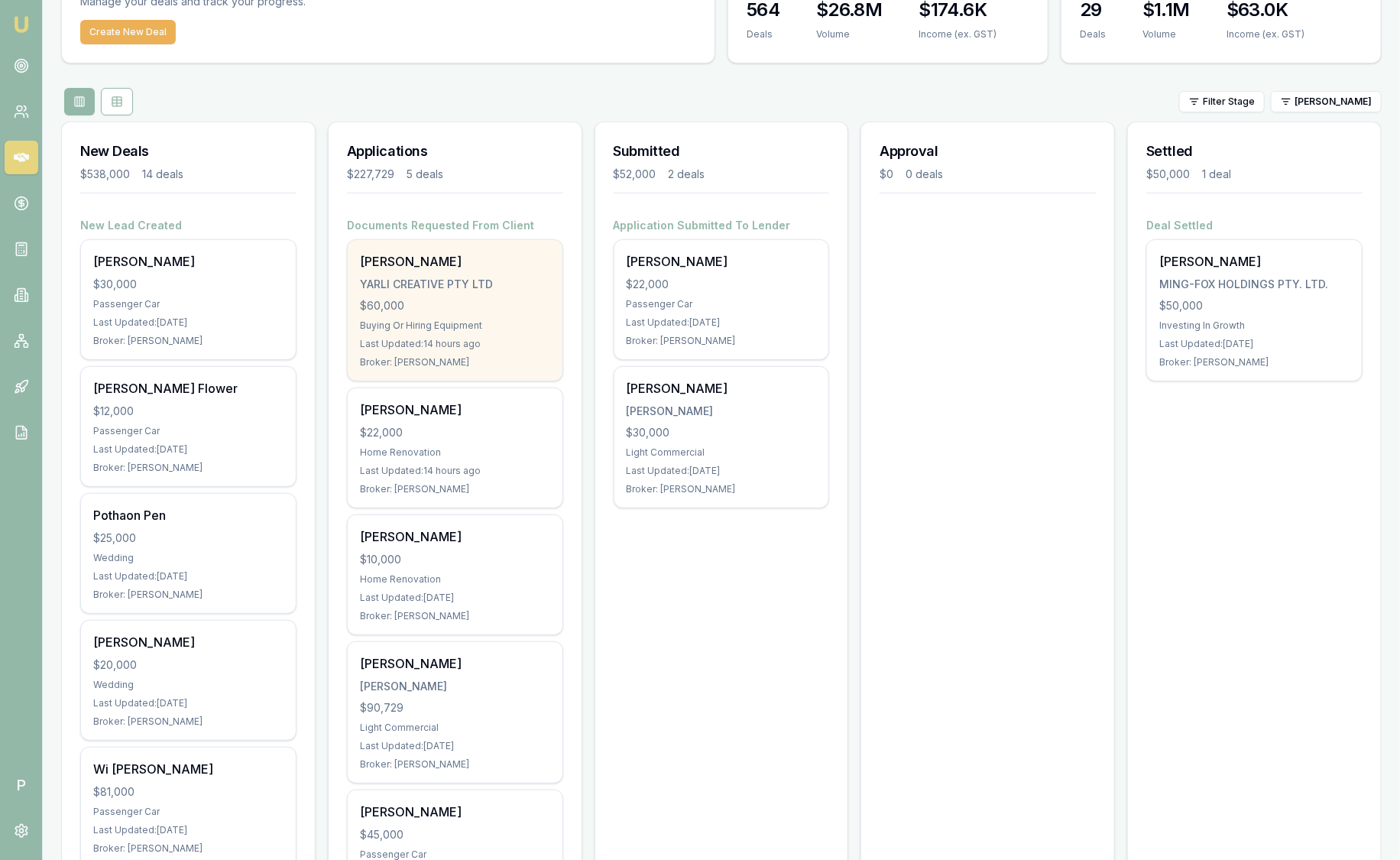
click at [537, 298] on div "$60,000" at bounding box center [455, 305] width 190 height 16
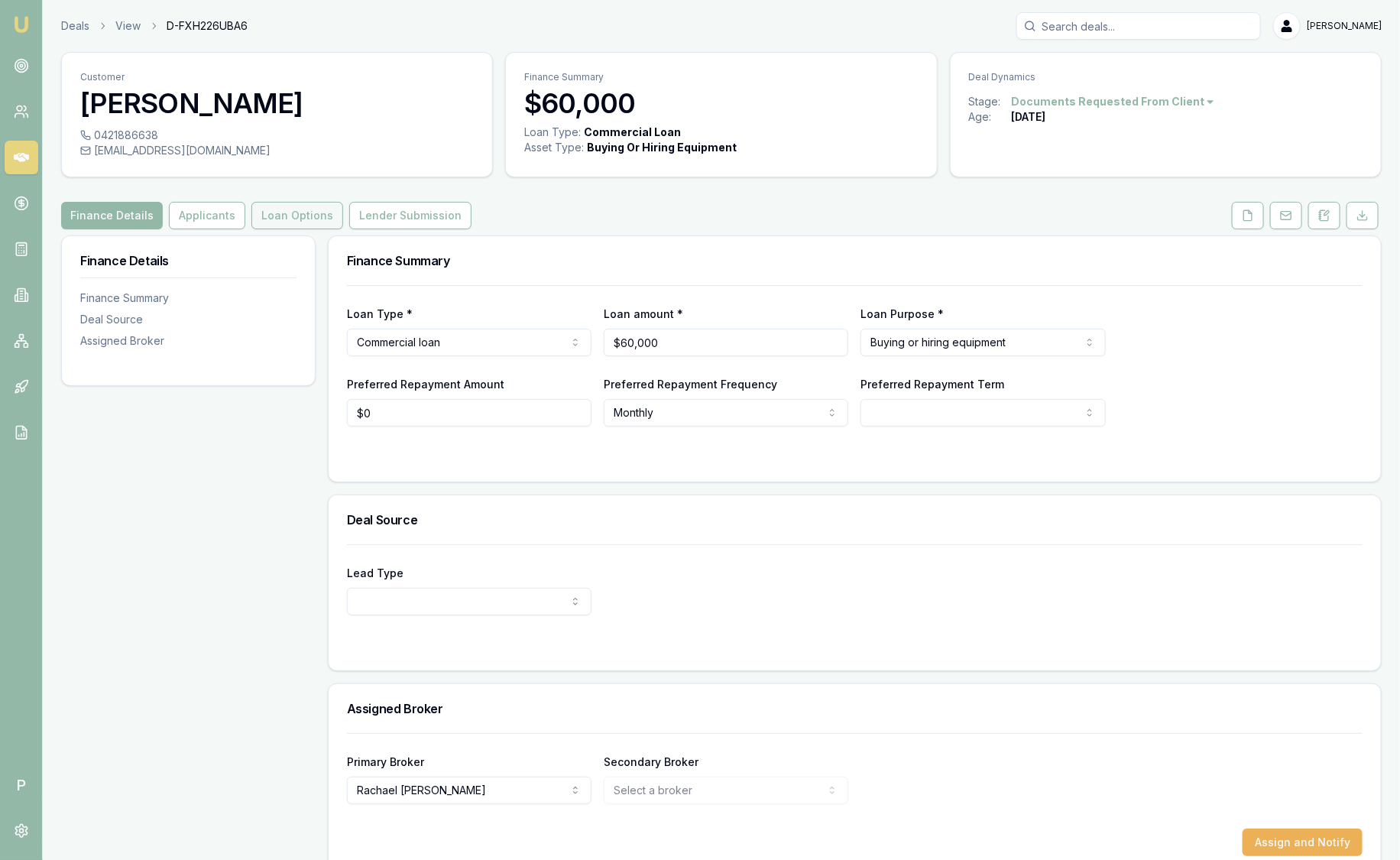
click at [274, 208] on button "Loan Options" at bounding box center [298, 216] width 92 height 28
click at [81, 26] on link "Deals" at bounding box center [75, 26] width 28 height 16
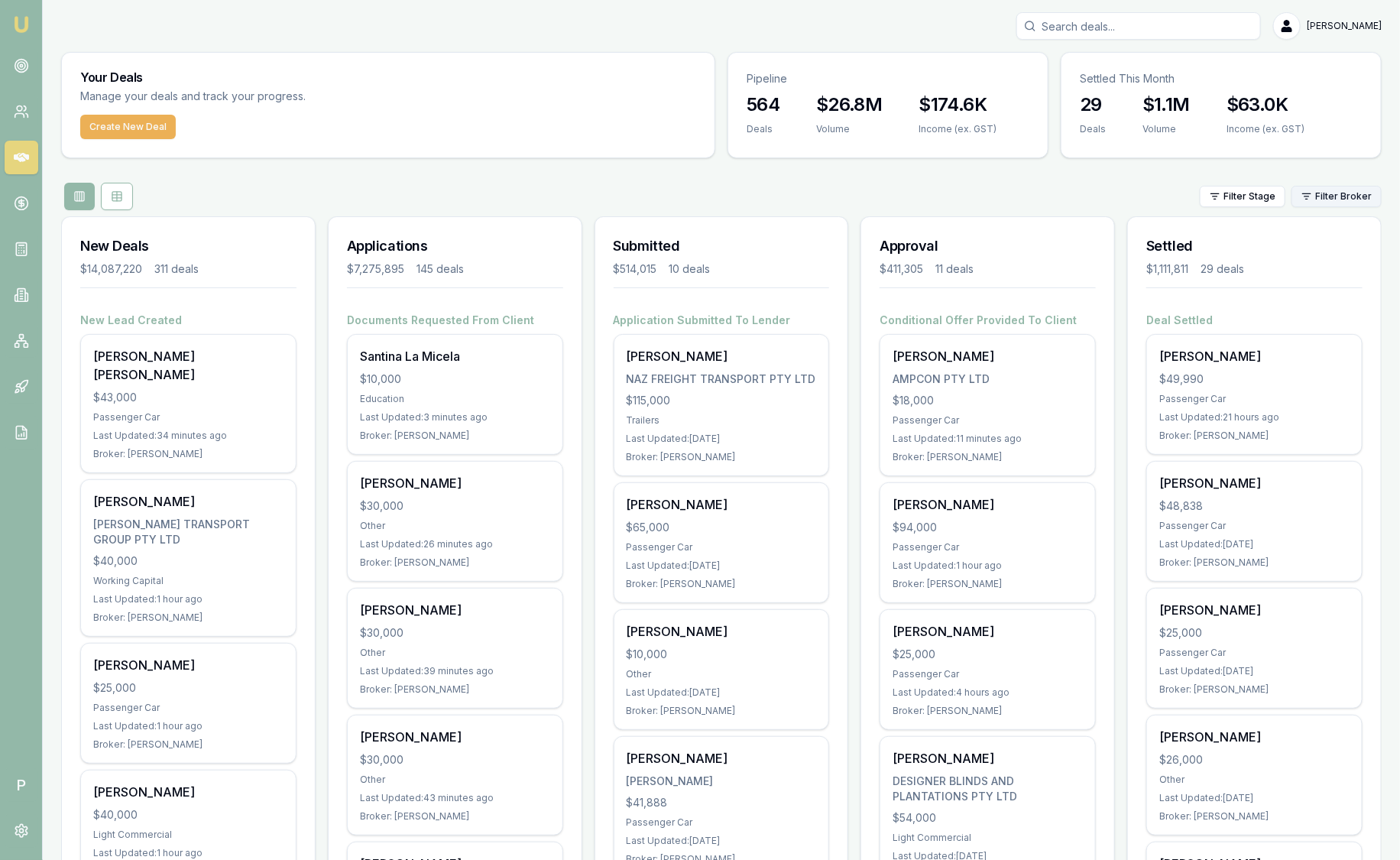
click at [1335, 195] on html "Emu Broker P Sam Crouch Toggle Menu Your Deals Manage your deals and track your…" at bounding box center [700, 430] width 1400 height 860
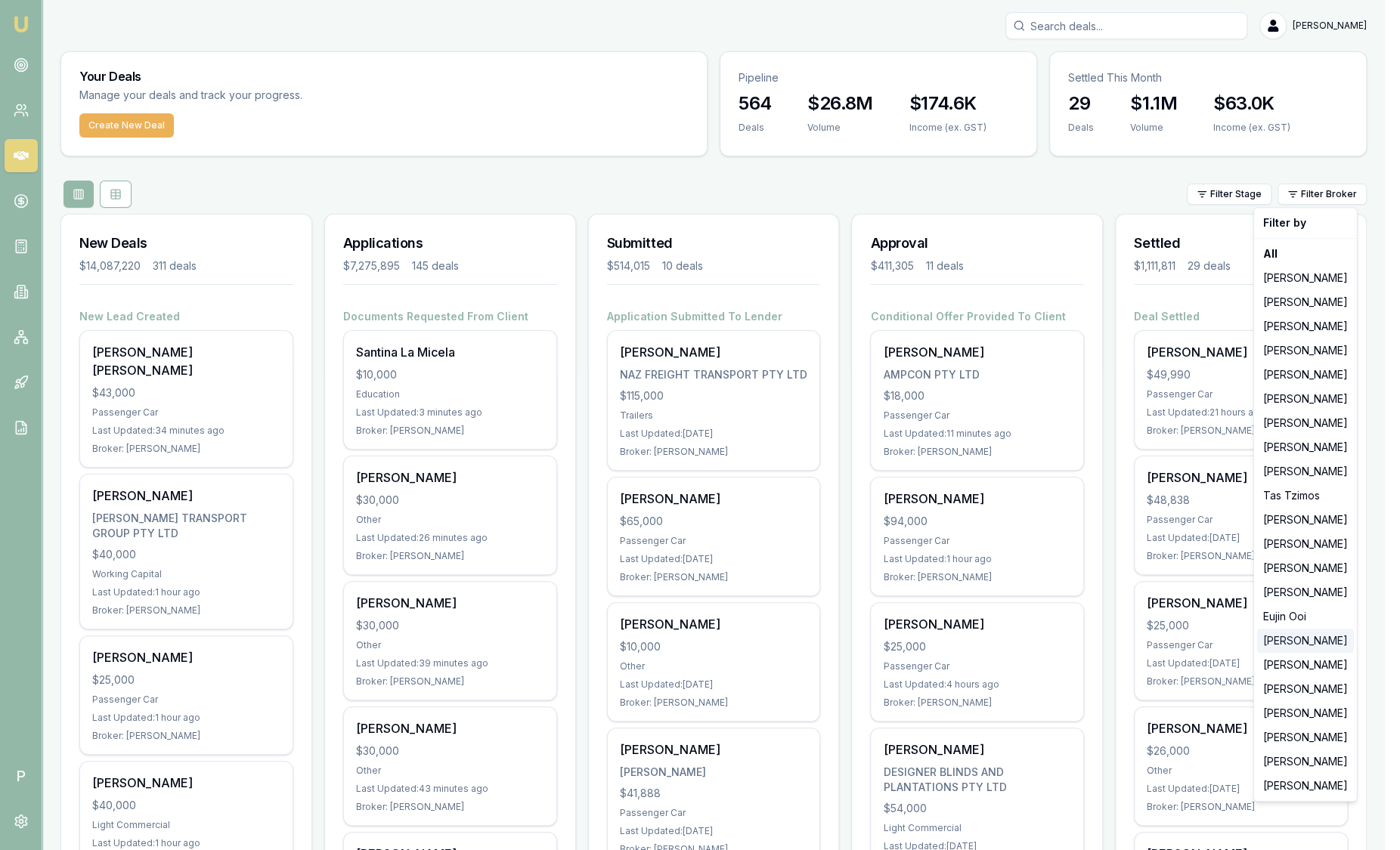
click at [1306, 642] on div "[PERSON_NAME]" at bounding box center [1305, 640] width 96 height 25
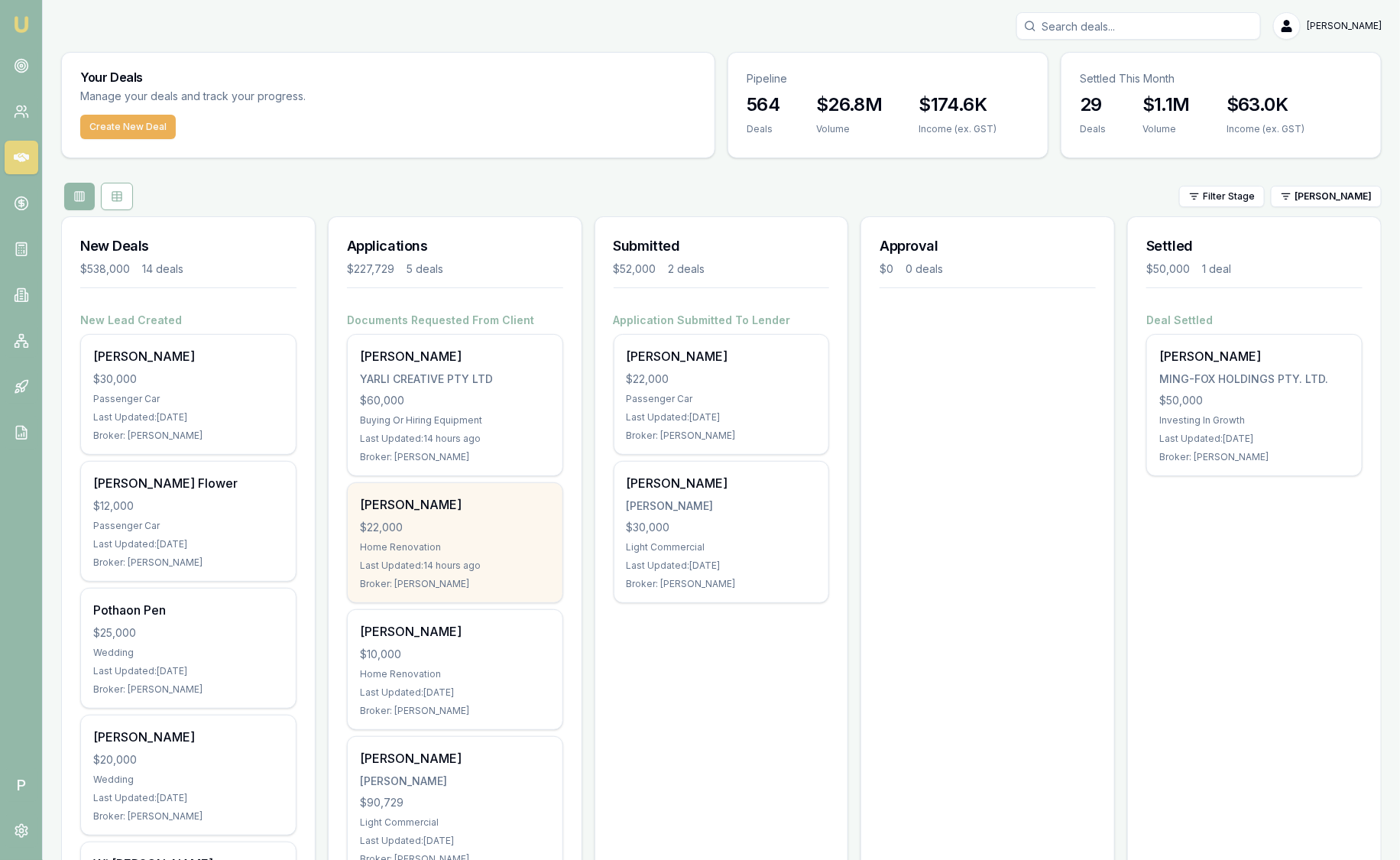
click at [489, 507] on div "[PERSON_NAME]" at bounding box center [455, 504] width 190 height 18
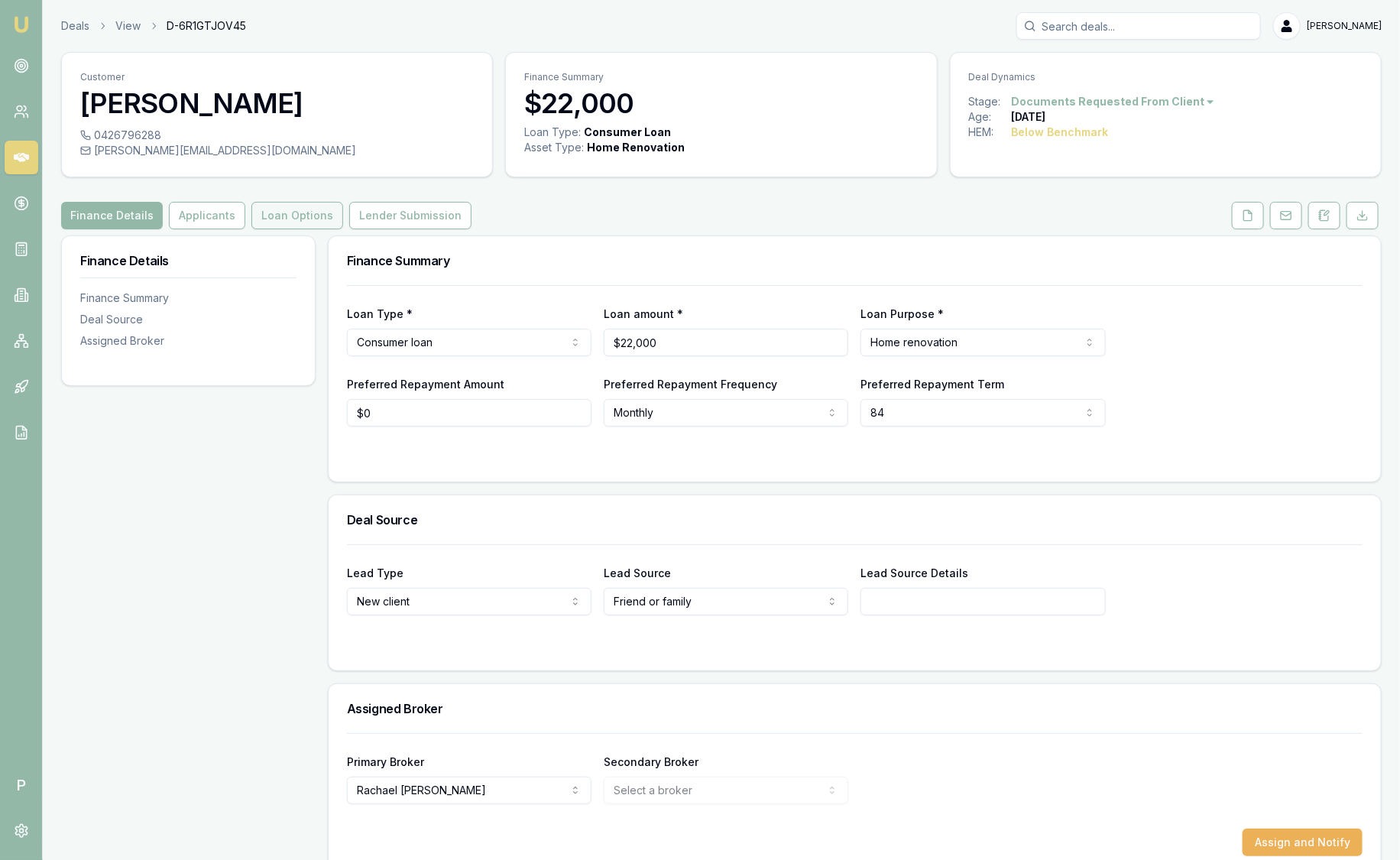
click at [296, 210] on button "Loan Options" at bounding box center [298, 216] width 92 height 28
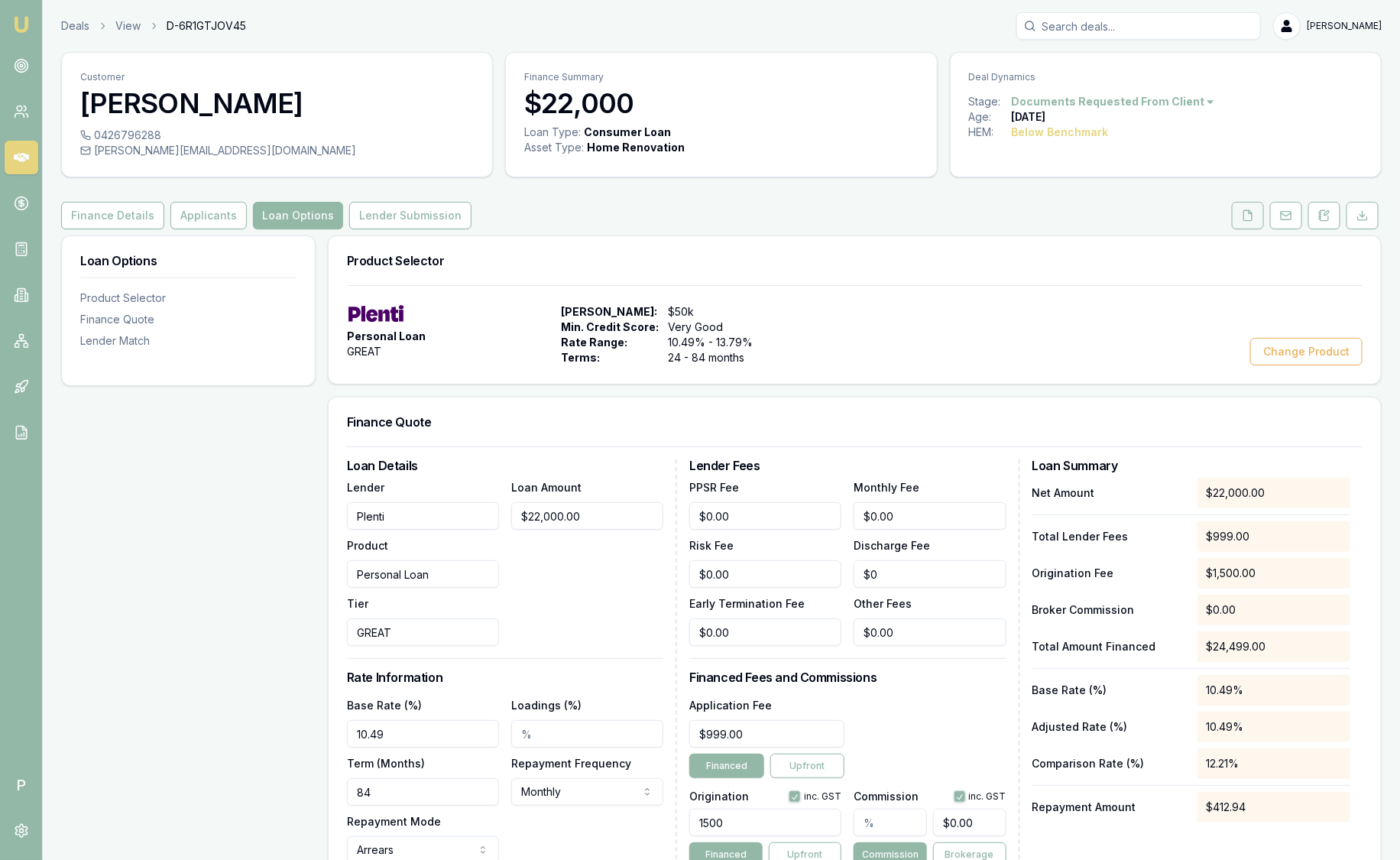
click at [1245, 219] on icon at bounding box center [1248, 215] width 8 height 10
click at [72, 25] on link "Deals" at bounding box center [75, 26] width 28 height 16
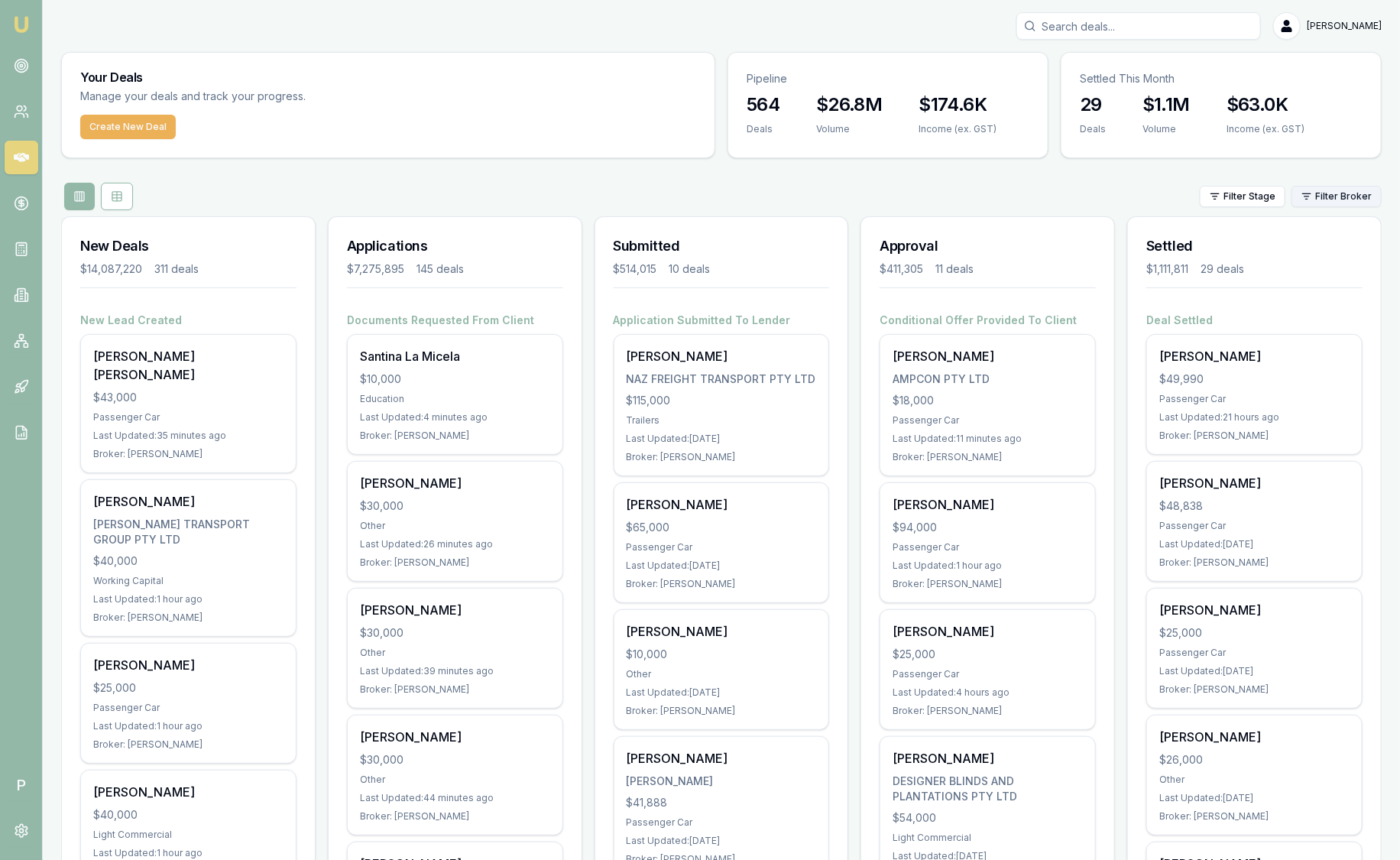
click at [1354, 198] on html "Emu Broker P Sam Crouch Toggle Menu Your Deals Manage your deals and track your…" at bounding box center [700, 430] width 1400 height 860
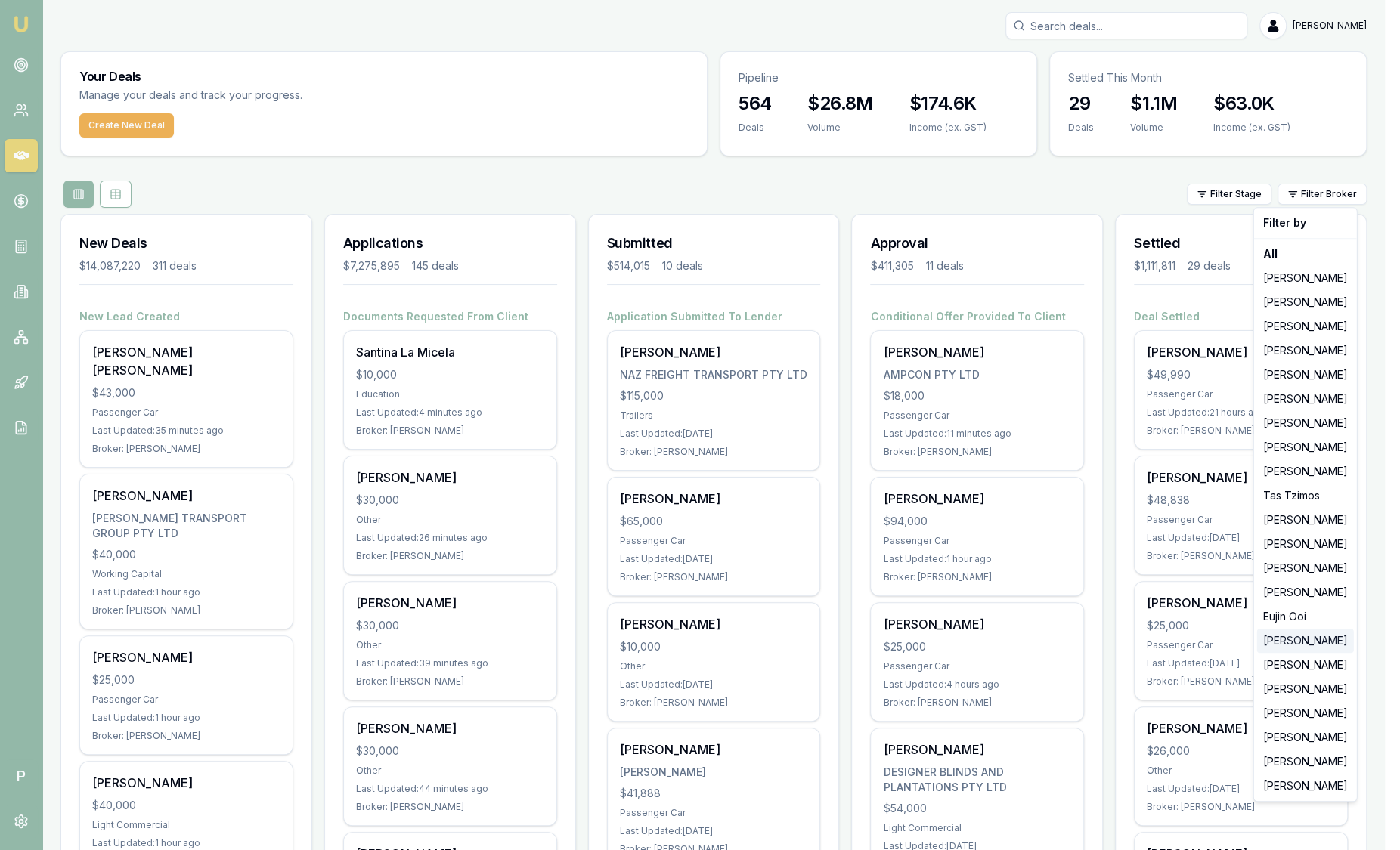
click at [1325, 643] on div "[PERSON_NAME]" at bounding box center [1305, 640] width 96 height 25
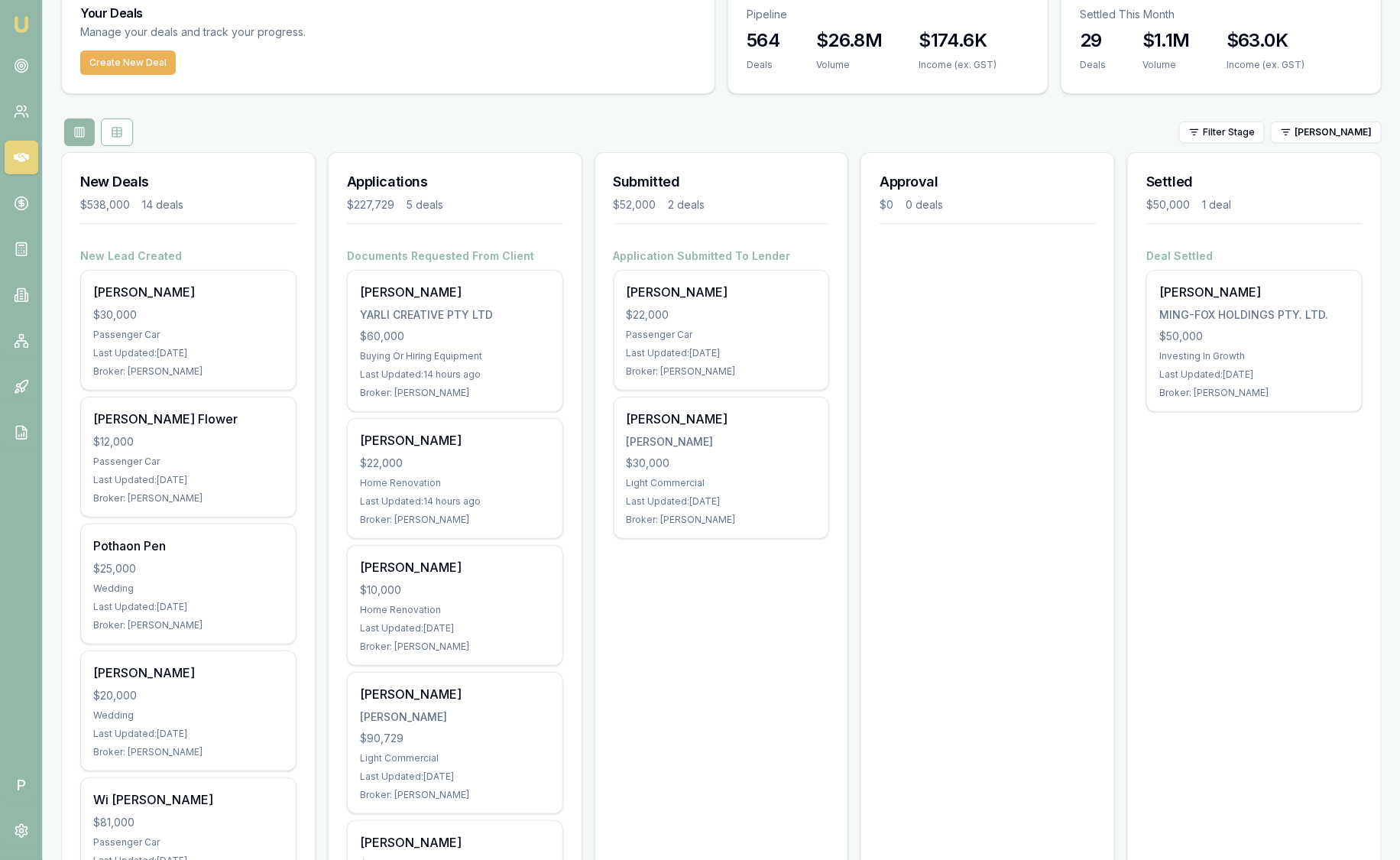
scroll to position [53, 0]
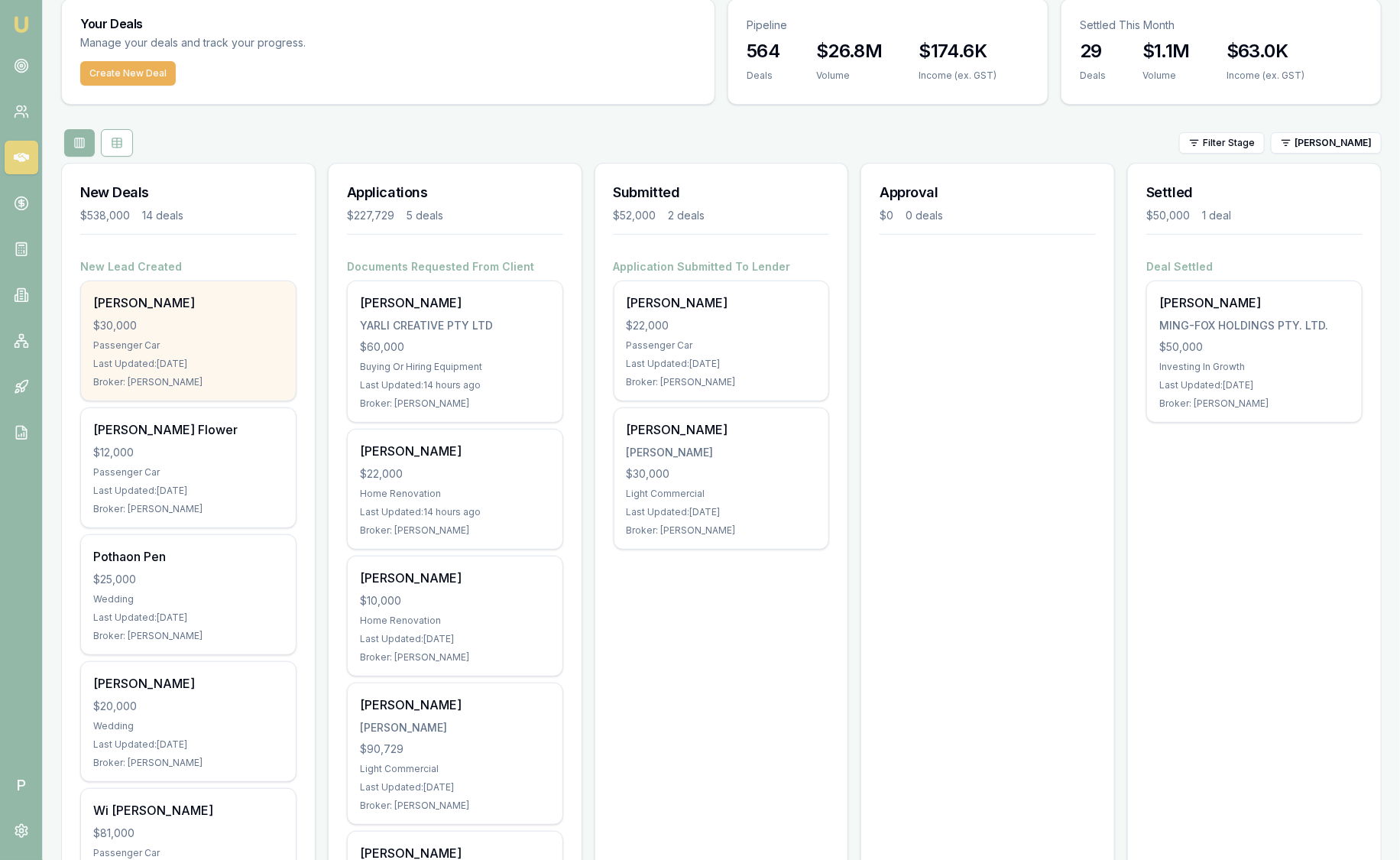
click at [203, 374] on div "Cole Dennison $30,000 Passenger Car Last Updated: 1 day ago Broker: Rachael Con…" at bounding box center [188, 341] width 215 height 119
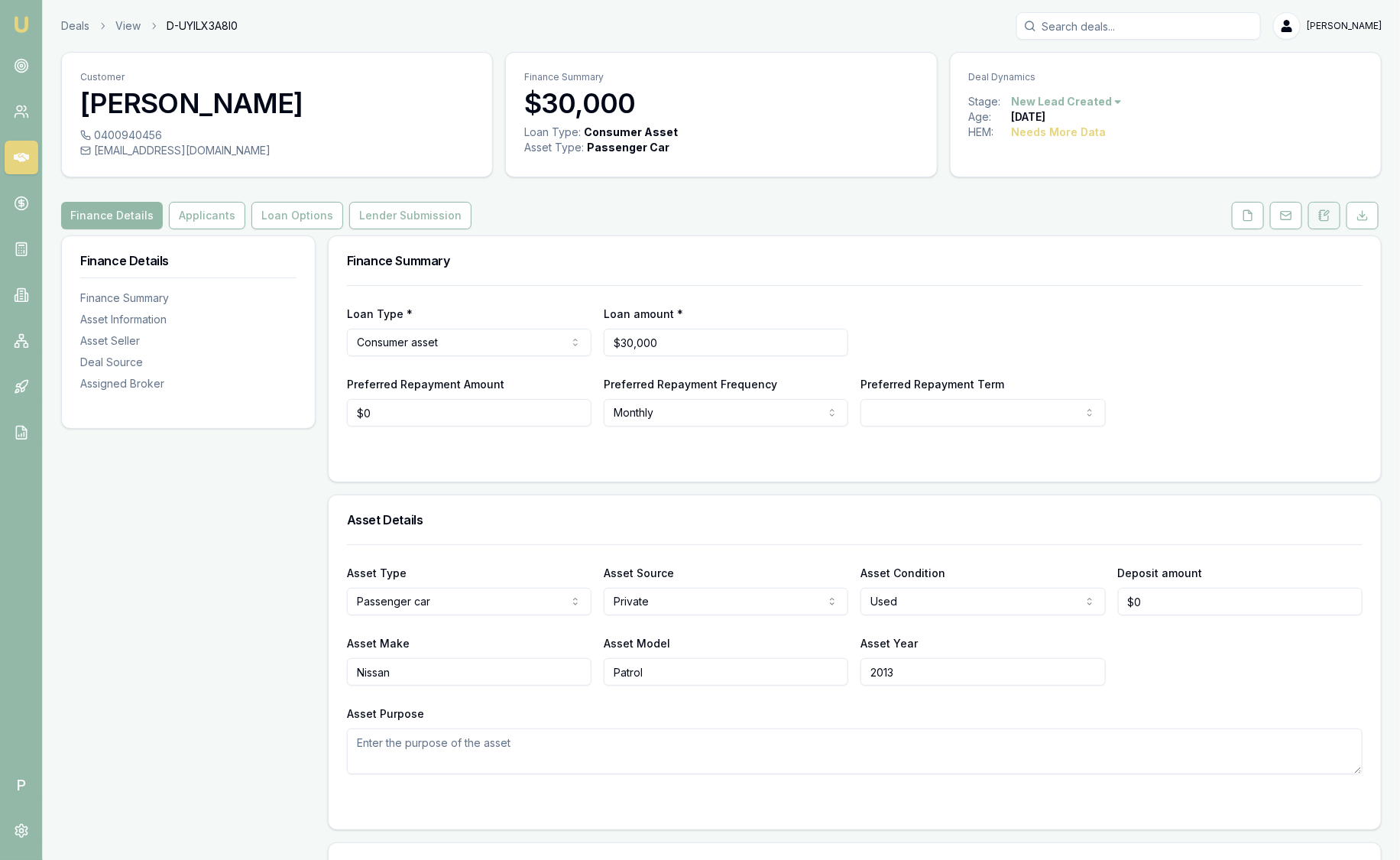
click at [1334, 209] on button at bounding box center [1324, 216] width 32 height 28
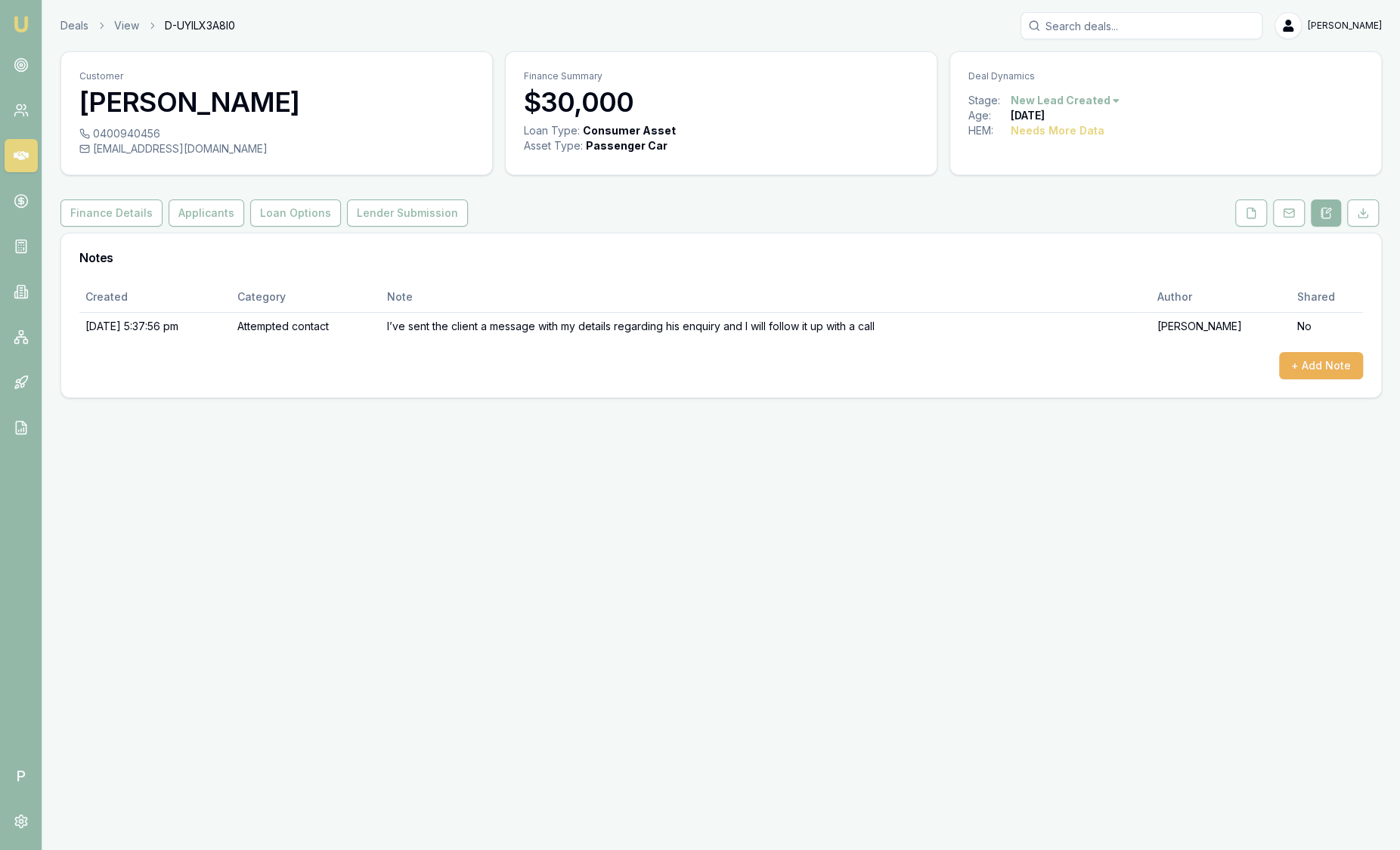
click at [38, 14] on nav "Emu Broker" at bounding box center [21, 228] width 42 height 456
click at [26, 21] on img at bounding box center [21, 25] width 18 height 18
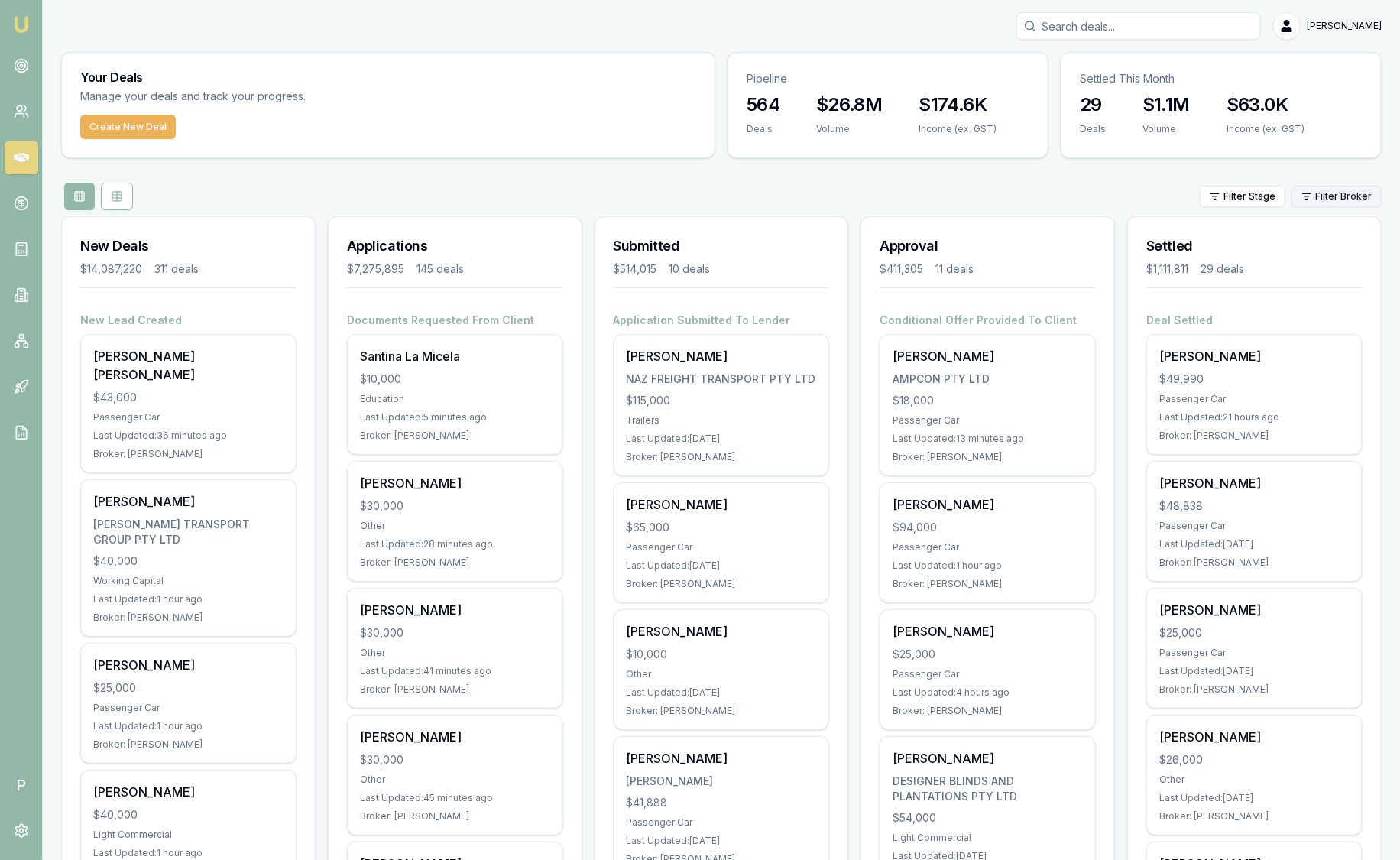
click at [1329, 204] on html "Emu Broker P [PERSON_NAME] Toggle Menu Your Deals Manage your deals and track y…" at bounding box center [700, 430] width 1400 height 860
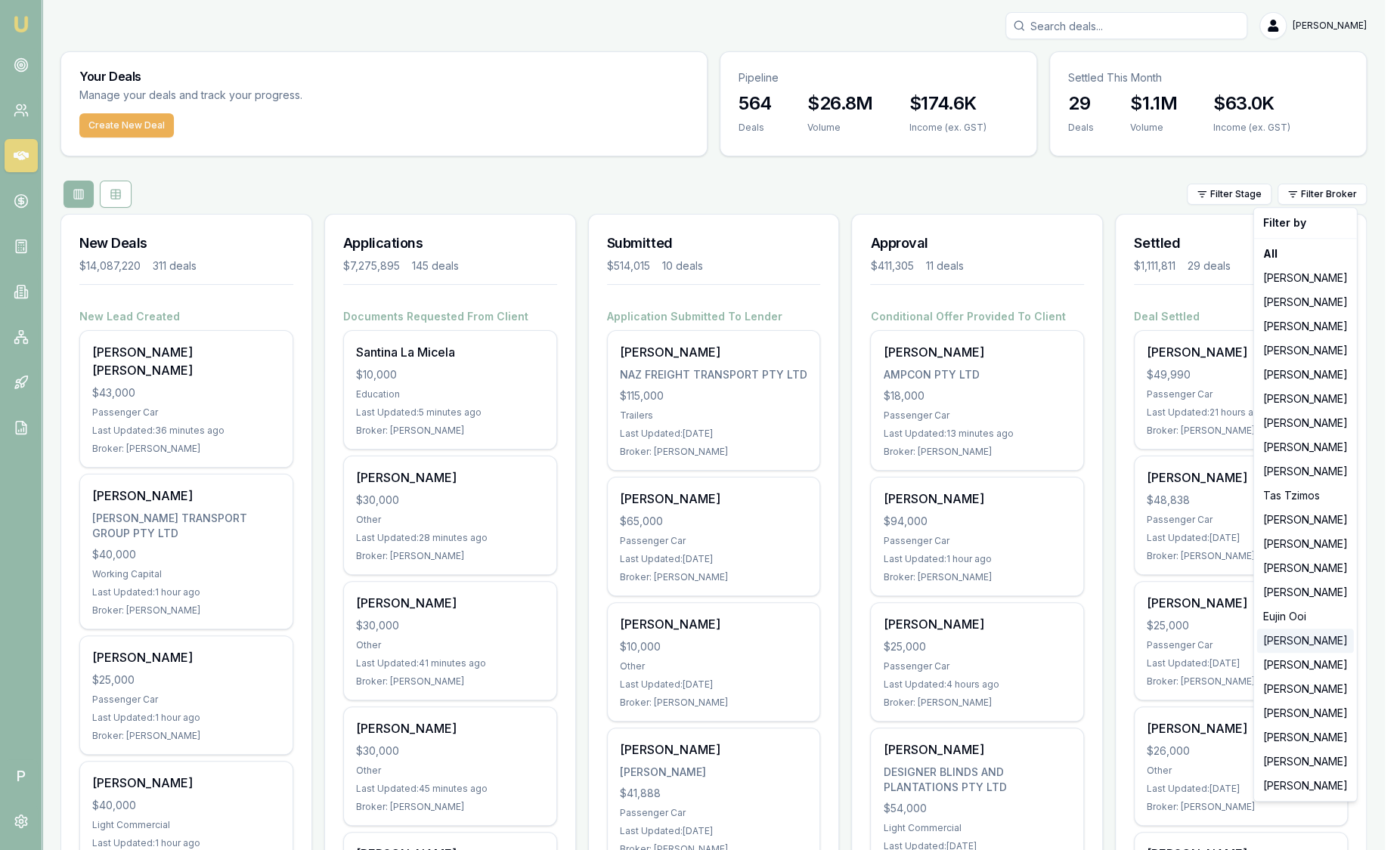
click at [1322, 644] on div "[PERSON_NAME]" at bounding box center [1305, 640] width 96 height 25
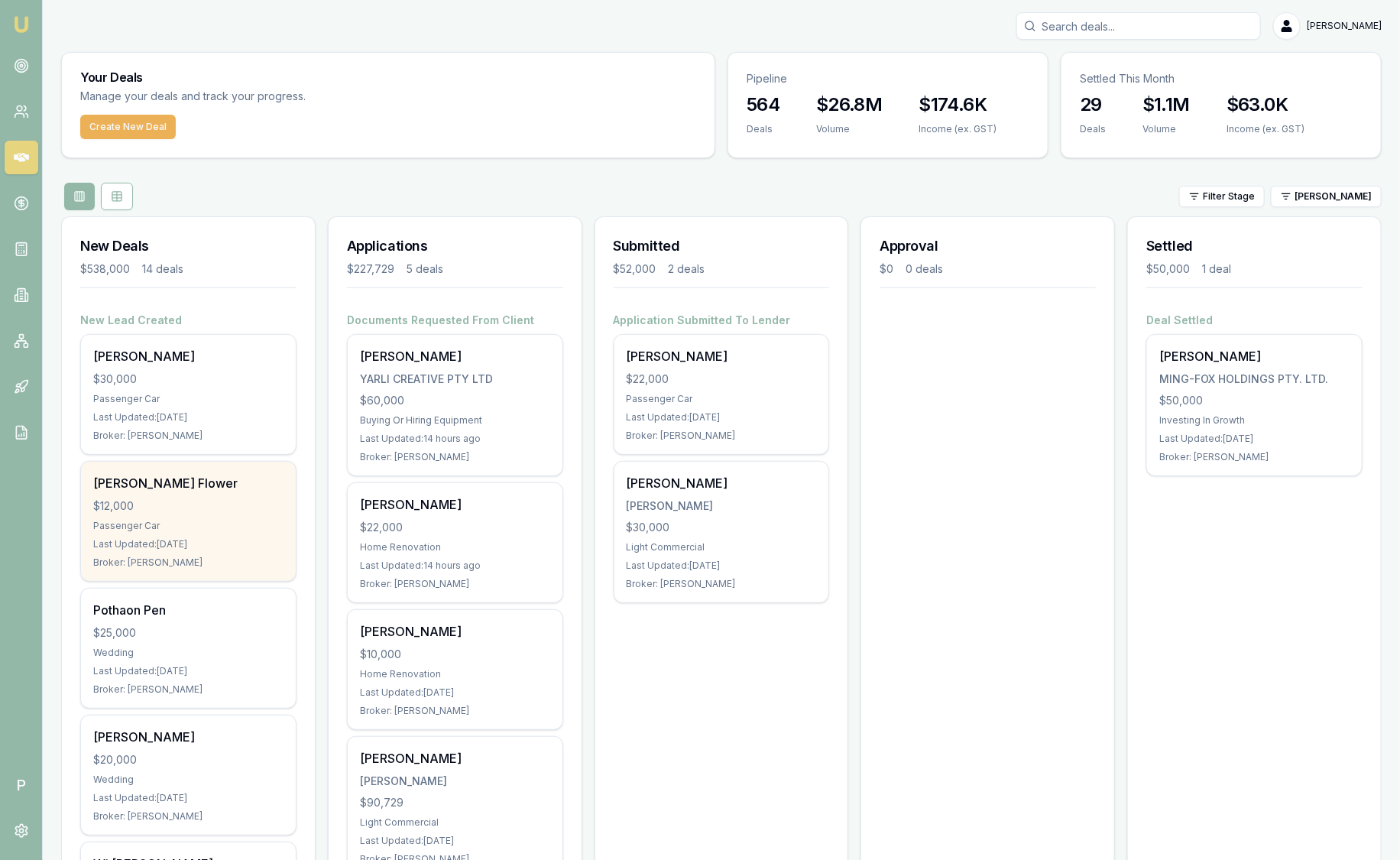
click at [234, 483] on div "[PERSON_NAME] Flower" at bounding box center [187, 483] width 190 height 18
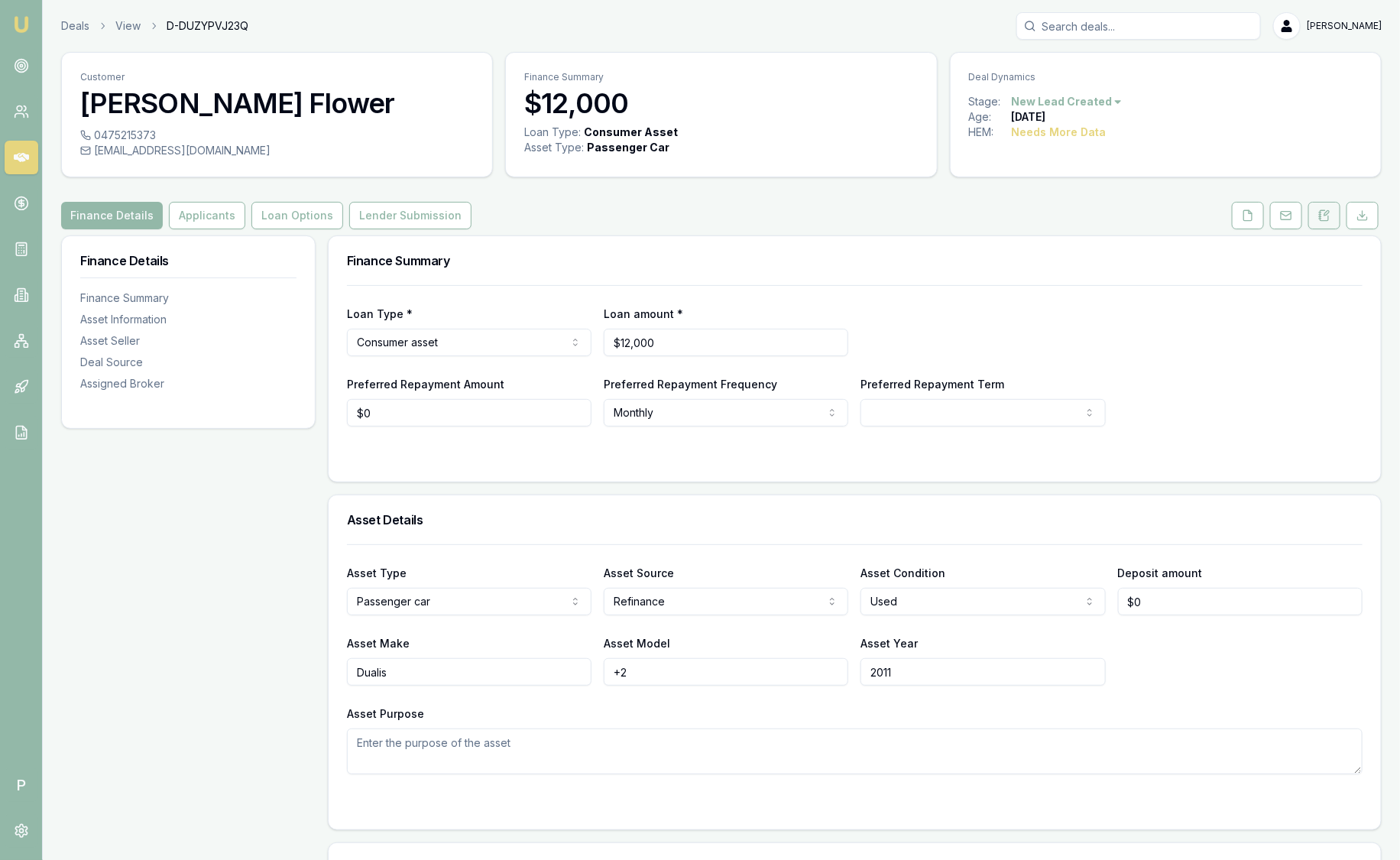
click at [1325, 215] on icon at bounding box center [1324, 215] width 12 height 12
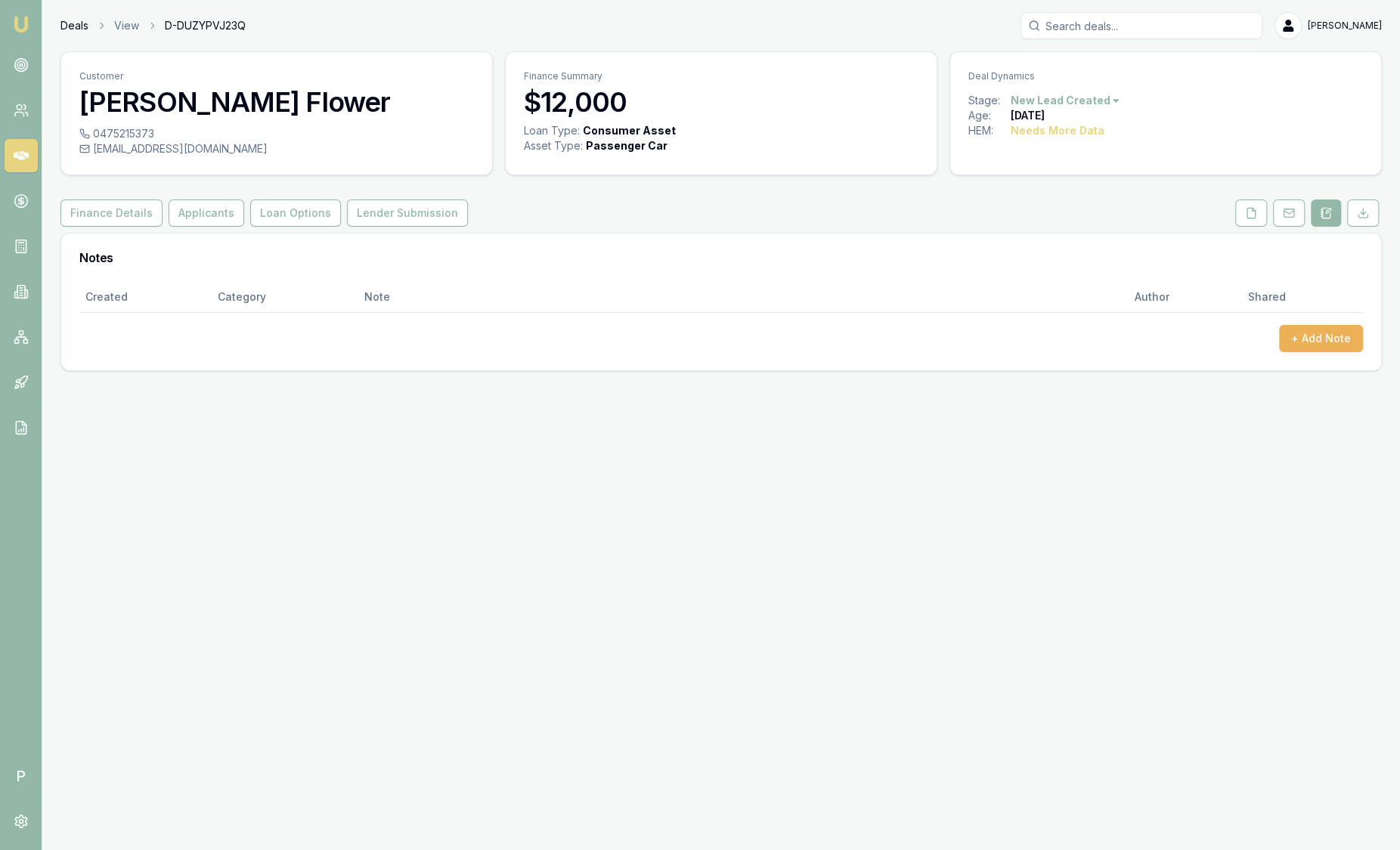
click at [65, 24] on link "Deals" at bounding box center [74, 25] width 28 height 15
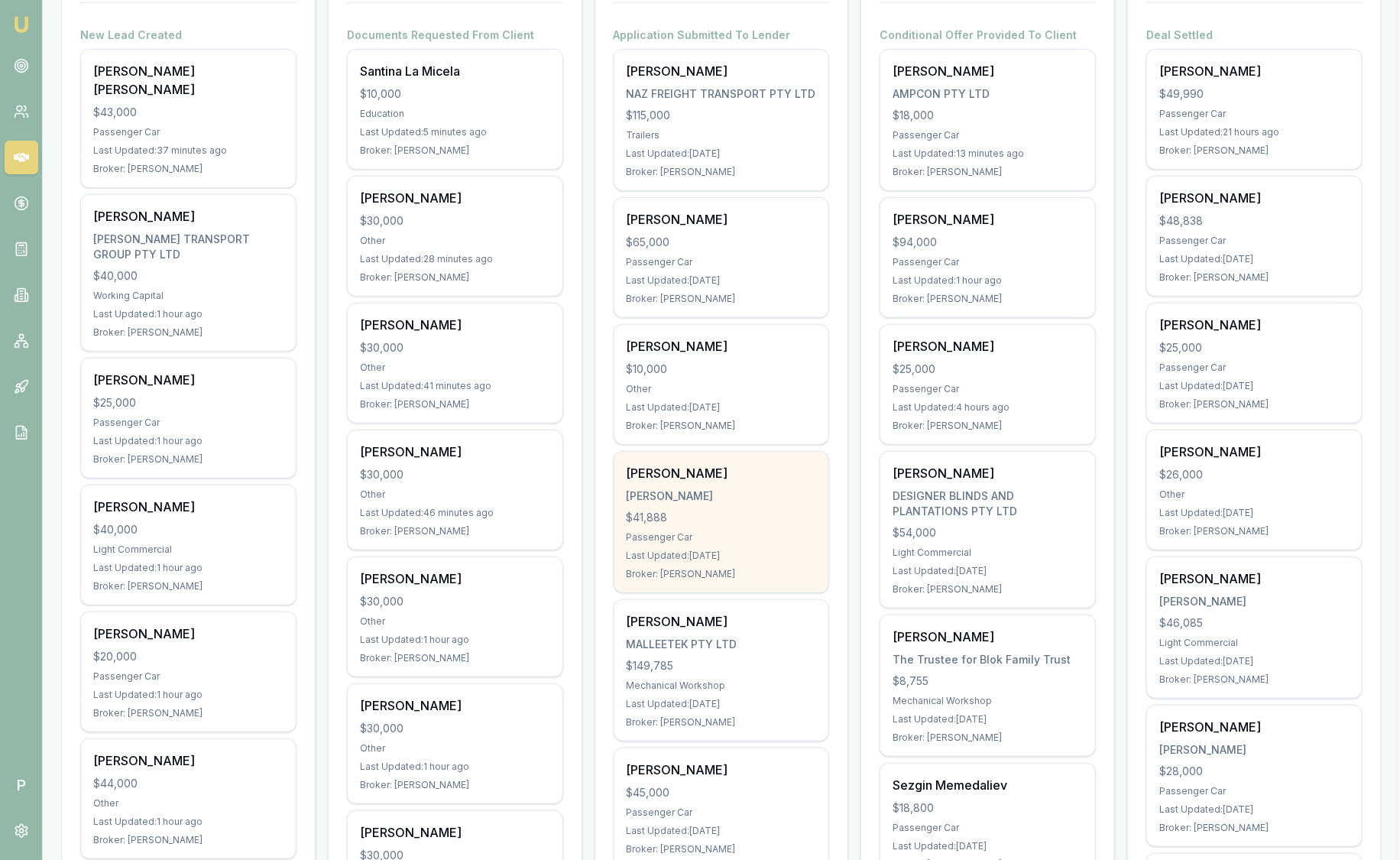
scroll to position [287, 0]
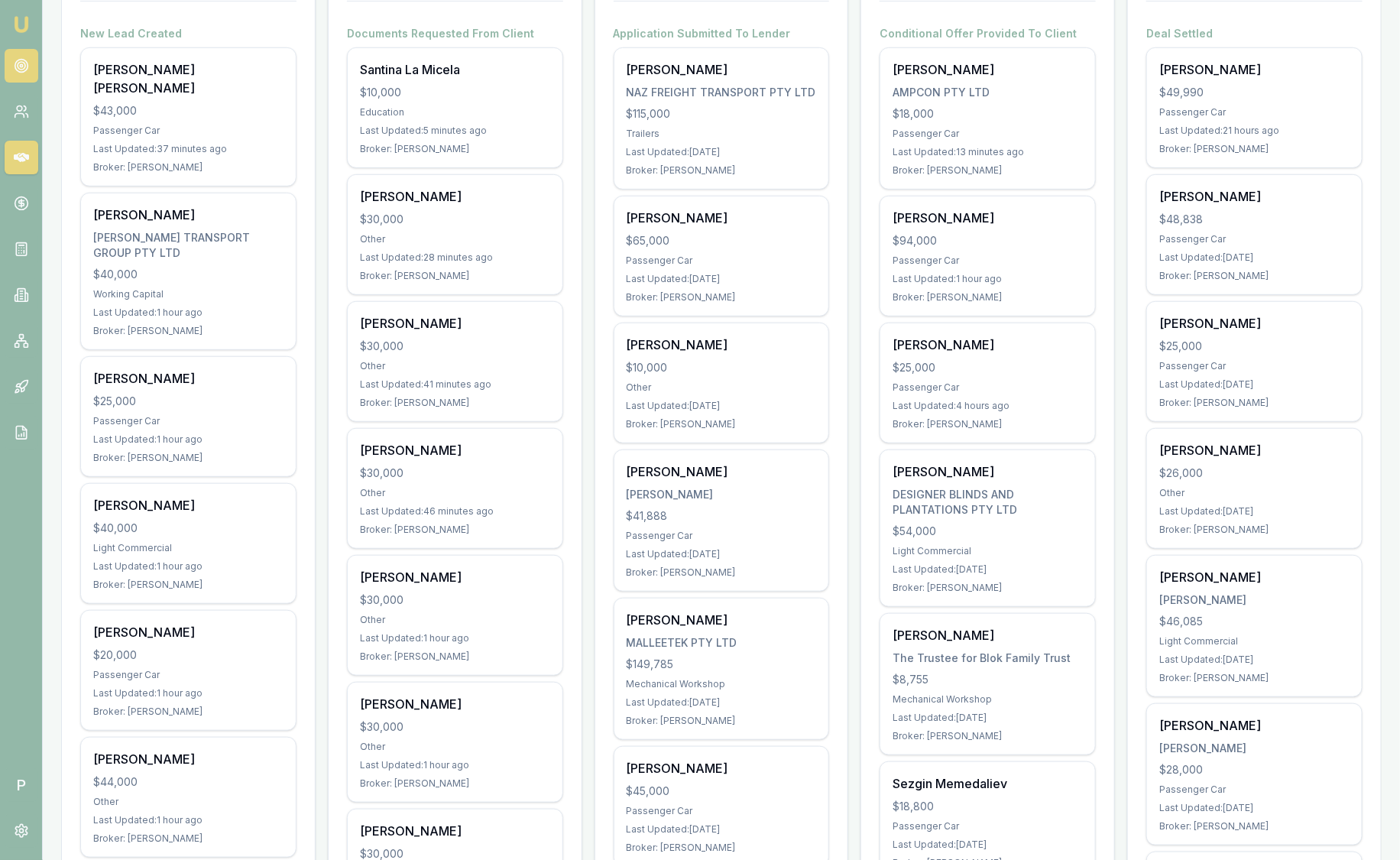
click at [28, 71] on icon at bounding box center [21, 65] width 16 height 16
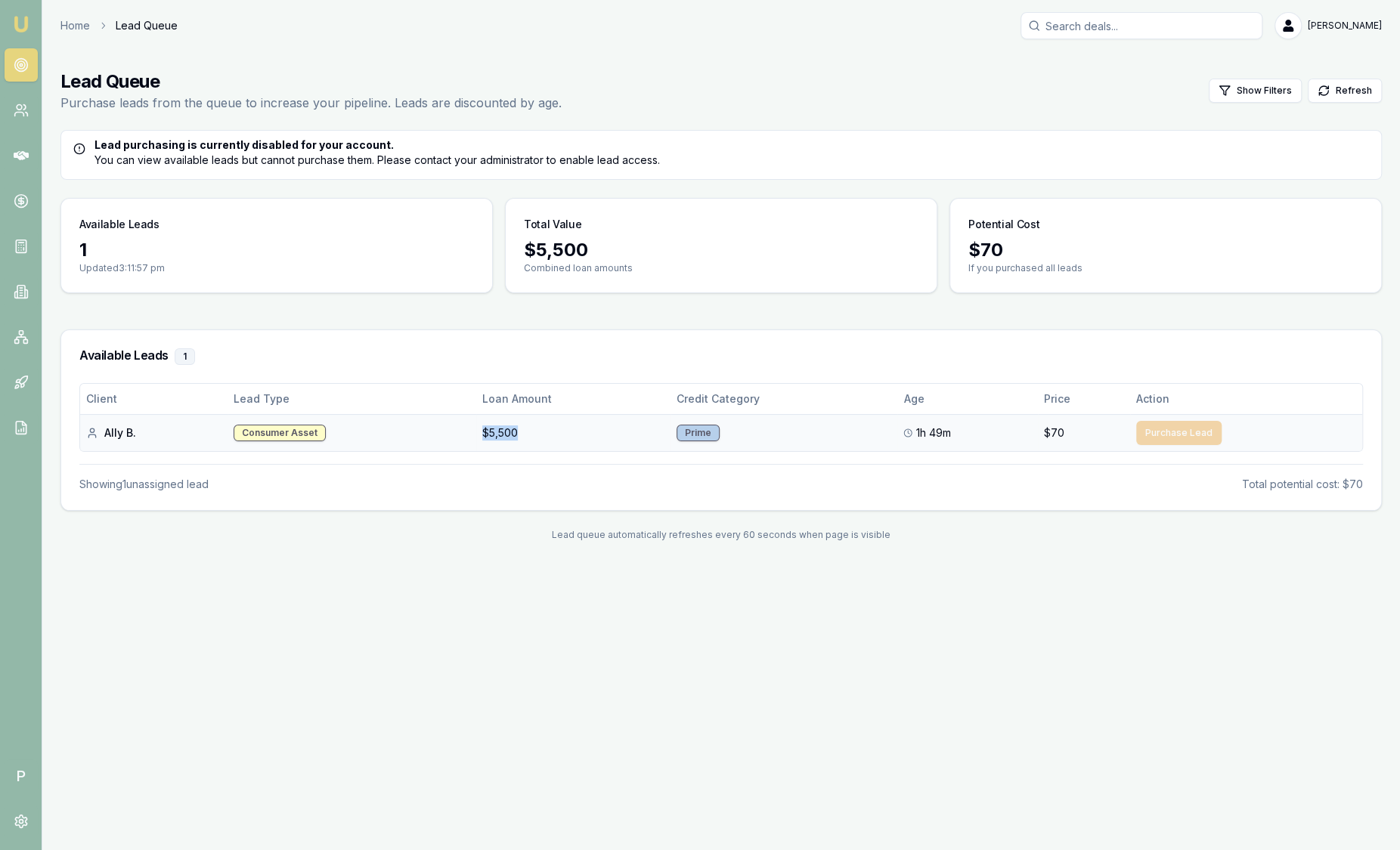
drag, startPoint x: 462, startPoint y: 435, endPoint x: 583, endPoint y: 432, distance: 121.0
click at [583, 432] on tr "Ally B. Consumer Asset $5,500 Prime 1h 49m $70 Purchase Lead" at bounding box center [720, 432] width 1282 height 37
drag, startPoint x: 583, startPoint y: 432, endPoint x: 522, endPoint y: 359, distance: 95.1
click at [522, 359] on h3 "Available Leads 1" at bounding box center [720, 357] width 1284 height 16
drag, startPoint x: 614, startPoint y: 421, endPoint x: 344, endPoint y: 430, distance: 270.1
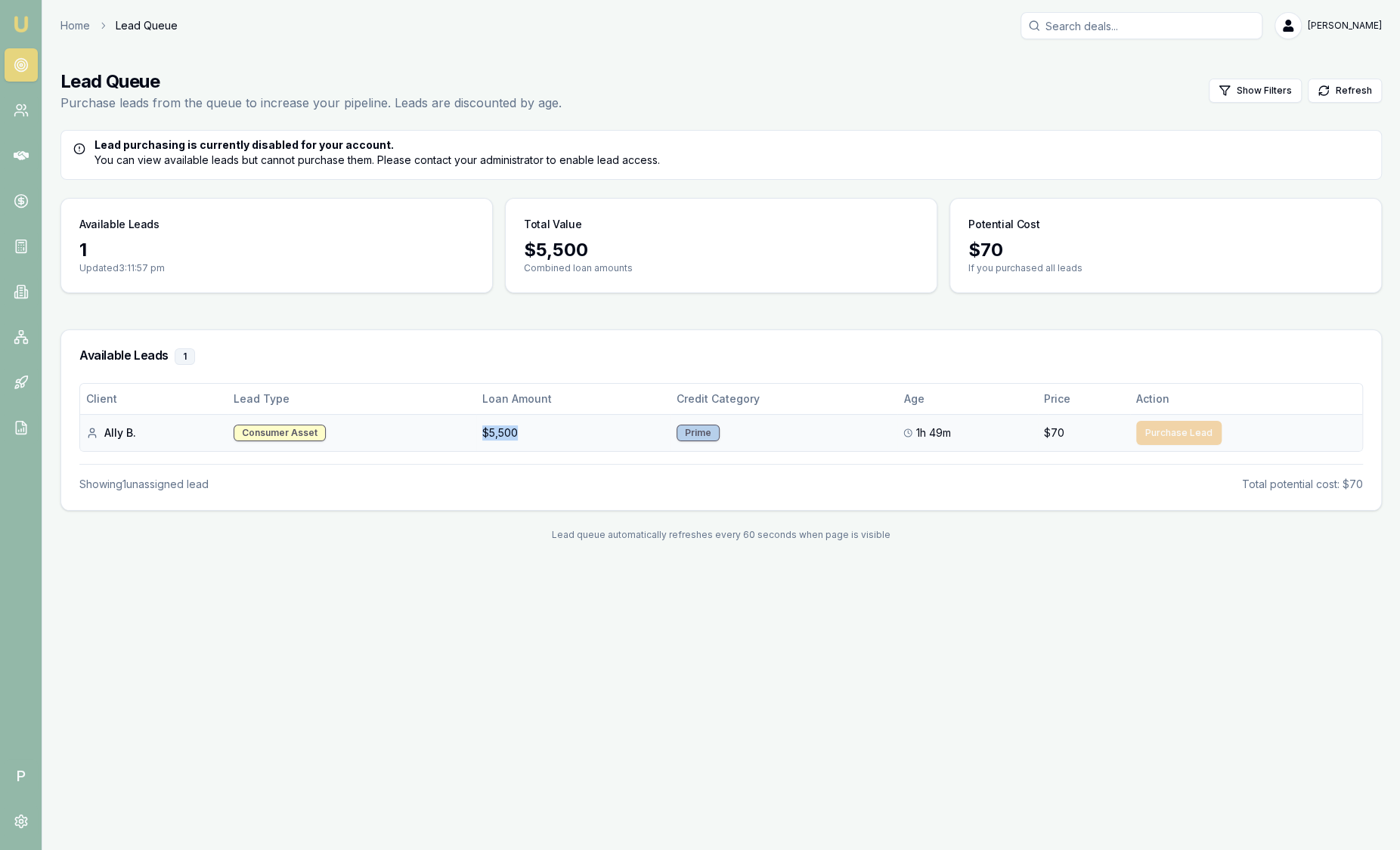
click at [344, 431] on tr "Ally B. Consumer Asset $5,500 Prime 1h 49m $70 Purchase Lead" at bounding box center [720, 432] width 1282 height 37
drag, startPoint x: 344, startPoint y: 430, endPoint x: 256, endPoint y: 341, distance: 125.2
click at [256, 341] on div "Available Leads 1" at bounding box center [720, 357] width 1320 height 53
drag, startPoint x: 598, startPoint y: 430, endPoint x: 461, endPoint y: 420, distance: 137.4
click at [461, 420] on tr "Ally B. Consumer Asset $5,500 Prime 1h 49m $70 Purchase Lead" at bounding box center [720, 432] width 1282 height 37
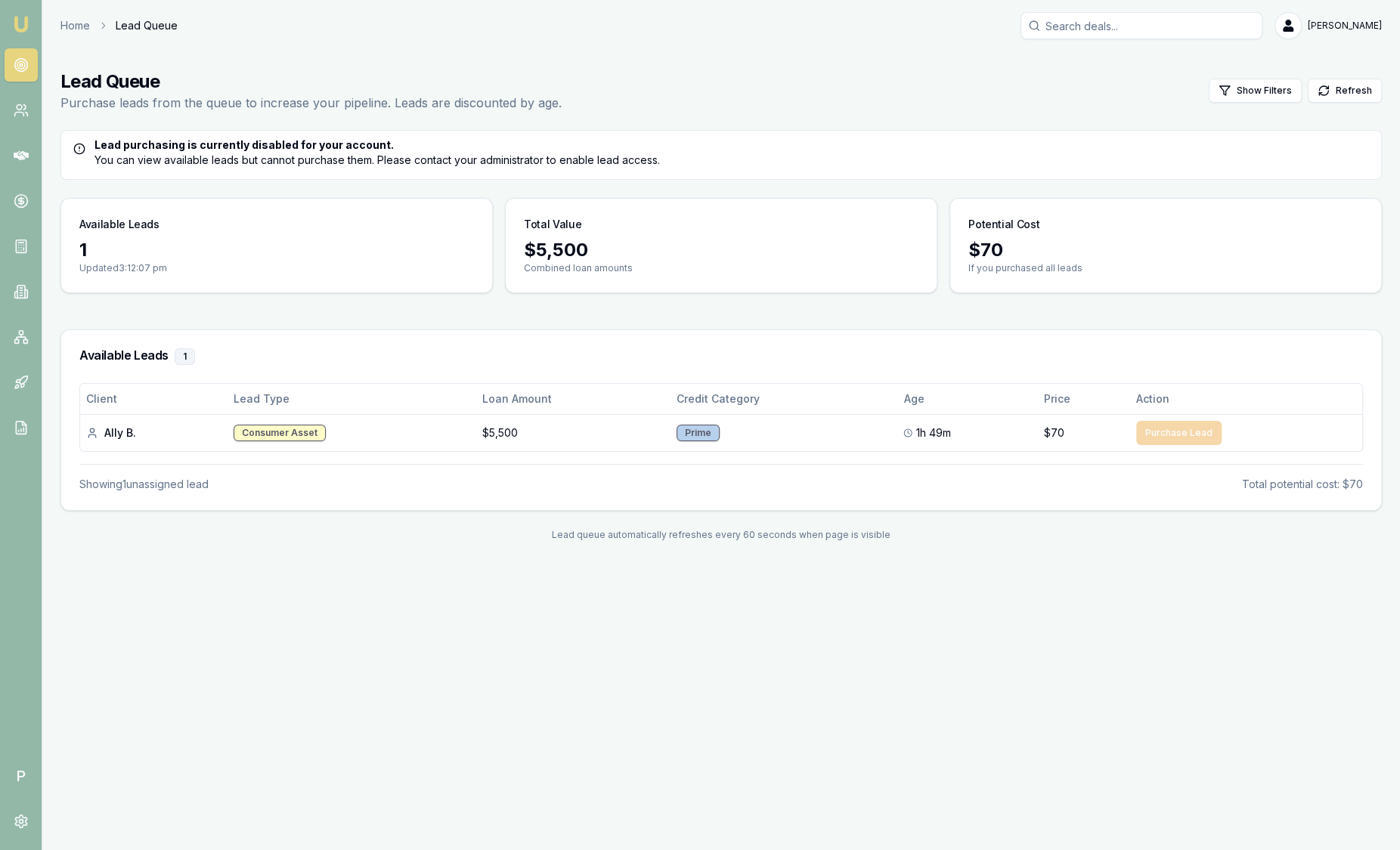
drag, startPoint x: 461, startPoint y: 420, endPoint x: 410, endPoint y: 367, distance: 73.6
click at [410, 367] on div "Available Leads 1" at bounding box center [720, 357] width 1320 height 53
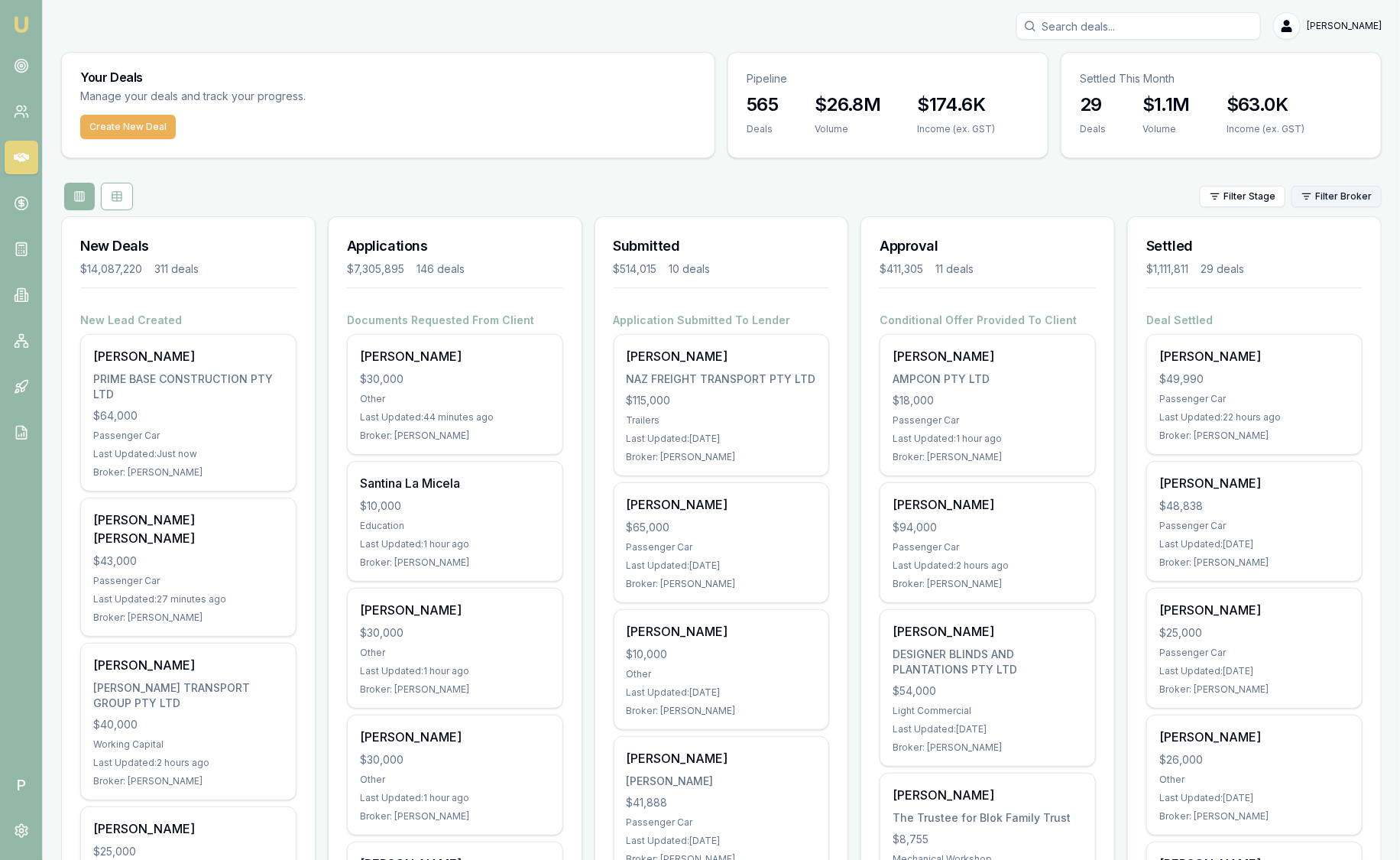
click at [1338, 193] on html "Emu Broker P [PERSON_NAME] Toggle Menu Your Deals Manage your deals and track y…" at bounding box center [700, 430] width 1400 height 860
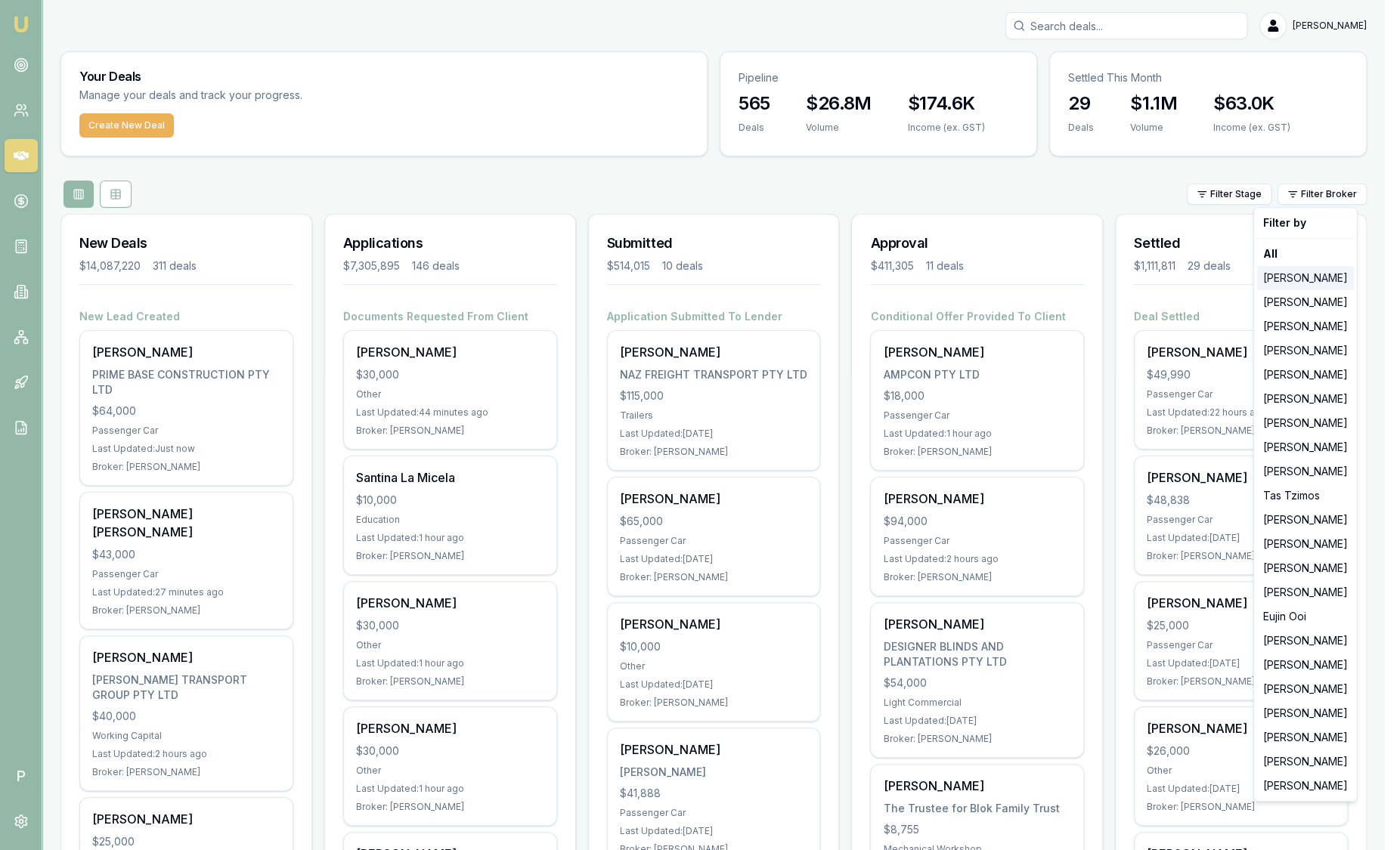
click at [1320, 287] on div "[PERSON_NAME]" at bounding box center [1305, 278] width 96 height 25
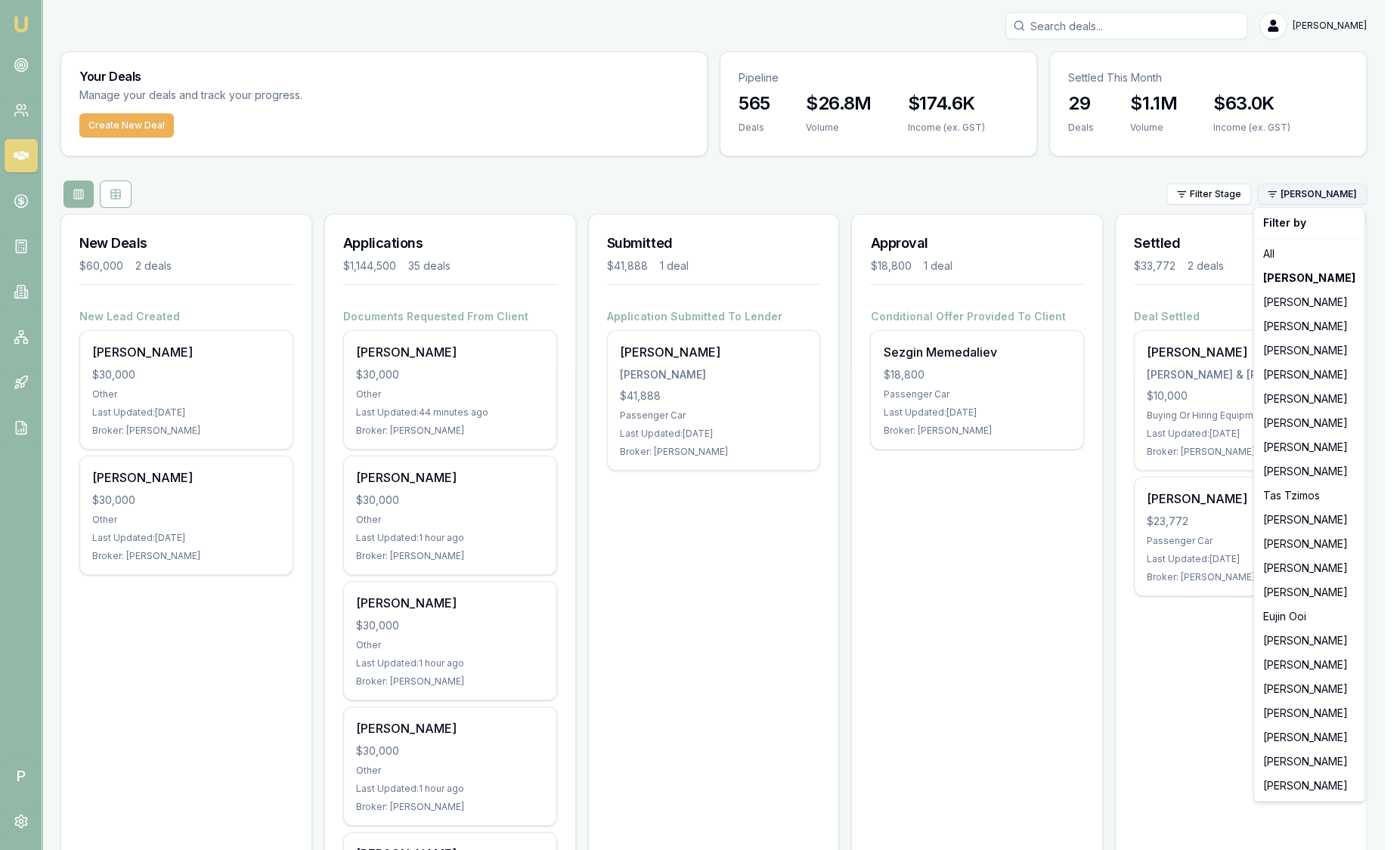
click at [1326, 196] on html "Emu Broker P [PERSON_NAME] Toggle Menu Your Deals Manage your deals and track y…" at bounding box center [700, 425] width 1400 height 850
click at [1316, 299] on div "[PERSON_NAME]" at bounding box center [1308, 301] width 104 height 25
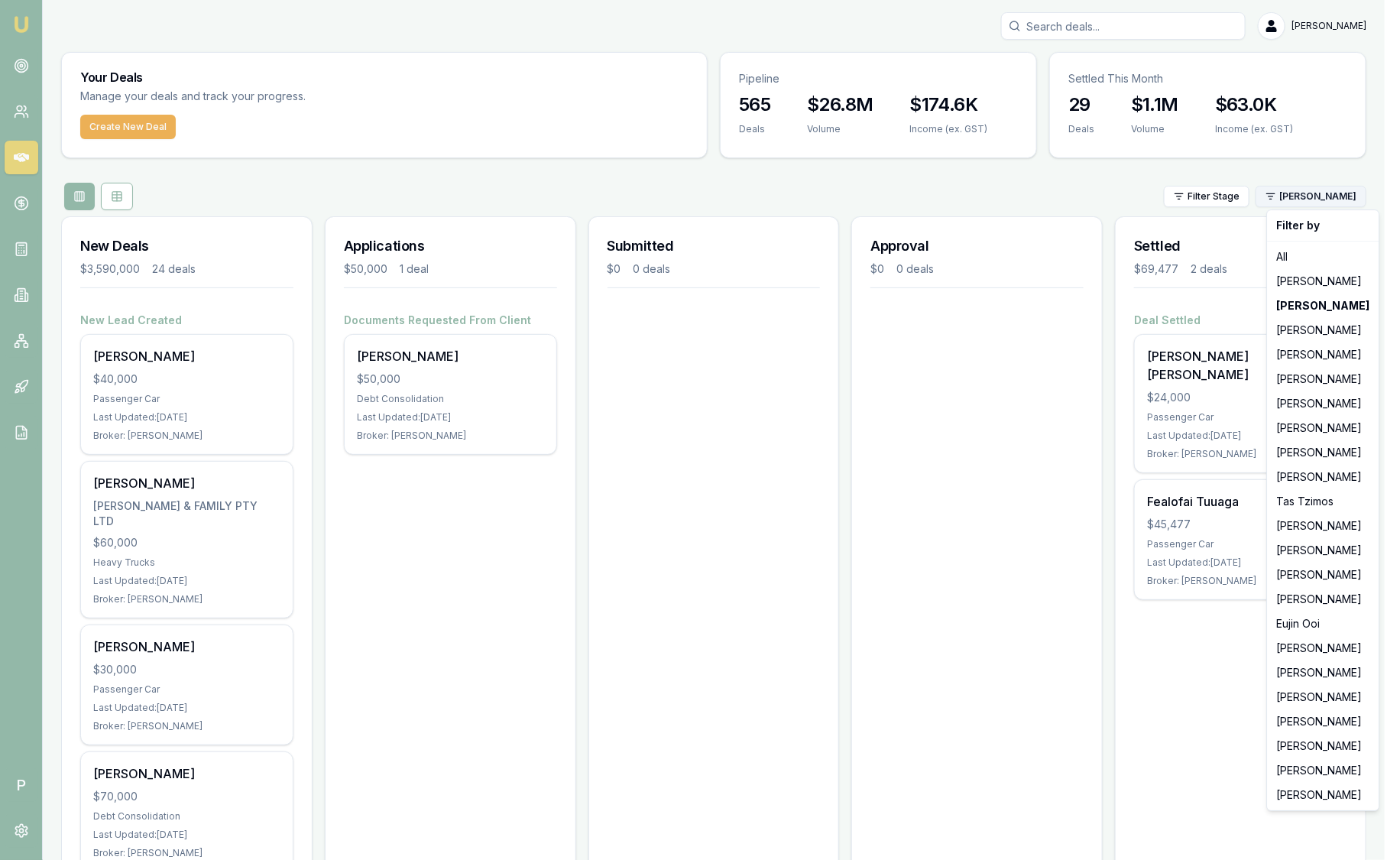
click at [1325, 186] on html "Emu Broker P [PERSON_NAME] Toggle Menu Your Deals Manage your deals and track y…" at bounding box center [700, 430] width 1400 height 860
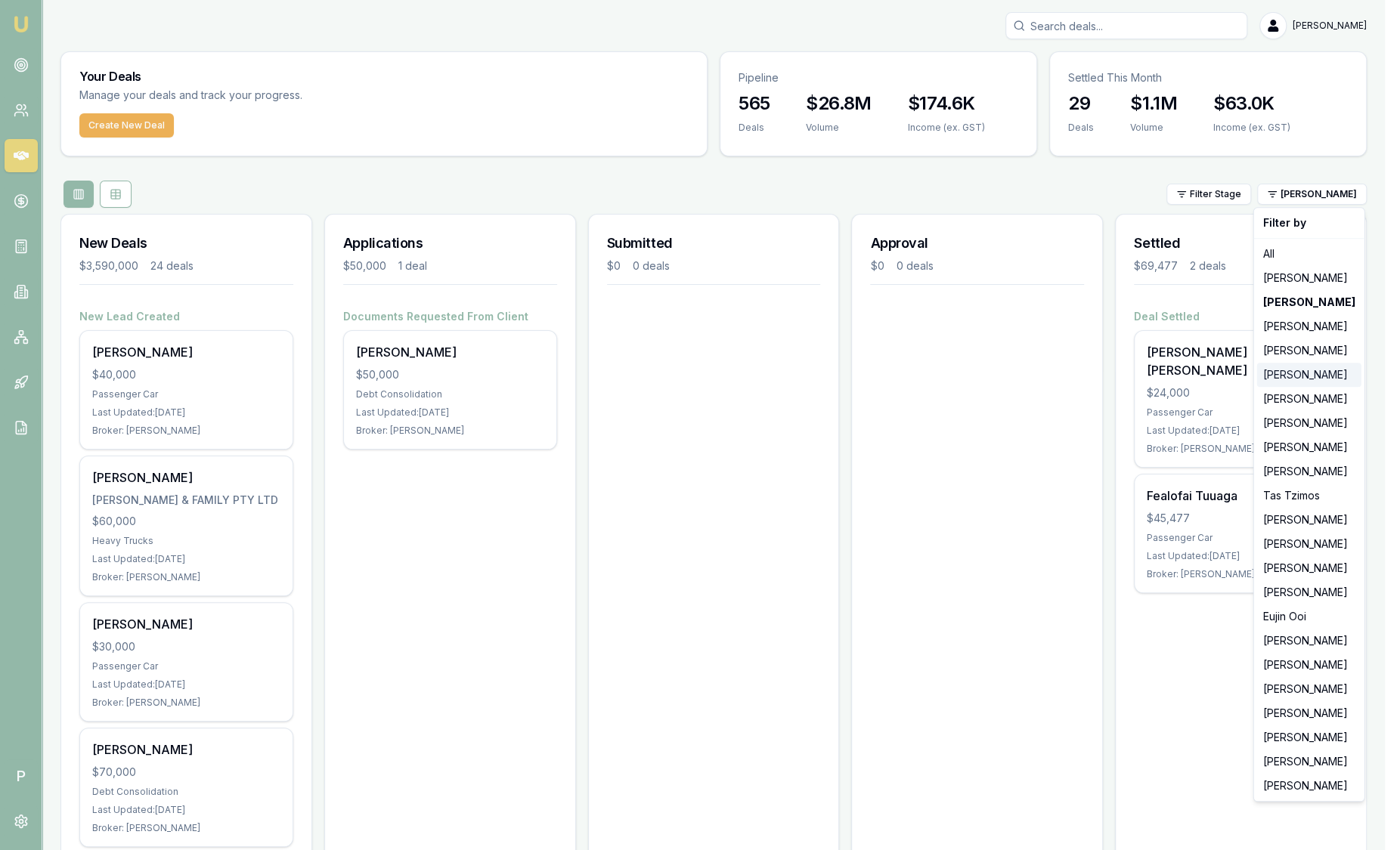
click at [1290, 372] on div "[PERSON_NAME]" at bounding box center [1308, 374] width 104 height 25
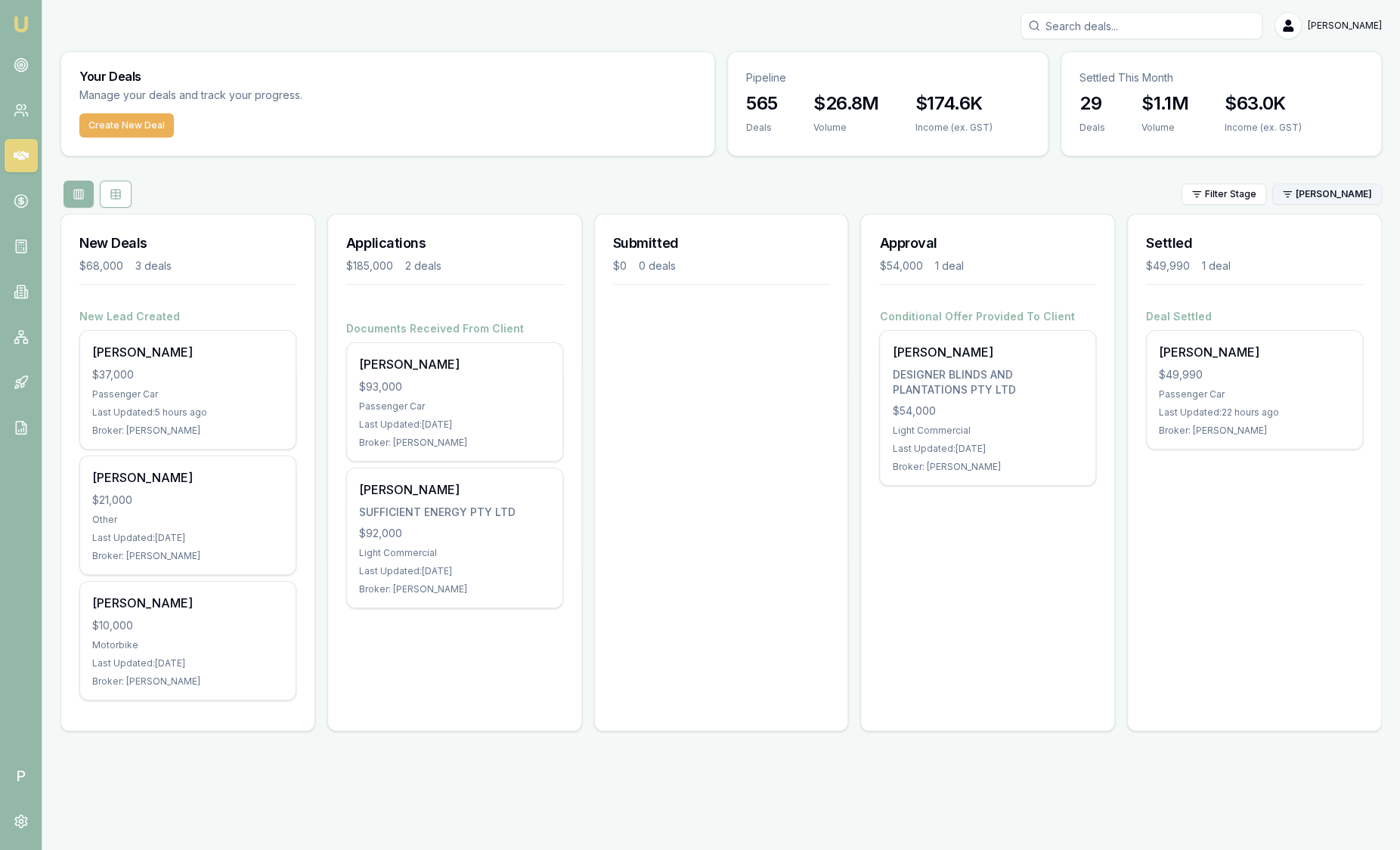
click at [1320, 189] on html "Emu Broker P [PERSON_NAME] Toggle Menu Your Deals Manage your deals and track y…" at bounding box center [700, 425] width 1400 height 850
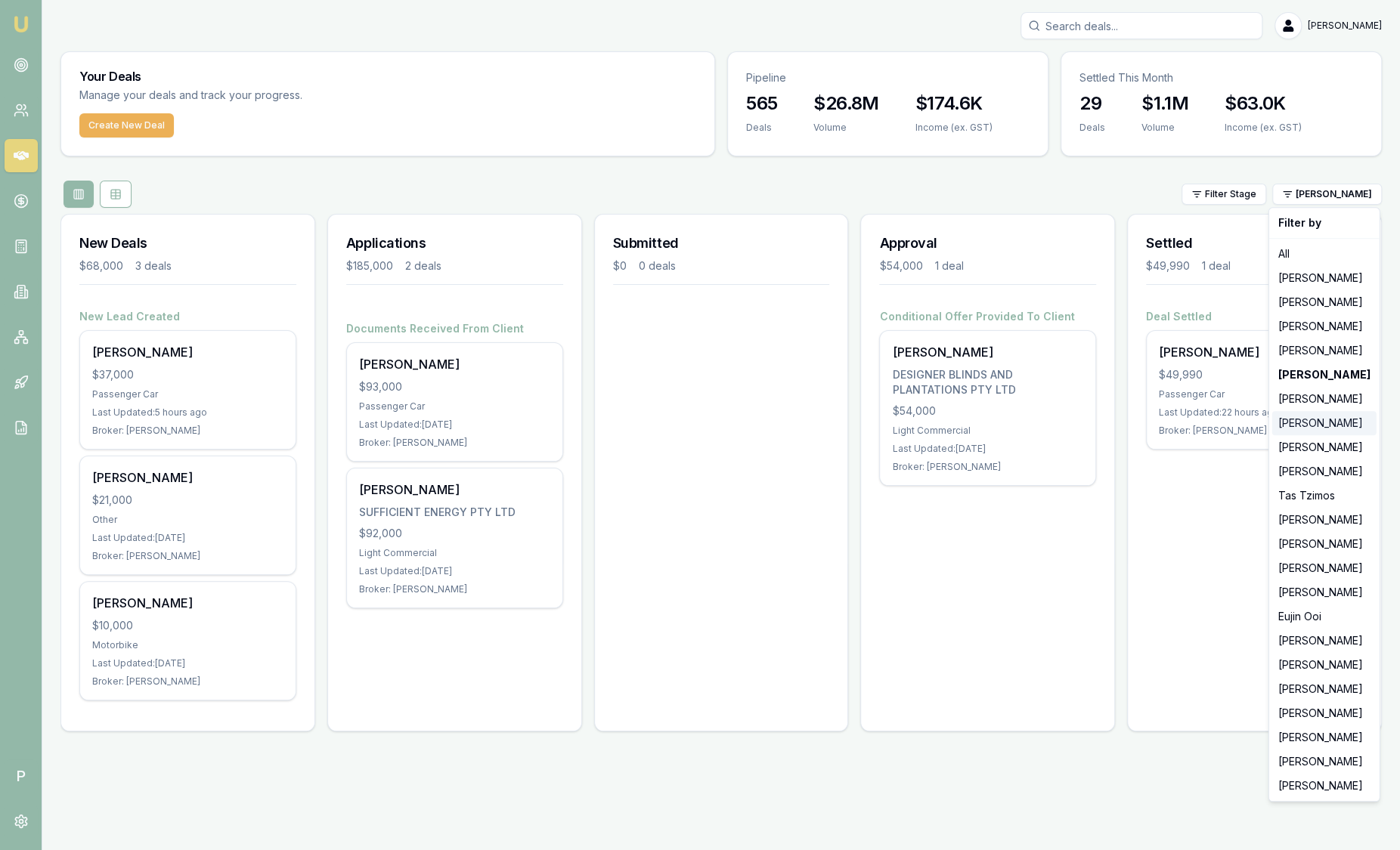
click at [1283, 425] on div "[PERSON_NAME]" at bounding box center [1324, 423] width 104 height 25
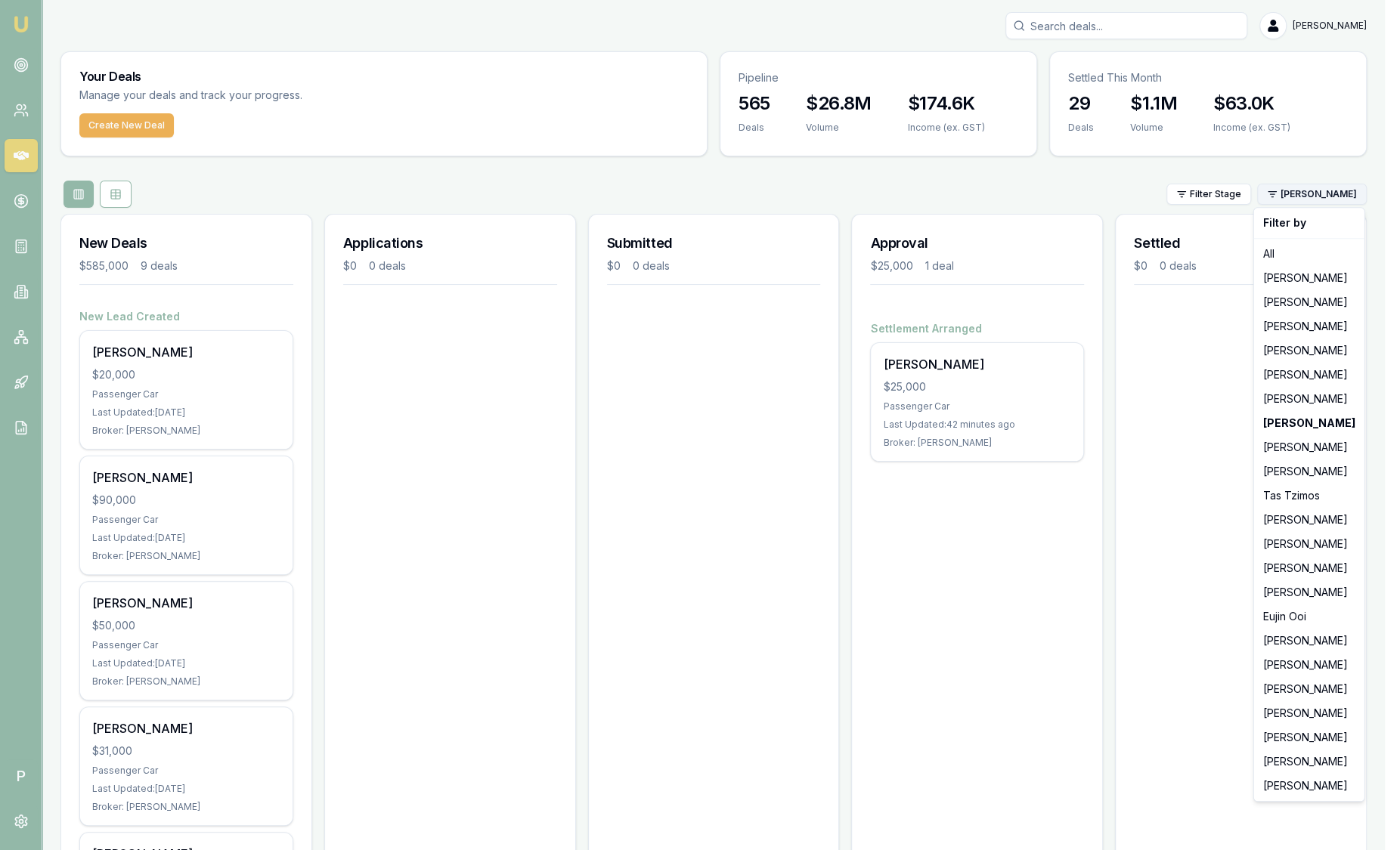
click at [1316, 194] on html "Emu Broker P [PERSON_NAME] Toggle Menu Your Deals Manage your deals and track y…" at bounding box center [700, 425] width 1400 height 850
click at [1302, 540] on div "[PERSON_NAME]" at bounding box center [1308, 544] width 104 height 25
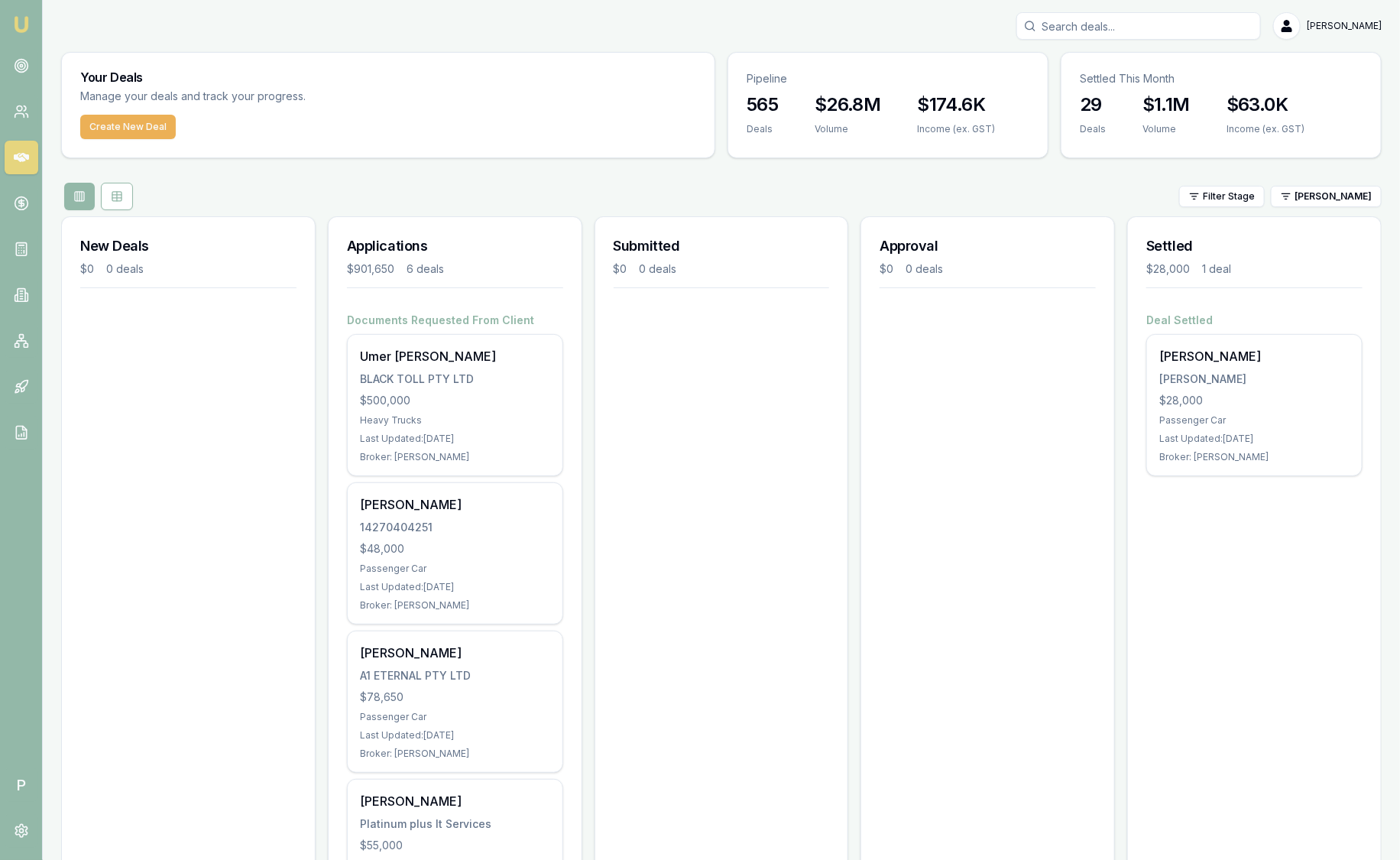
click at [1137, 18] on input "Search deals" at bounding box center [1138, 26] width 244 height 28
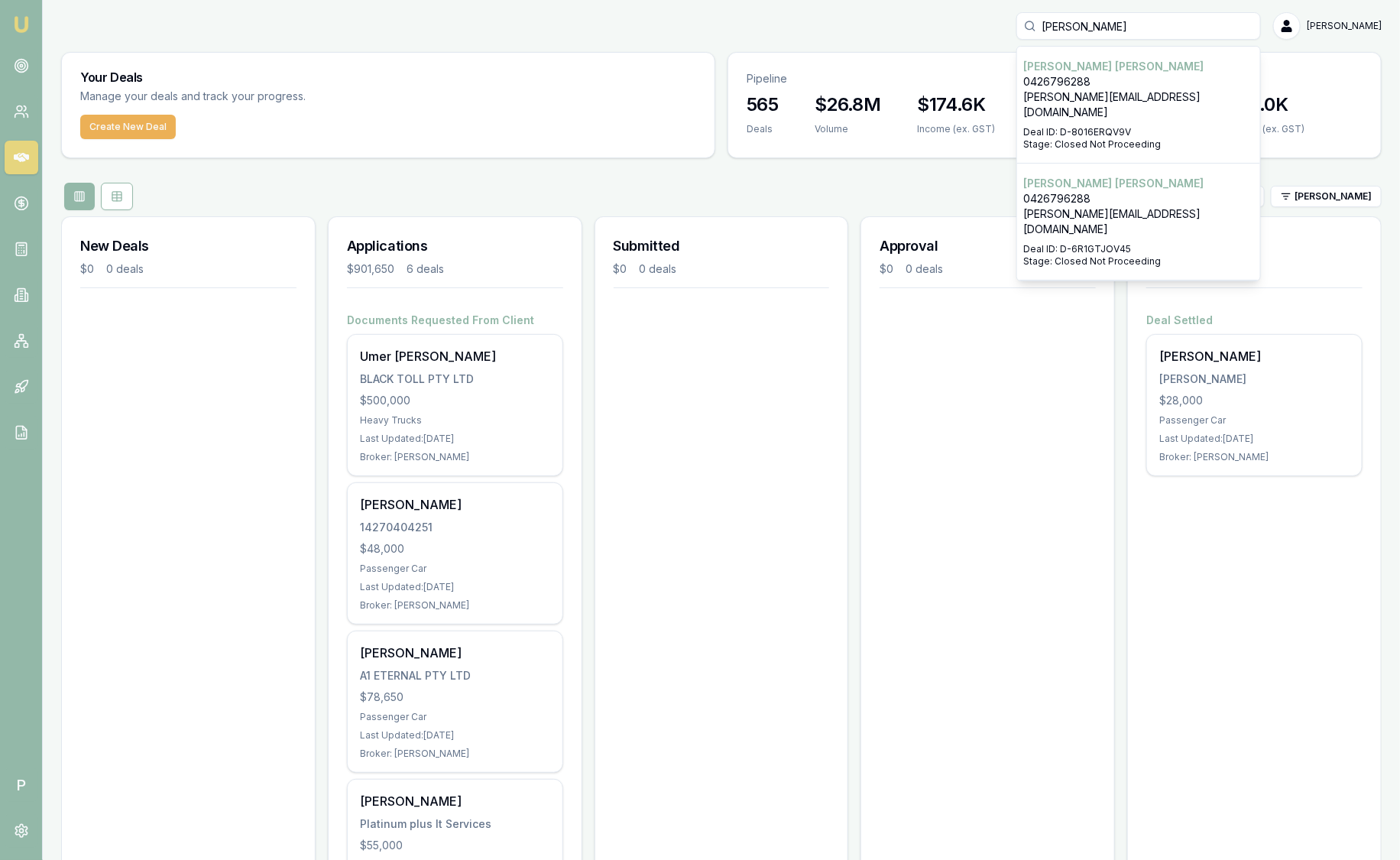
type input "[PERSON_NAME]"
click at [1124, 73] on p "[PERSON_NAME]" at bounding box center [1138, 66] width 231 height 16
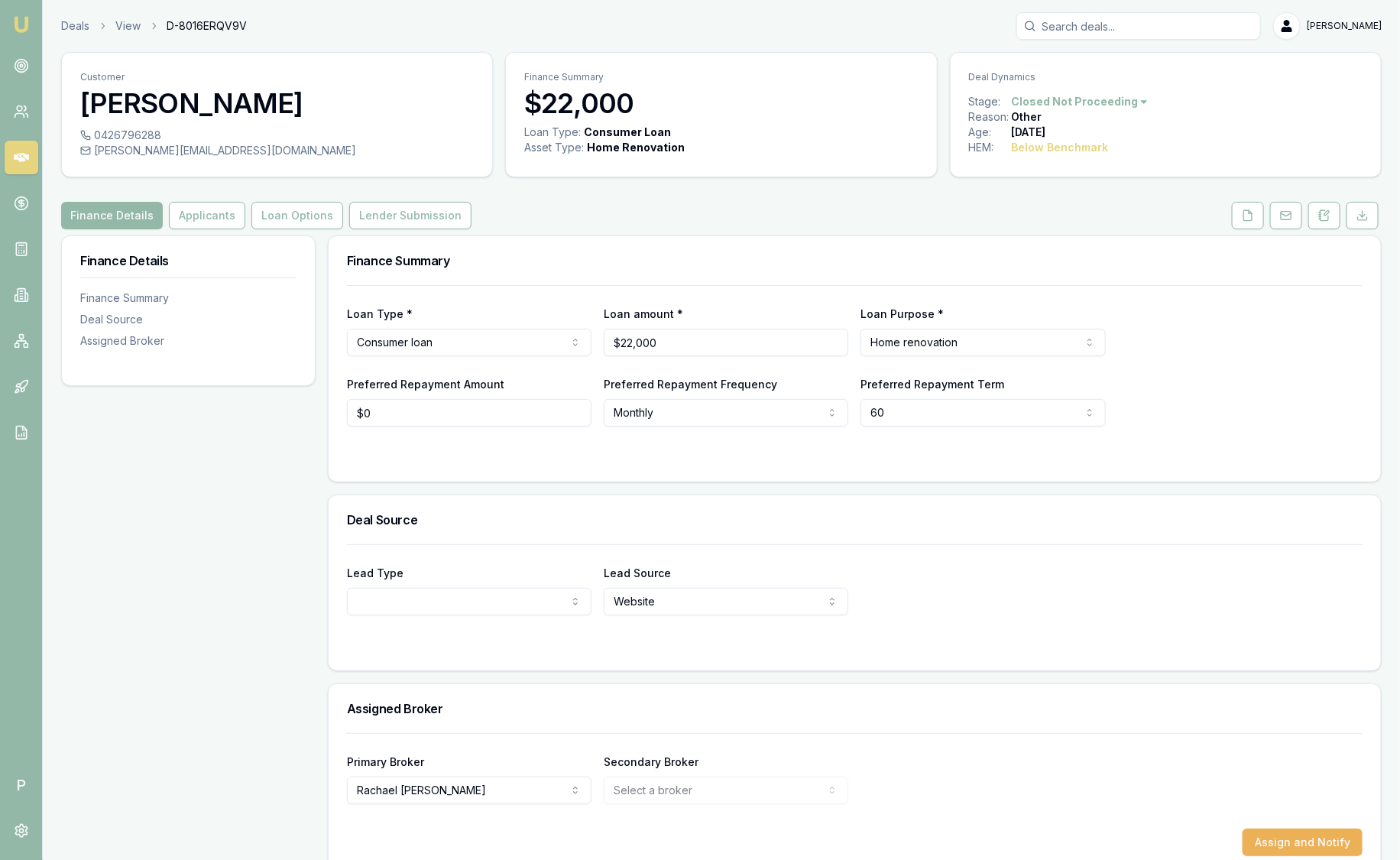
click at [1087, 102] on html "Emu Broker P Deals View D-8016ERQV9V [PERSON_NAME] Toggle Menu Customer [PERSON…" at bounding box center [700, 430] width 1400 height 860
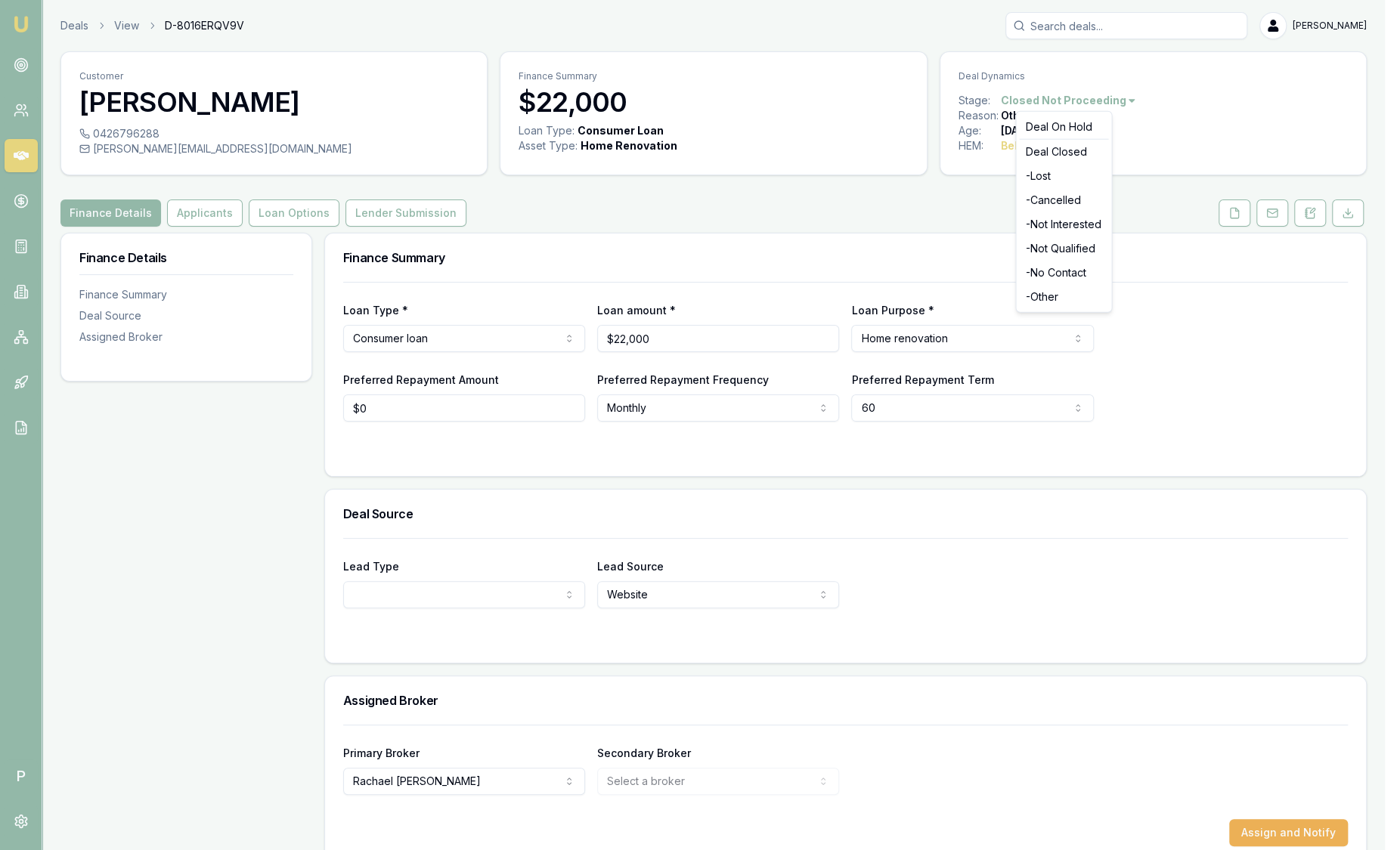
click at [1075, 101] on html "Emu Broker P Deals View D-8016ERQV9V [PERSON_NAME] Toggle Menu Customer [PERSON…" at bounding box center [700, 425] width 1400 height 850
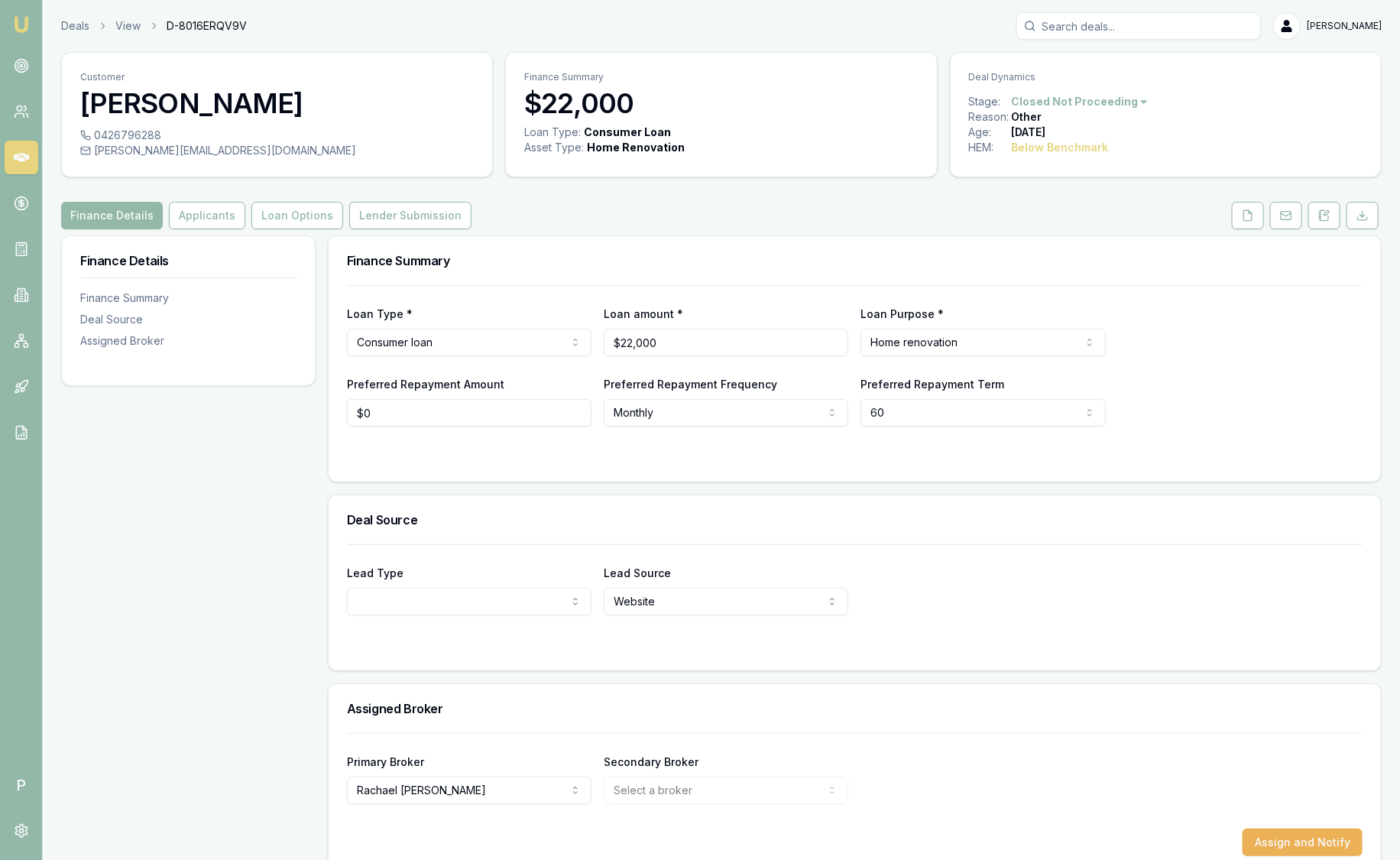
click at [1130, 104] on html "Emu Broker P Deals View D-8016ERQV9V [PERSON_NAME] Toggle Menu Customer [PERSON…" at bounding box center [700, 430] width 1400 height 860
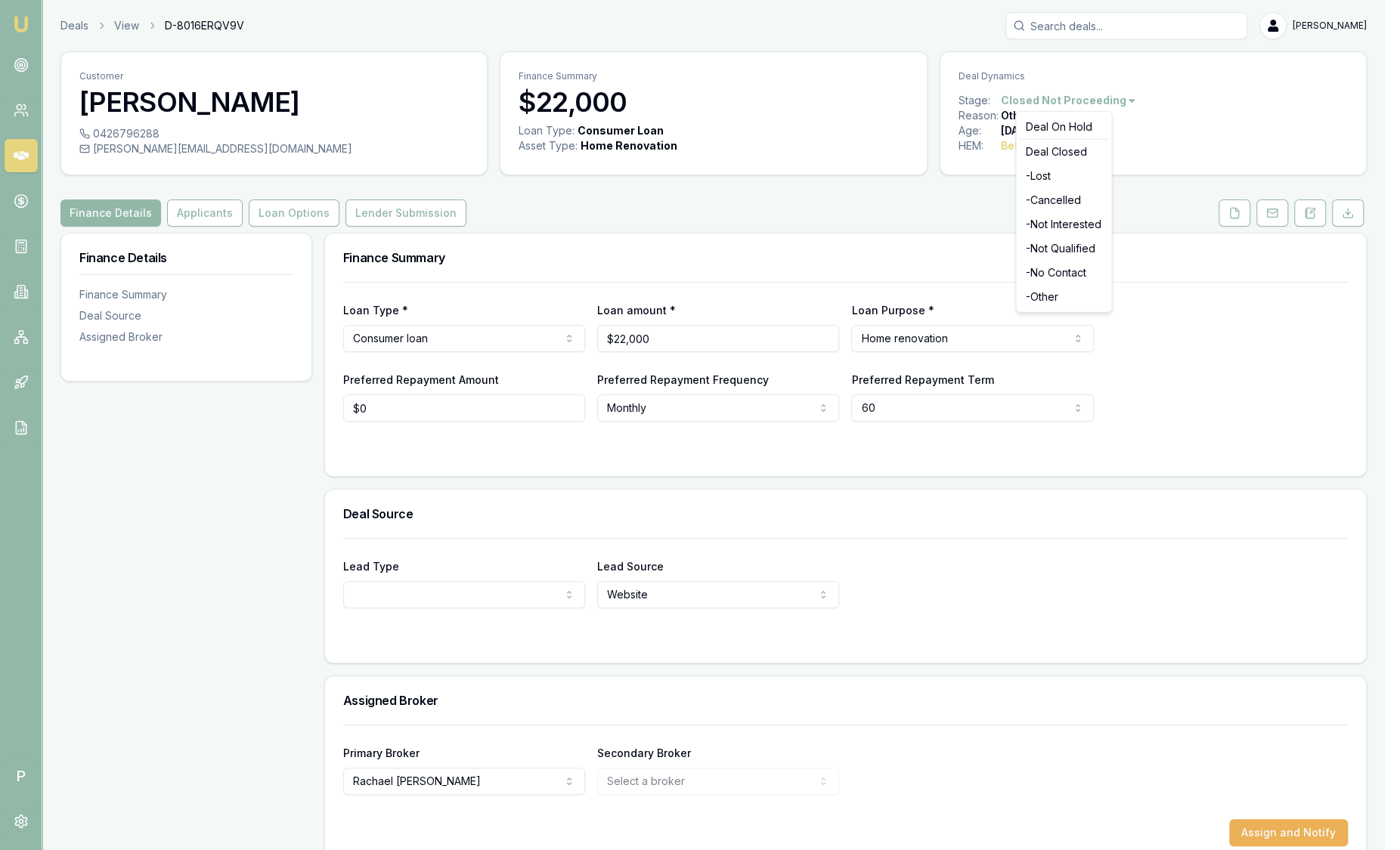
click at [1117, 103] on html "Emu Broker P Deals View D-8016ERQV9V [PERSON_NAME] Toggle Menu Customer [PERSON…" at bounding box center [700, 425] width 1400 height 850
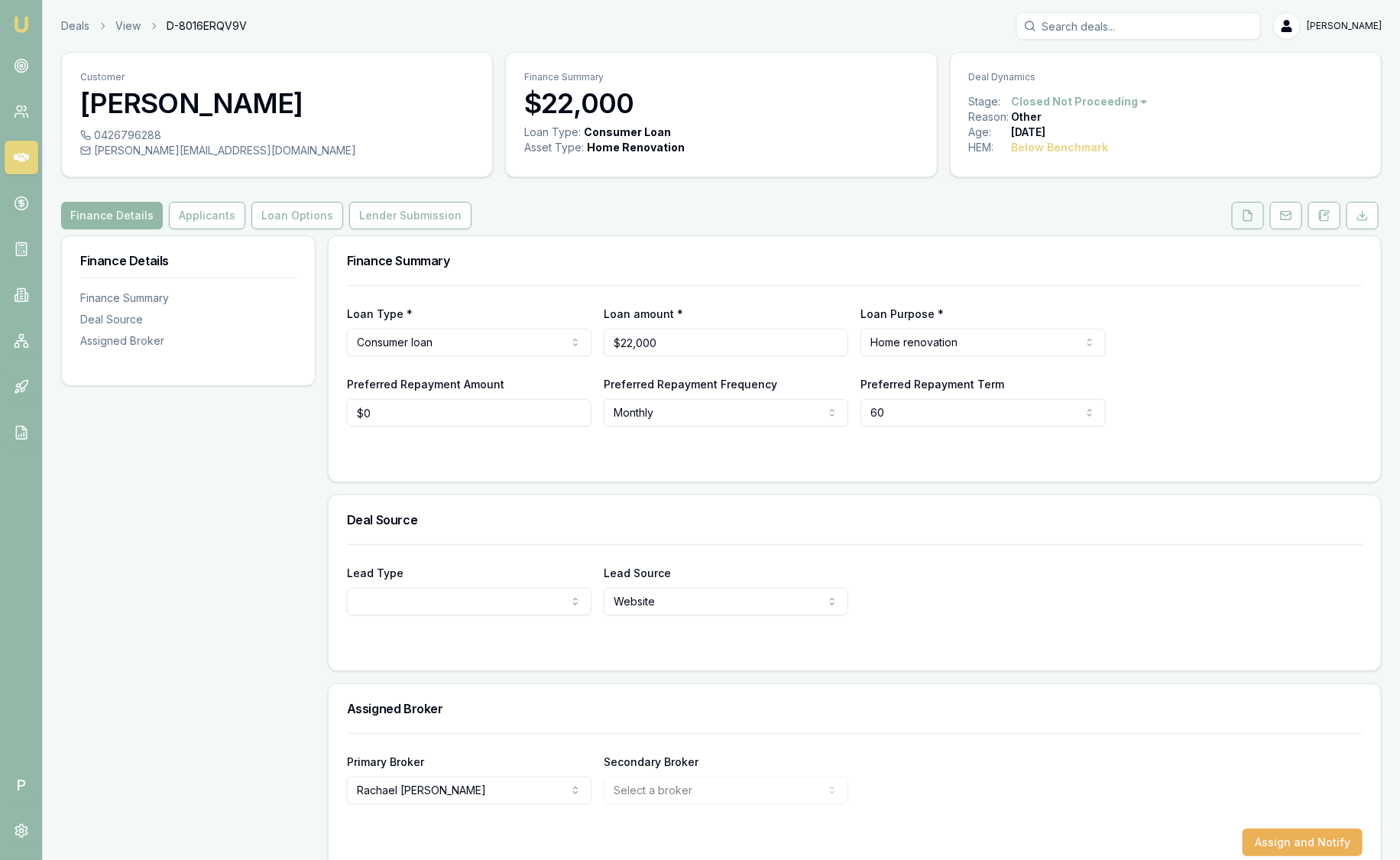
click at [1254, 217] on icon at bounding box center [1248, 215] width 12 height 12
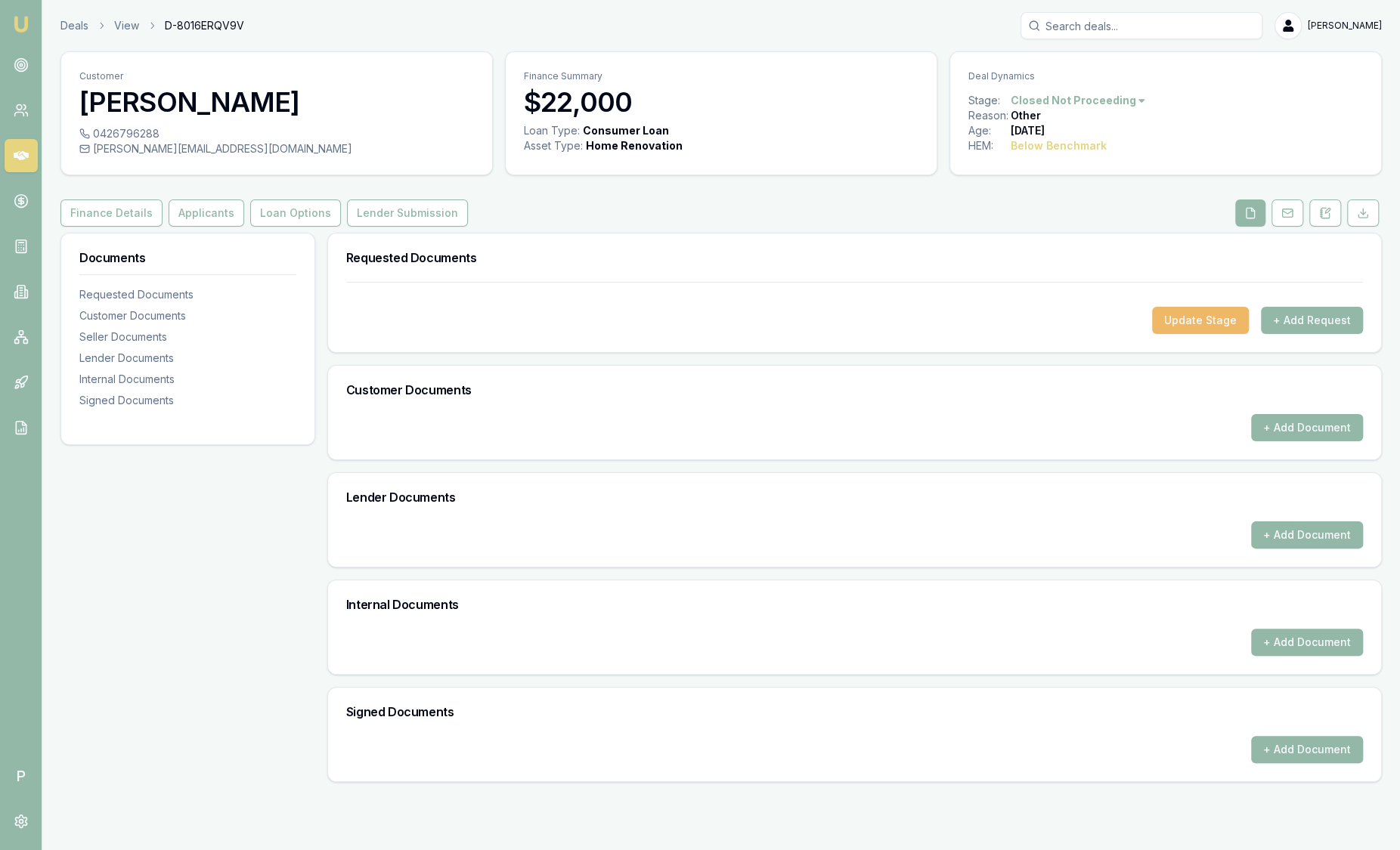
click at [1221, 322] on button "Update Stage" at bounding box center [1200, 321] width 96 height 27
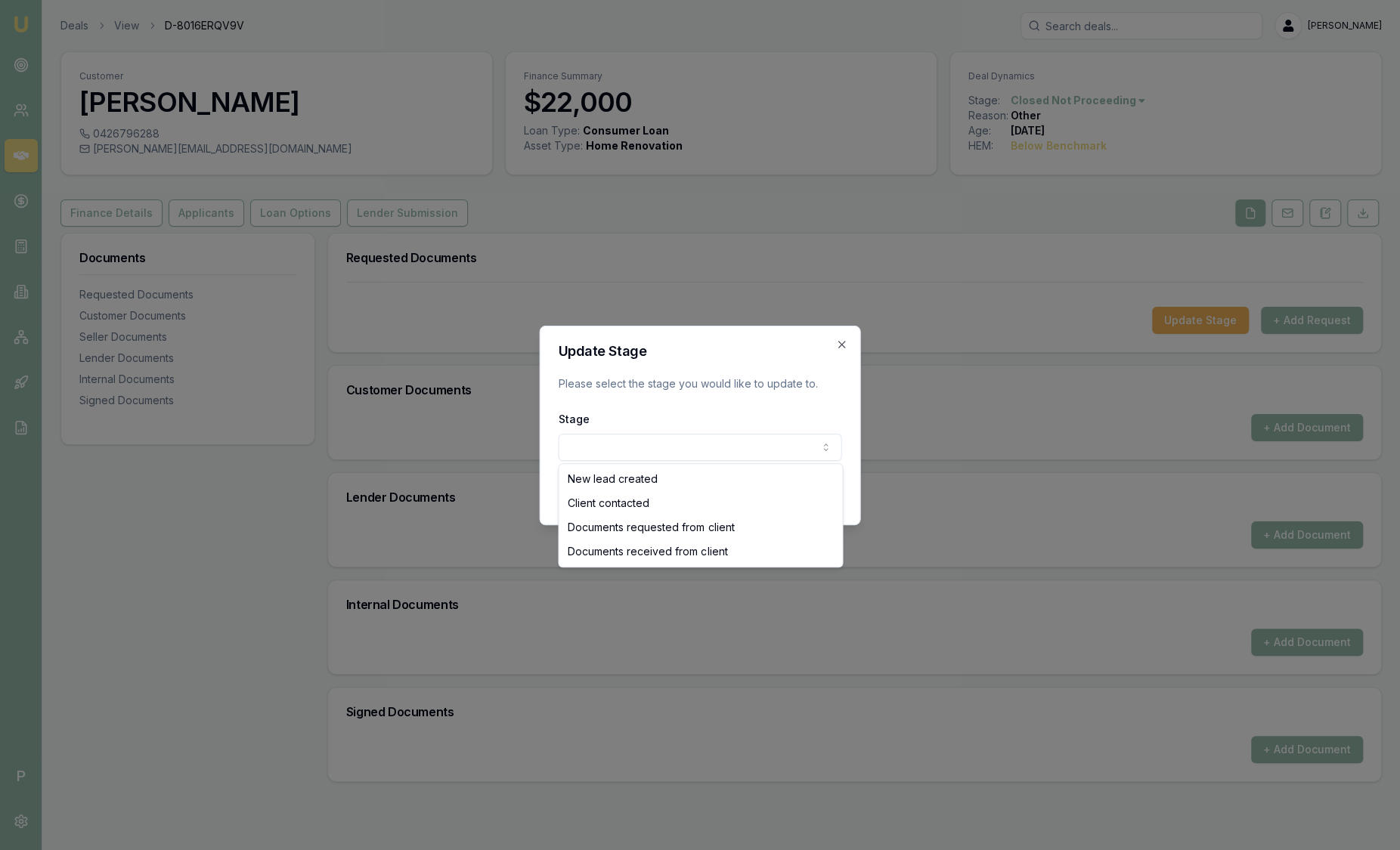
click at [700, 448] on body "Emu Broker P Deals View D-8016ERQV9V [PERSON_NAME] Toggle Menu Customer [PERSON…" at bounding box center [700, 425] width 1400 height 850
select select "CLIENT_CONTACTED"
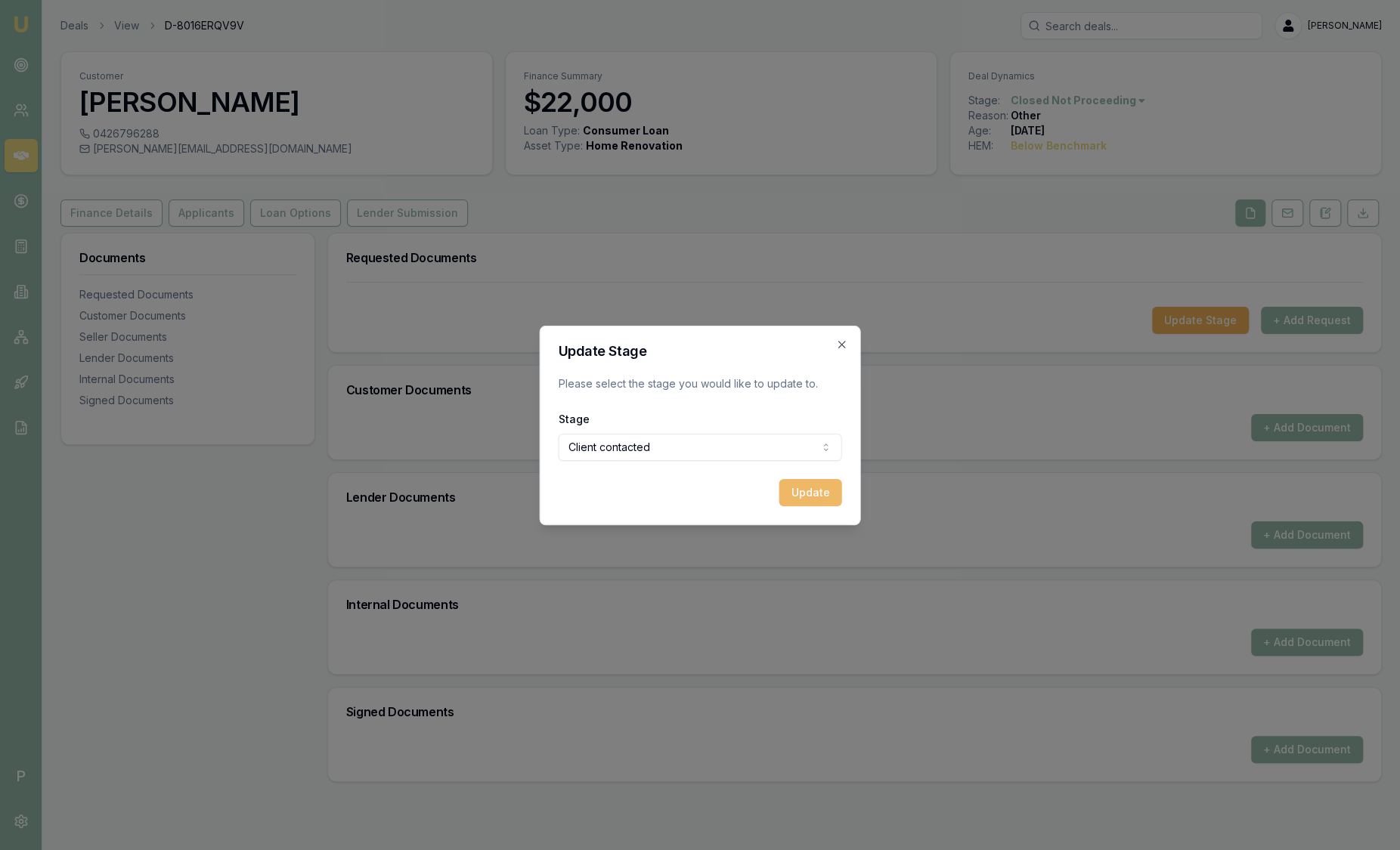
click at [818, 485] on button "Update" at bounding box center [810, 492] width 63 height 27
